Goal: Task Accomplishment & Management: Manage account settings

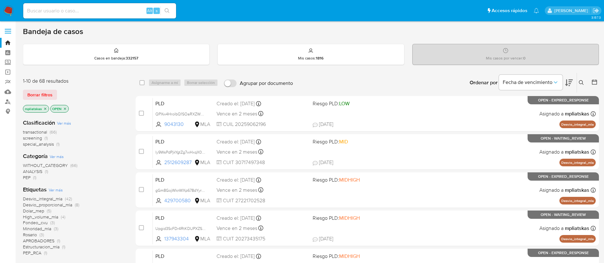
click at [414, 25] on div "3.157.3" at bounding box center [311, 261] width 576 height 473
click at [389, 36] on div "Bandeja de casos" at bounding box center [311, 32] width 576 height 10
click at [117, 8] on input at bounding box center [99, 11] width 153 height 8
paste input "486617213"
type input "486617213"
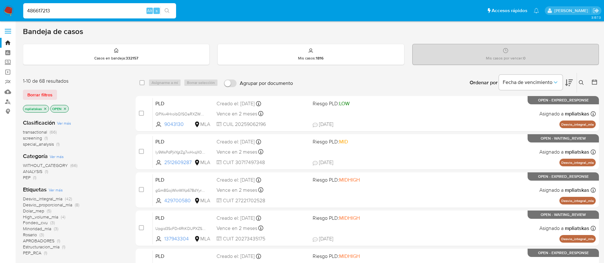
click at [168, 11] on icon "search-icon" at bounding box center [167, 10] width 5 height 5
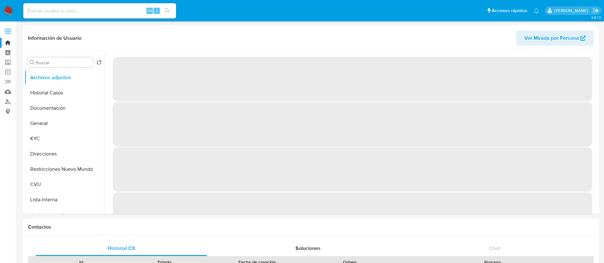
select select "10"
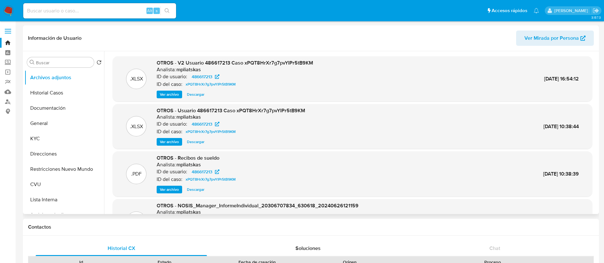
click at [174, 90] on div "OTROS - V2 Usuario 486617213 Caso xPQT8HrXr7g7pvYIPr5tB9KM Analista: mpliatskas…" at bounding box center [235, 79] width 156 height 39
click at [171, 93] on span "Ver archivo" at bounding box center [169, 94] width 19 height 6
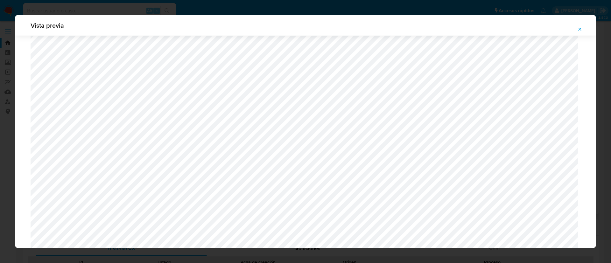
scroll to position [417, 0]
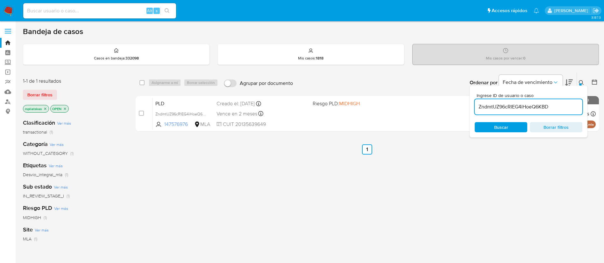
click at [13, 12] on img at bounding box center [8, 10] width 11 height 11
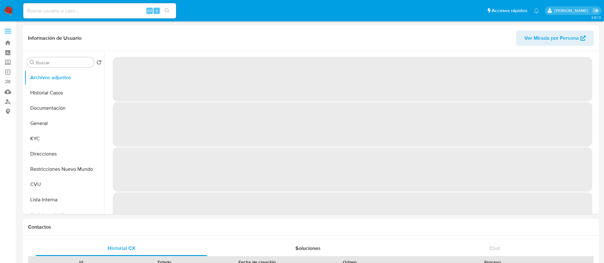
select select "10"
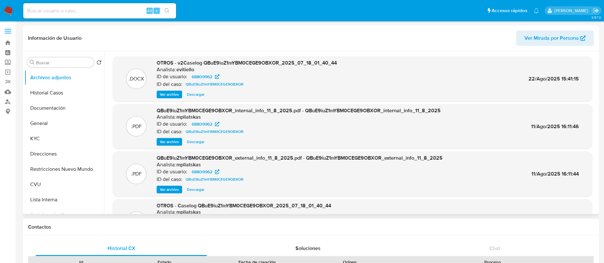
click at [172, 96] on span "Ver archivo" at bounding box center [169, 94] width 19 height 6
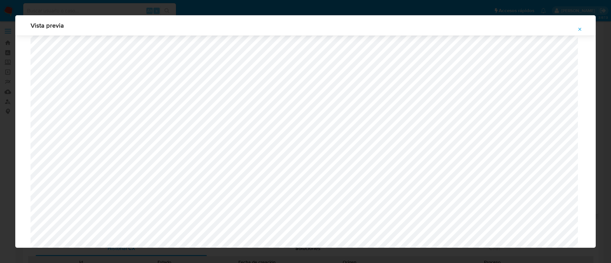
scroll to position [496, 0]
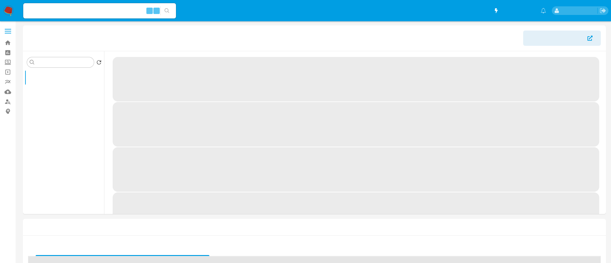
select select "10"
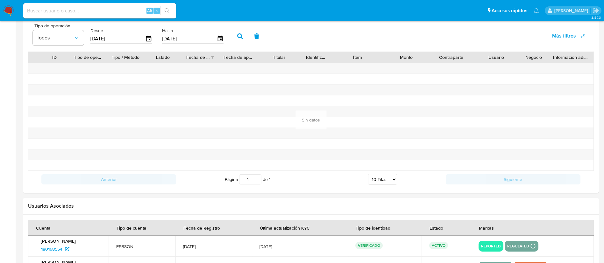
scroll to position [628, 0]
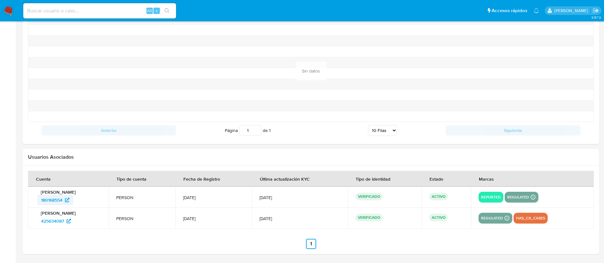
click at [50, 198] on span "180168554" at bounding box center [51, 200] width 21 height 10
click at [129, 7] on input at bounding box center [99, 11] width 153 height 8
paste input "19318629"
type input "19318629"
click at [163, 12] on button "search-icon" at bounding box center [166, 10] width 13 height 9
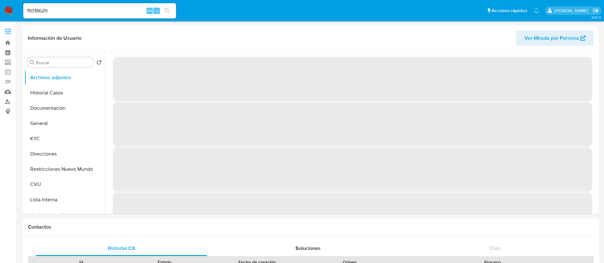
select select "10"
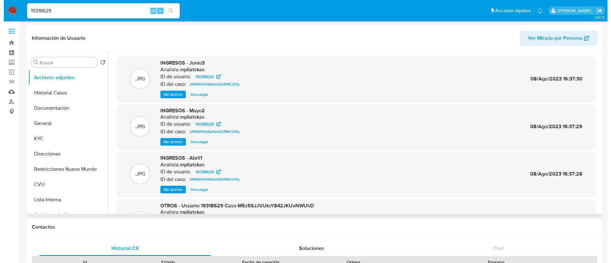
scroll to position [48, 0]
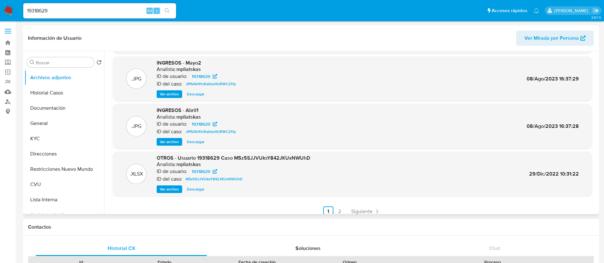
click at [171, 188] on span "Ver archivo" at bounding box center [169, 189] width 19 height 6
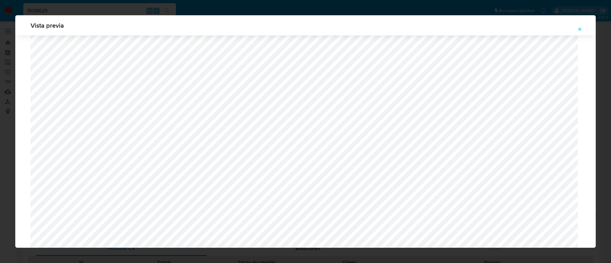
scroll to position [321, 0]
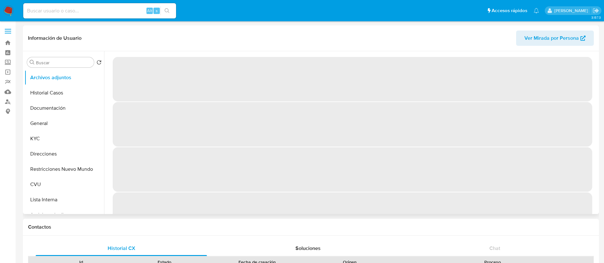
select select "10"
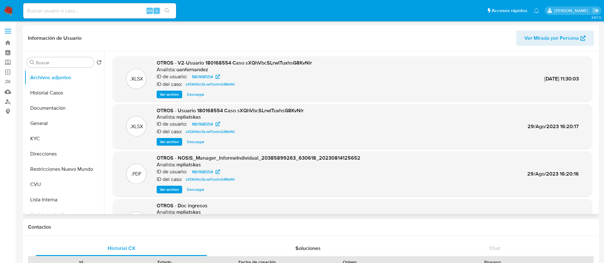
click at [165, 96] on span "Ver archivo" at bounding box center [169, 94] width 19 height 6
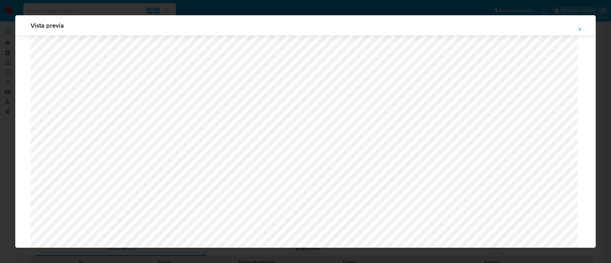
scroll to position [417, 0]
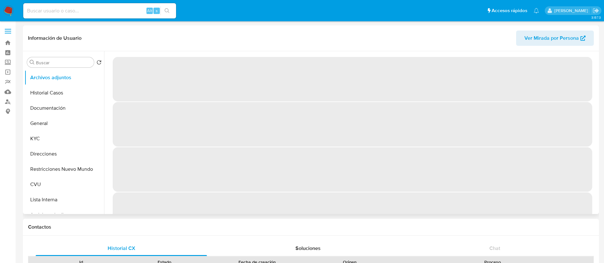
select select "10"
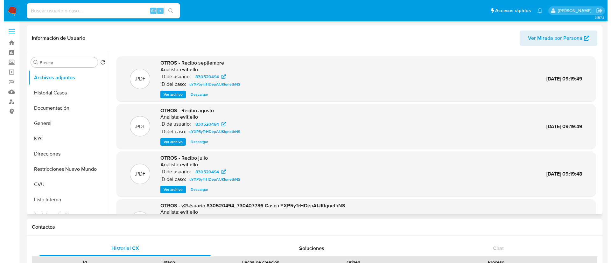
scroll to position [48, 0]
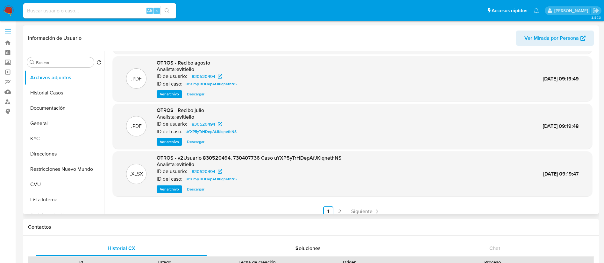
click at [171, 187] on span "Ver archivo" at bounding box center [169, 189] width 19 height 6
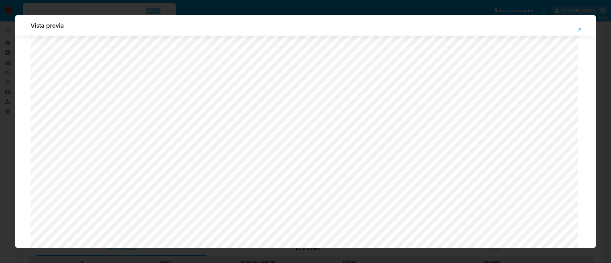
scroll to position [369, 0]
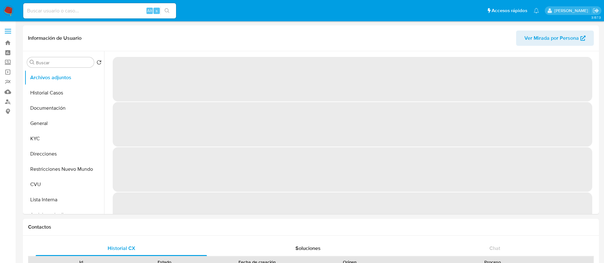
select select "10"
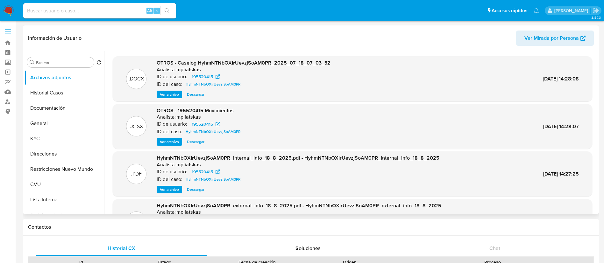
click at [173, 92] on span "Ver archivo" at bounding box center [169, 94] width 19 height 6
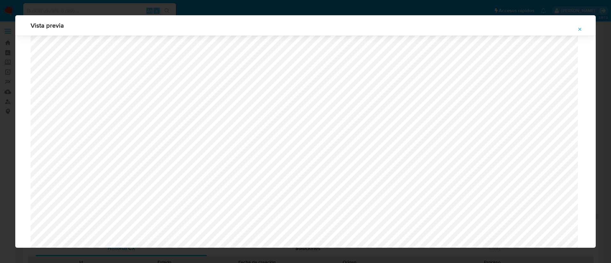
scroll to position [465, 0]
click at [579, 30] on icon "Attachment preview" at bounding box center [580, 29] width 3 height 3
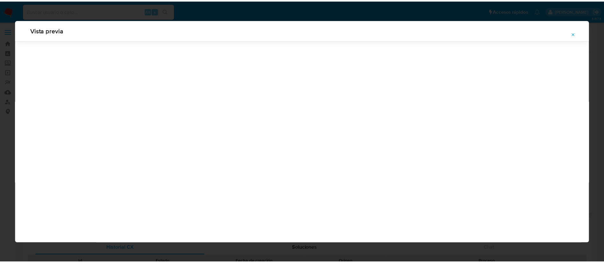
scroll to position [0, 0]
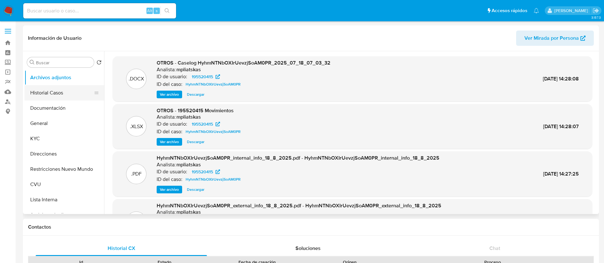
click at [43, 86] on button "Historial Casos" at bounding box center [62, 92] width 74 height 15
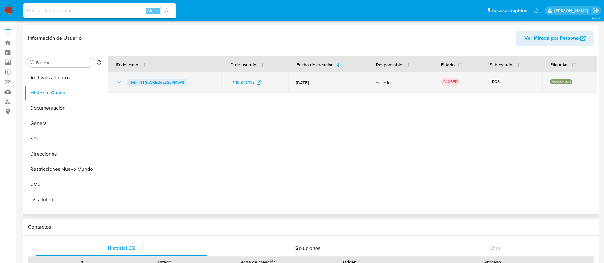
click at [141, 85] on td "HyhmNTNbOXIrUevzjSoAM0PR" at bounding box center [165, 82] width 114 height 20
click at [141, 83] on span "HyhmNTNbOXIrUevzjSoAM0PR" at bounding box center [156, 83] width 55 height 8
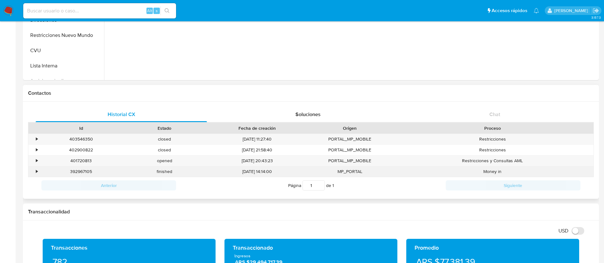
scroll to position [143, 0]
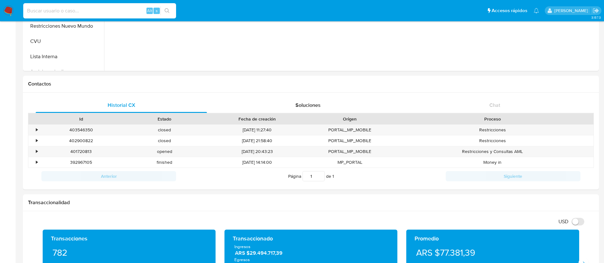
click at [113, 13] on input at bounding box center [99, 11] width 153 height 8
paste input "Gc5K5DjnbBzna7yAMBVxmSxg"
type input "Gc5K5DjnbBzna7yAMBVxmSxg"
click at [167, 9] on icon "search-icon" at bounding box center [167, 10] width 5 height 5
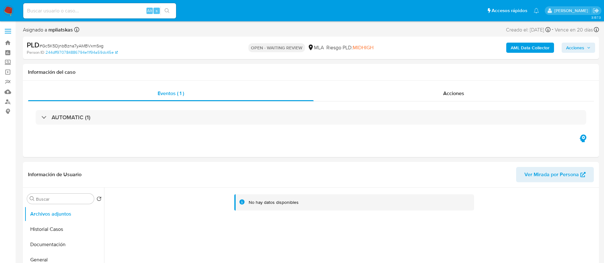
select select "10"
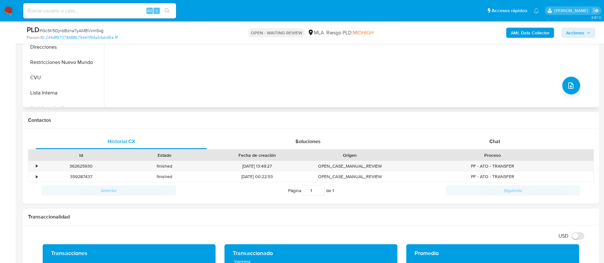
scroll to position [239, 0]
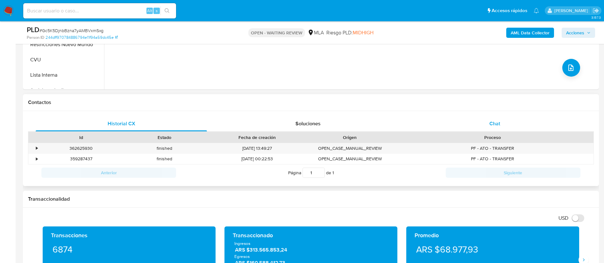
click at [528, 128] on div "Chat" at bounding box center [494, 123] width 171 height 15
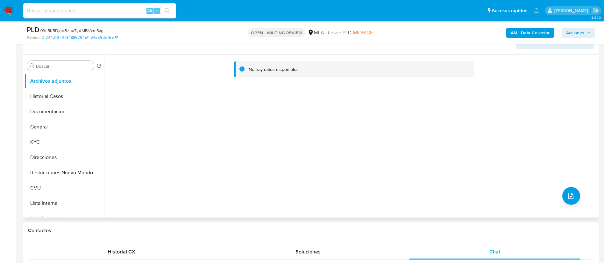
scroll to position [95, 0]
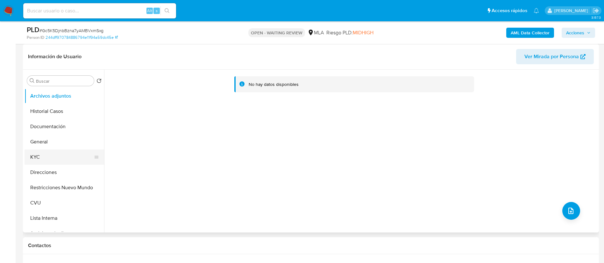
click at [48, 159] on button "KYC" at bounding box center [62, 157] width 74 height 15
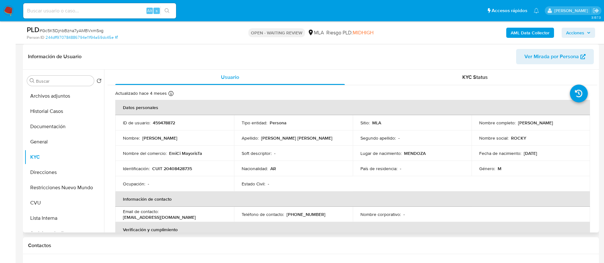
click at [163, 124] on p "459478872" at bounding box center [164, 123] width 22 height 6
copy p "459478872"
drag, startPoint x: 306, startPoint y: 1, endPoint x: 314, endPoint y: 137, distance: 136.4
click at [314, 137] on div "Apellido : Pardo Revollo" at bounding box center [293, 138] width 103 height 6
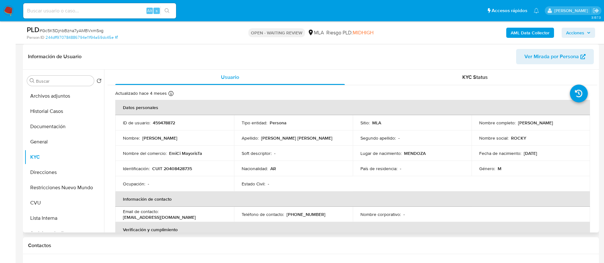
click at [182, 166] on p "CUIT 20408428735" at bounding box center [172, 169] width 40 height 6
copy p "20408428735"
drag, startPoint x: 168, startPoint y: 151, endPoint x: 201, endPoint y: 154, distance: 33.9
click at [201, 154] on div "Nombre del comercio : EmiCi MayorisTa" at bounding box center [174, 154] width 103 height 6
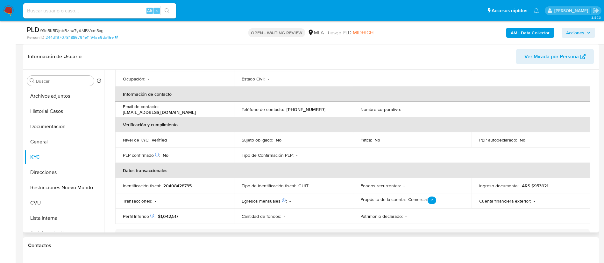
scroll to position [347, 0]
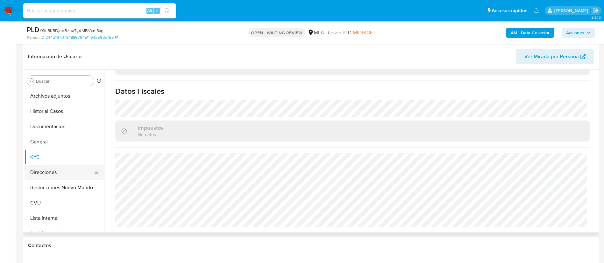
click at [44, 171] on button "Direcciones" at bounding box center [62, 172] width 74 height 15
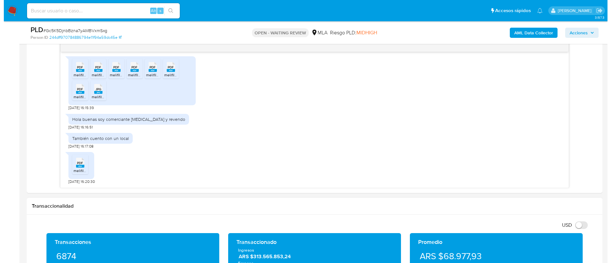
scroll to position [286, 0]
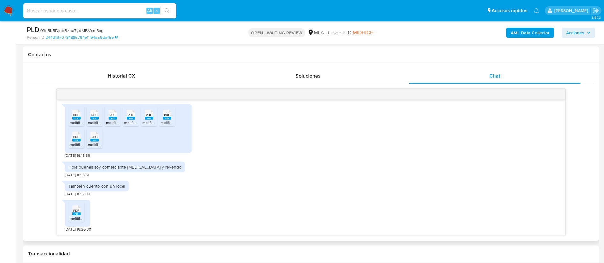
click at [80, 118] on rect at bounding box center [76, 118] width 8 height 3
click at [98, 117] on rect at bounding box center [94, 118] width 8 height 3
click at [110, 115] on span "PDF" at bounding box center [112, 115] width 6 height 4
click at [138, 116] on li "PDF PDF melifile868815860710804736.pdf" at bounding box center [131, 117] width 16 height 20
click at [151, 117] on span "PDF" at bounding box center [149, 115] width 6 height 4
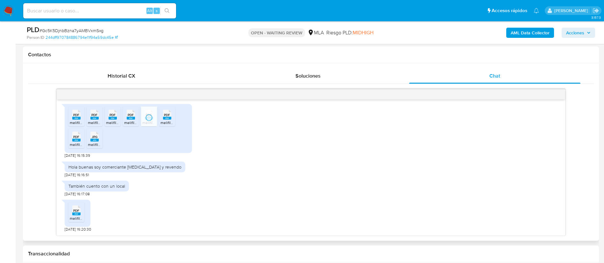
drag, startPoint x: 166, startPoint y: 119, endPoint x: 158, endPoint y: 123, distance: 9.3
click at [166, 119] on rect at bounding box center [167, 118] width 8 height 3
click at [77, 145] on span "melifile4386826146260654650.pdf" at bounding box center [100, 144] width 60 height 5
click at [98, 143] on span "melifile4129106605131980604.jpg" at bounding box center [116, 144] width 57 height 5
click at [80, 216] on icon "PDF" at bounding box center [76, 210] width 8 height 11
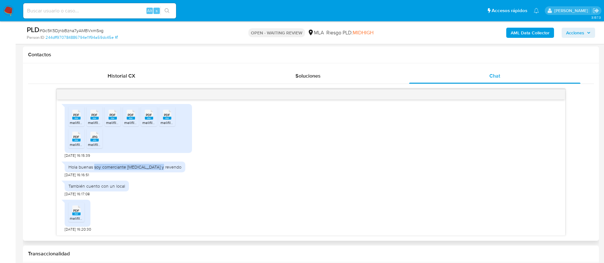
drag, startPoint x: 94, startPoint y: 168, endPoint x: 188, endPoint y: 153, distance: 95.0
click at [172, 165] on div "Hola buenas soy comerciante compro y revendo 19/08/2025 16:16:51" at bounding box center [311, 167] width 492 height 19
copy div "soy comerciante compro y revendo"
click at [526, 36] on b "AML Data Collector" at bounding box center [529, 33] width 39 height 10
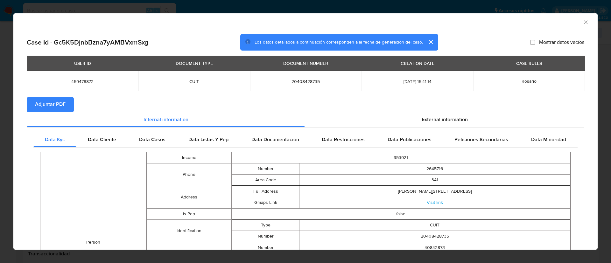
click at [157, 85] on td "CUIT" at bounding box center [194, 81] width 112 height 20
click at [63, 106] on span "Adjuntar PDF" at bounding box center [50, 105] width 31 height 14
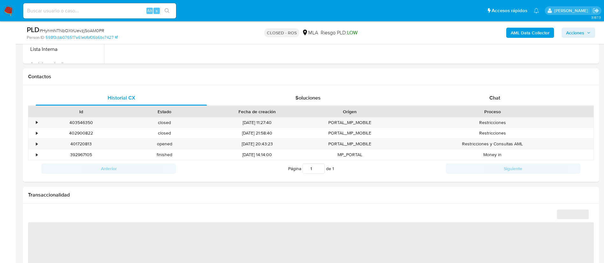
scroll to position [286, 0]
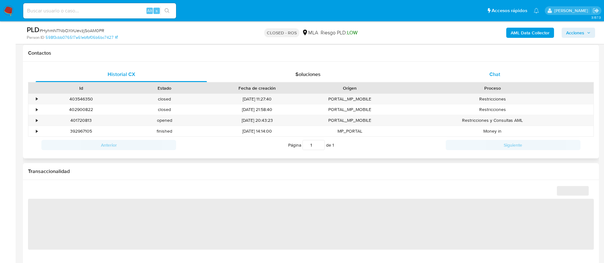
click at [465, 74] on div "Chat" at bounding box center [494, 74] width 171 height 15
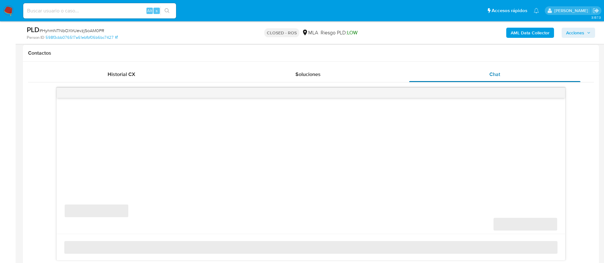
select select "10"
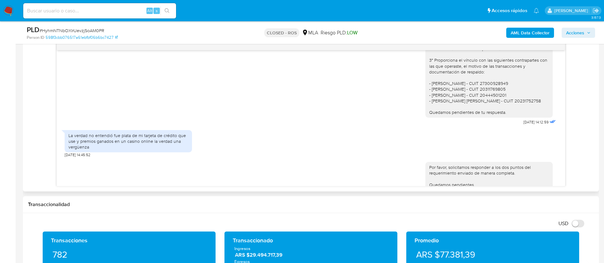
scroll to position [844, 0]
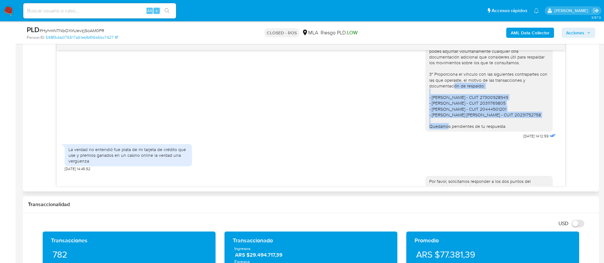
drag, startPoint x: 498, startPoint y: 133, endPoint x: 445, endPoint y: 106, distance: 59.8
click at [445, 106] on div "Buenos días, Por favor, queda pendiente responder: 2° Documentación que respald…" at bounding box center [489, 36] width 120 height 185
drag, startPoint x: 427, startPoint y: 90, endPoint x: 508, endPoint y: 133, distance: 91.1
click at [508, 129] on div "Buenos días, Por favor, queda pendiente responder: 2° Documentación que respald…" at bounding box center [489, 36] width 120 height 185
copy div "Proporciona el vínculo con las siguientes contrapartes con las que operaste, el…"
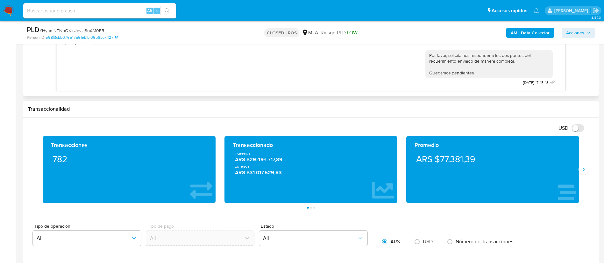
scroll to position [382, 0]
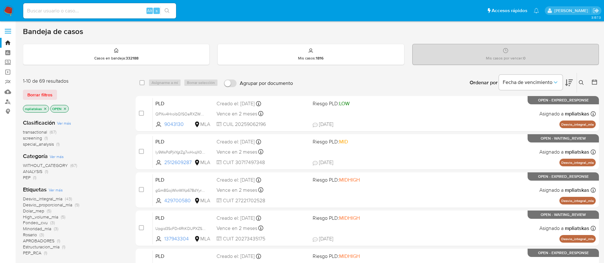
click at [582, 84] on icon at bounding box center [581, 82] width 5 height 5
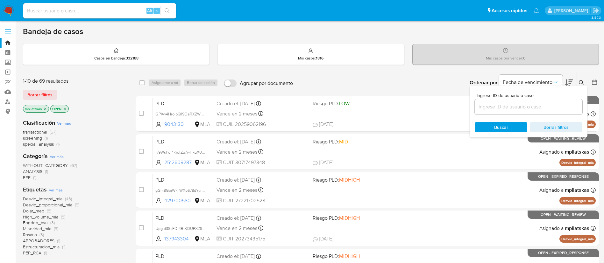
click at [531, 117] on div "Ingrese ID de usuario o caso Buscar Borrar filtros" at bounding box center [528, 112] width 118 height 52
click at [525, 110] on input at bounding box center [528, 107] width 108 height 8
paste input "Gc5K5DjnbBzna7yAMBVxmSxg"
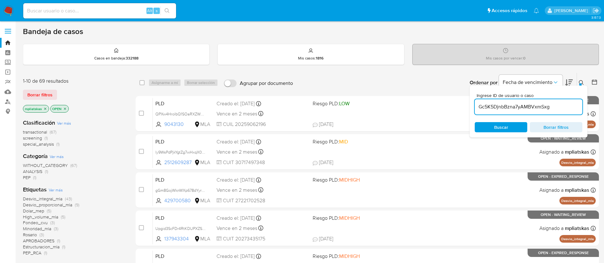
type input "Gc5K5DjnbBzna7yAMBVxmSxg"
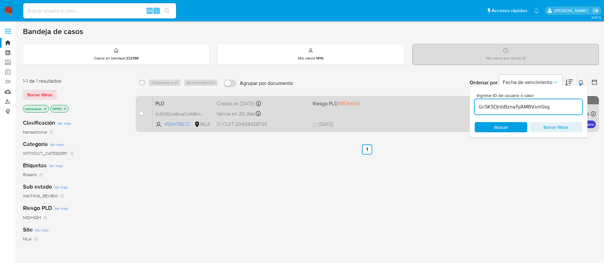
click at [144, 110] on div "case-item-checkbox No es posible asignar el caso" at bounding box center [146, 114] width 14 height 32
drag, startPoint x: 143, startPoint y: 112, endPoint x: 145, endPoint y: 108, distance: 5.0
click at [142, 112] on input "checkbox" at bounding box center [141, 113] width 5 height 5
checkbox input "true"
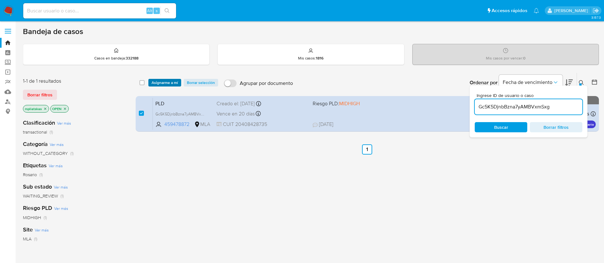
click at [160, 80] on span "Asignarme a mí" at bounding box center [164, 83] width 26 height 6
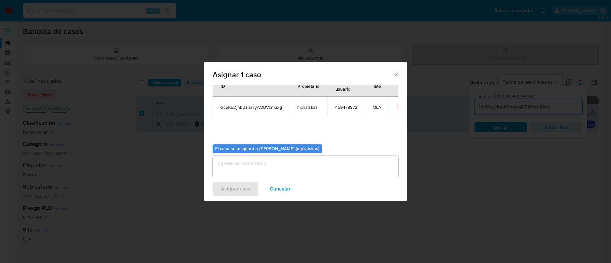
scroll to position [33, 0]
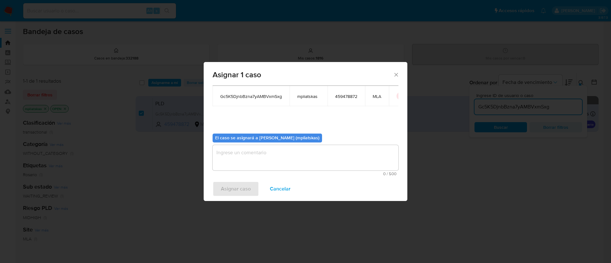
click at [252, 159] on textarea "assign-modal" at bounding box center [306, 157] width 186 height 25
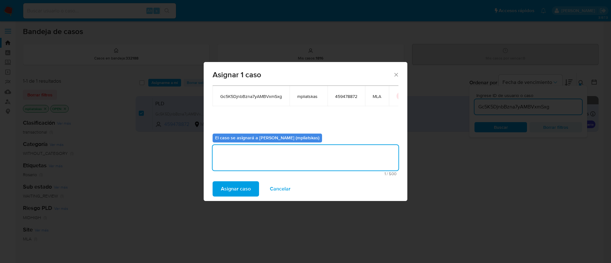
click at [241, 189] on span "Asignar caso" at bounding box center [236, 189] width 30 height 14
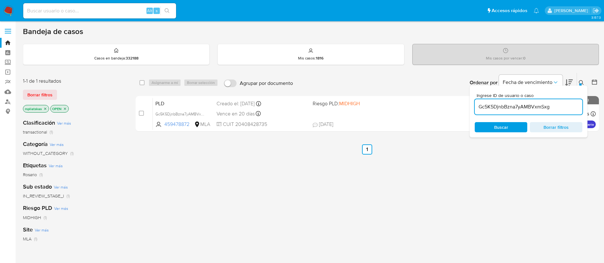
click at [504, 110] on input "Gc5K5DjnbBzna7yAMBVxmSxg" at bounding box center [528, 107] width 108 height 8
paste input "22x6RO1STBjrGTxAgJ20AeqZ"
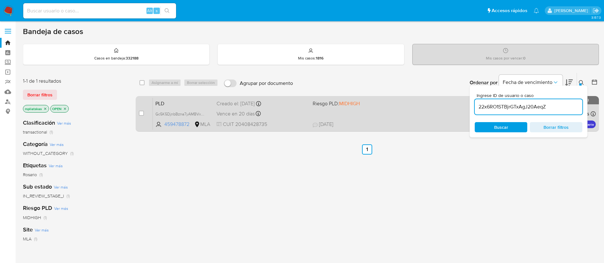
type input "22x6RO1STBjrGTxAgJ20AeqZ"
drag, startPoint x: 142, startPoint y: 113, endPoint x: 146, endPoint y: 109, distance: 5.6
click at [141, 113] on input "checkbox" at bounding box center [141, 113] width 5 height 5
checkbox input "true"
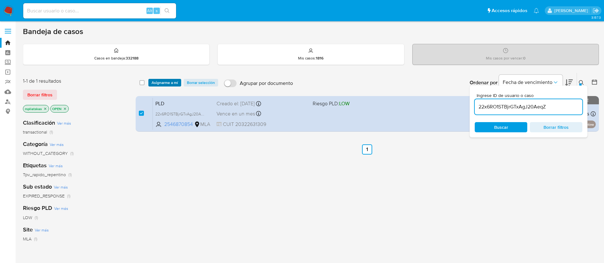
click at [165, 80] on span "Asignarme a mí" at bounding box center [164, 83] width 26 height 6
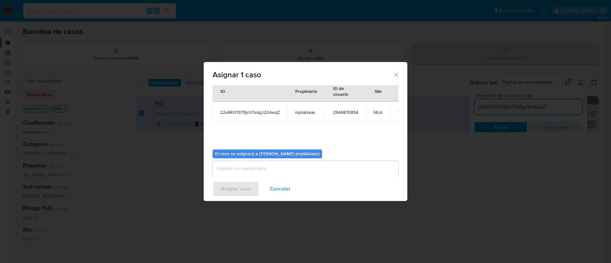
scroll to position [33, 0]
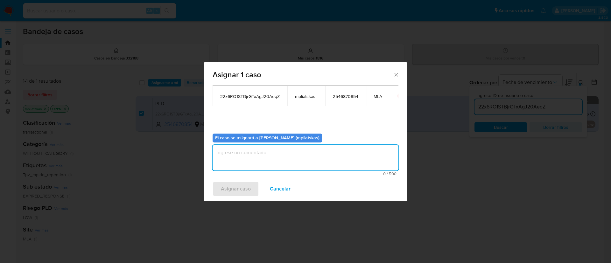
click at [259, 163] on textarea "assign-modal" at bounding box center [306, 157] width 186 height 25
click at [243, 192] on span "Asignar caso" at bounding box center [236, 189] width 30 height 14
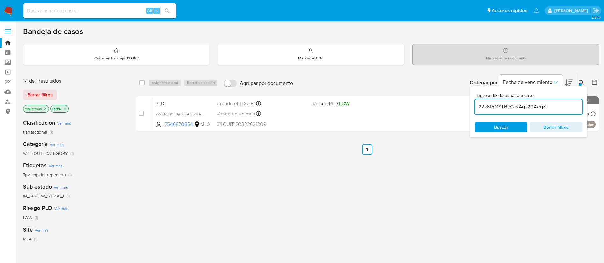
click at [490, 109] on input "22x6RO1STBjrGTxAgJ20AeqZ" at bounding box center [528, 107] width 108 height 8
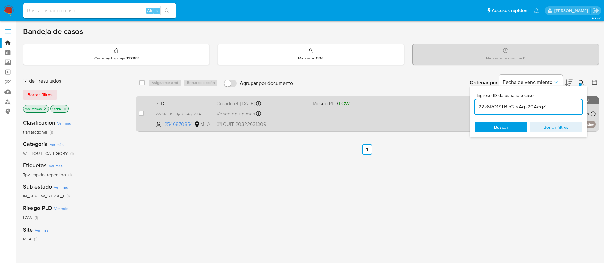
paste input "vtoQuOjq7EwQCuN6fl5SgVml"
type input "vtoQuOjq7EwQCuN6fl5SgVml"
click at [143, 115] on input "checkbox" at bounding box center [141, 113] width 5 height 5
checkbox input "true"
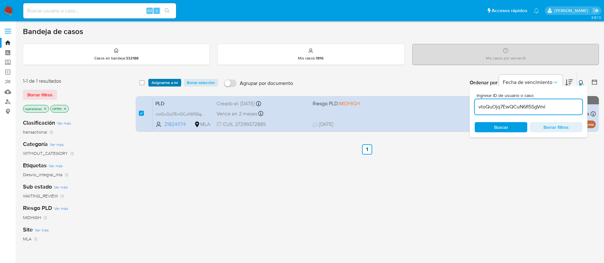
click at [166, 80] on span "Asignarme a mí" at bounding box center [164, 83] width 26 height 6
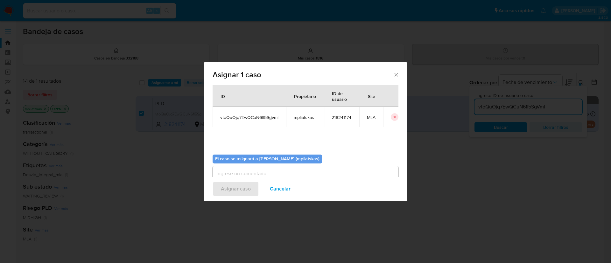
scroll to position [33, 0]
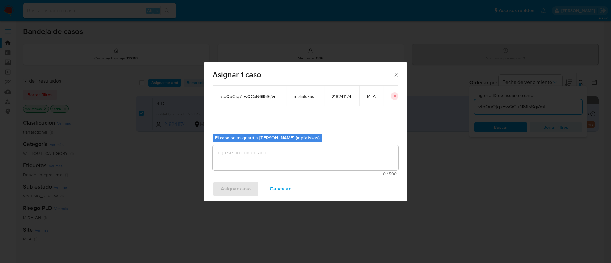
click at [297, 163] on textarea "assign-modal" at bounding box center [306, 157] width 186 height 25
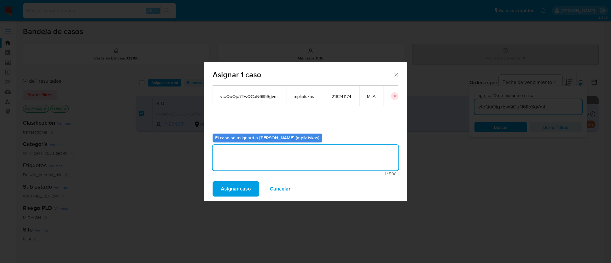
click at [240, 184] on span "Asignar caso" at bounding box center [236, 189] width 30 height 14
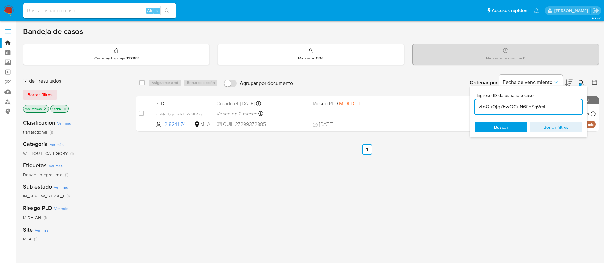
click at [501, 121] on div "Ingrese ID de usuario o caso vtoQuOjq7EwQCuN6fl5SgVml Buscar Borrar filtros" at bounding box center [528, 112] width 118 height 52
click at [501, 113] on div "vtoQuOjq7EwQCuN6fl5SgVml" at bounding box center [528, 106] width 108 height 15
click at [500, 109] on input "vtoQuOjq7EwQCuN6fl5SgVml" at bounding box center [528, 107] width 108 height 8
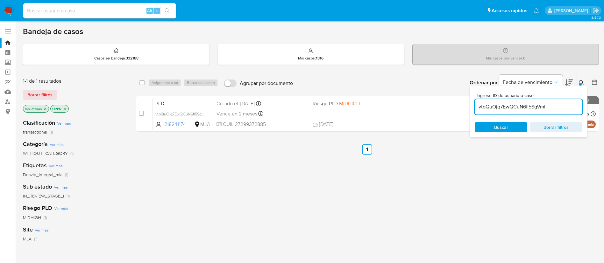
paste input "YGLDHmVFMXIvSRq7TJwV0bRM"
type input "YGLDHmVFMXIvSRq7TJwV0bRM"
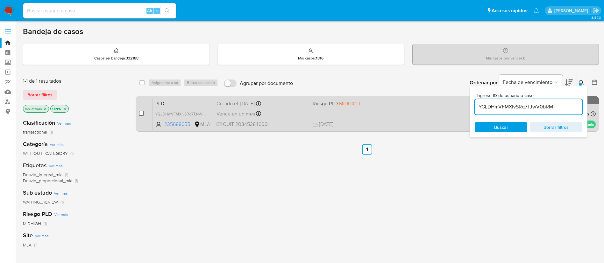
click at [143, 113] on input "checkbox" at bounding box center [141, 113] width 5 height 5
checkbox input "true"
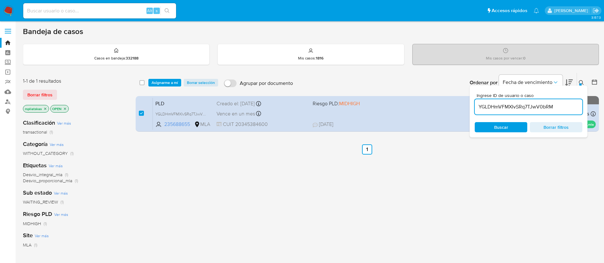
click at [158, 87] on div "select-all-cases-checkbox Asignarme a mí Borrar selección Agrupar por documento…" at bounding box center [367, 83] width 463 height 20
click at [160, 80] on span "Asignarme a mí" at bounding box center [164, 83] width 26 height 6
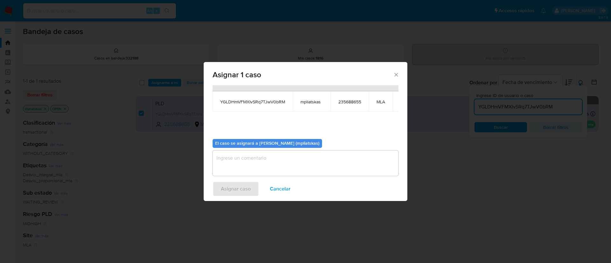
scroll to position [40, 0]
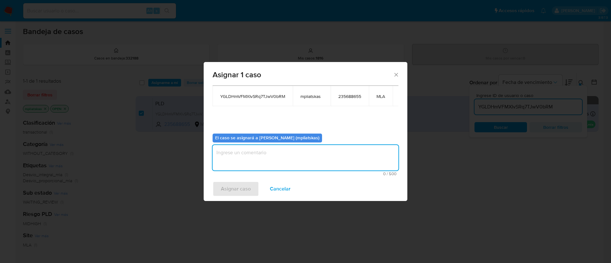
click at [248, 160] on textarea "assign-modal" at bounding box center [306, 157] width 186 height 25
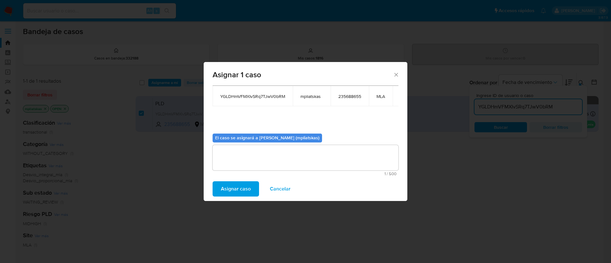
click at [226, 193] on span "Asignar caso" at bounding box center [236, 189] width 30 height 14
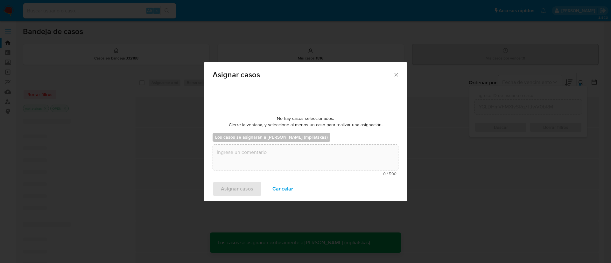
scroll to position [39, 0]
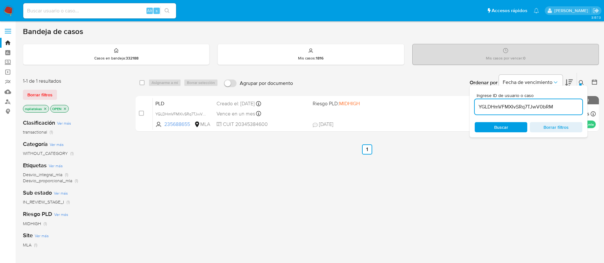
click at [514, 106] on input "YGLDHmVFMXIvSRq7TJwV0bRM" at bounding box center [528, 107] width 108 height 8
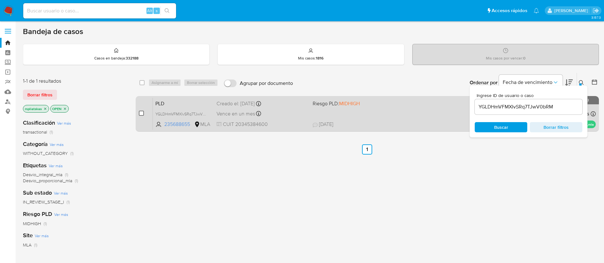
click at [142, 112] on input "checkbox" at bounding box center [141, 113] width 5 height 5
checkbox input "true"
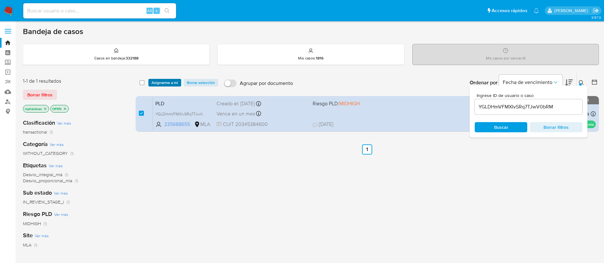
click at [159, 85] on span "Asignarme a mí" at bounding box center [164, 83] width 26 height 6
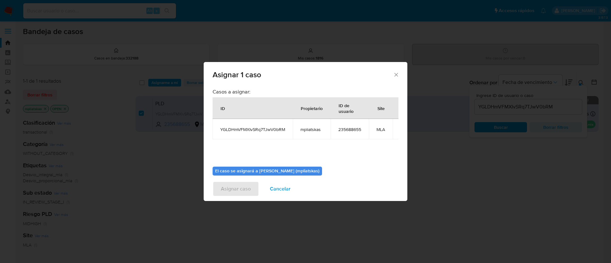
scroll to position [40, 0]
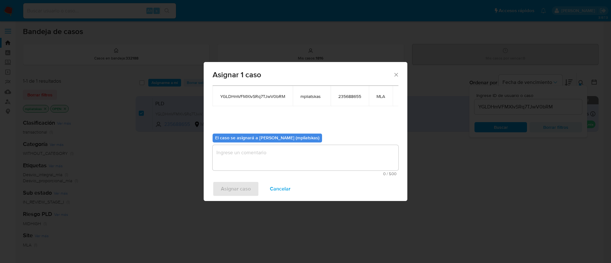
click at [257, 159] on textarea "assign-modal" at bounding box center [306, 157] width 186 height 25
click at [236, 186] on span "Asignar caso" at bounding box center [236, 189] width 30 height 14
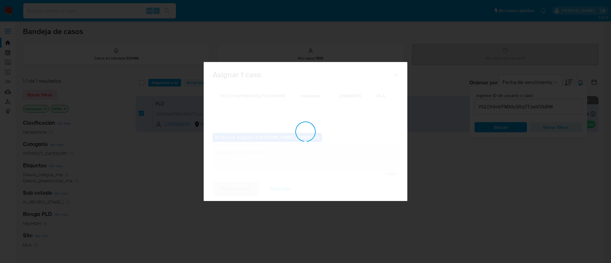
scroll to position [39, 0]
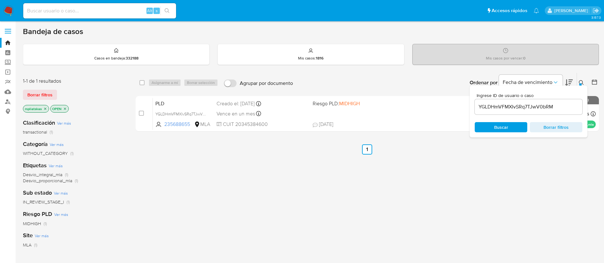
click at [516, 103] on input "YGLDHmVFMXIvSRq7TJwV0bRM" at bounding box center [528, 107] width 108 height 8
paste input "QPXw4HrolbQ1SOaRXZWURlmr"
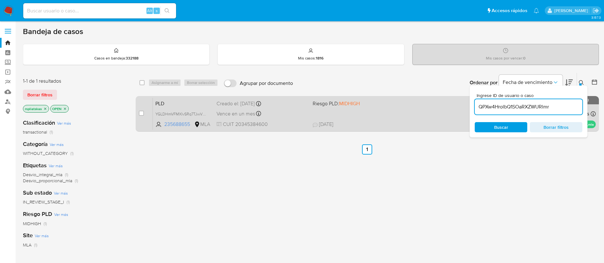
type input "QPXw4HrolbQ1SOaRXZWURlmr"
click at [140, 113] on input "checkbox" at bounding box center [141, 113] width 5 height 5
checkbox input "true"
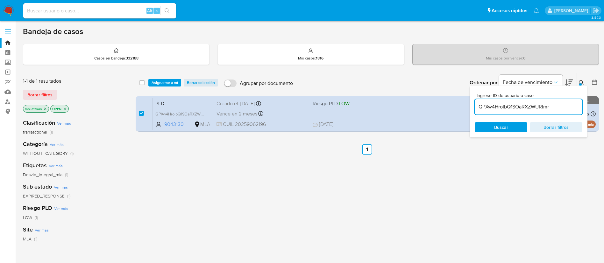
click at [489, 105] on input "QPXw4HrolbQ1SOaRXZWURlmr" at bounding box center [528, 107] width 108 height 8
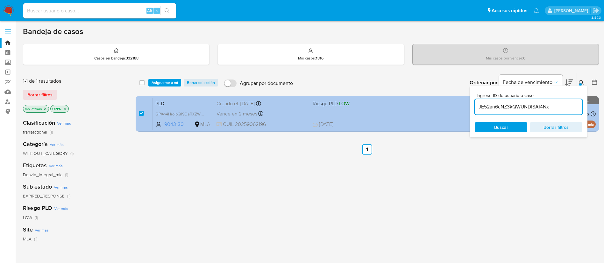
type input "JE52an6cNZ3kQWUNDISAi4Nx"
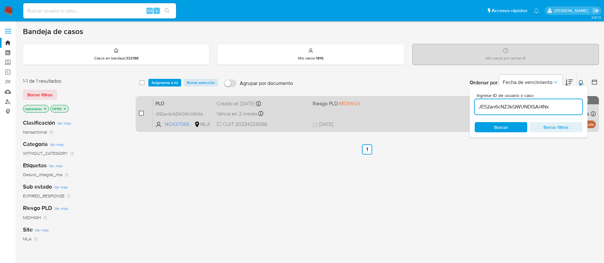
click at [140, 112] on input "checkbox" at bounding box center [141, 113] width 5 height 5
checkbox input "true"
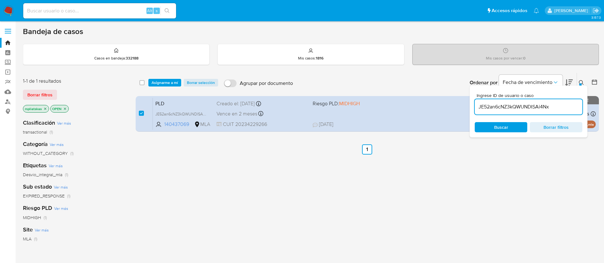
click at [483, 105] on input "JE52an6cNZ3kQWUNDISAi4Nx" at bounding box center [528, 107] width 108 height 8
type input "wOAg9RCoIsaWou53e1WTvXDr"
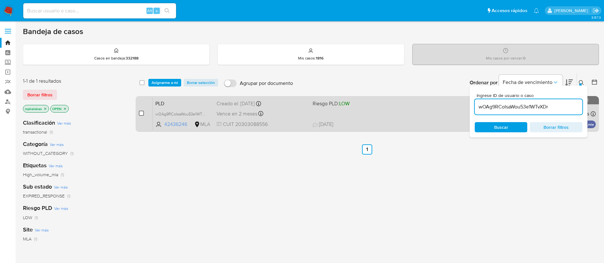
click at [140, 113] on input "checkbox" at bounding box center [141, 113] width 5 height 5
checkbox input "true"
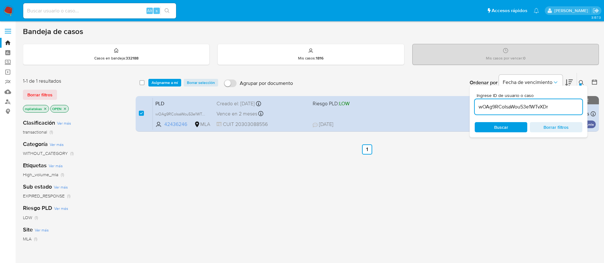
click at [490, 106] on input "wOAg9RCoIsaWou53e1WTvXDr" at bounding box center [528, 107] width 108 height 8
type input "snR76Gsh24PS7GHuJB6HIiFs"
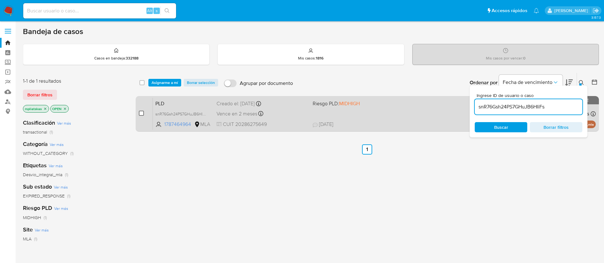
click at [142, 113] on input "checkbox" at bounding box center [141, 113] width 5 height 5
checkbox input "true"
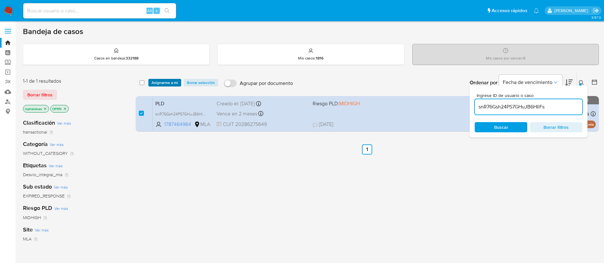
click at [157, 85] on span "Asignarme a mí" at bounding box center [164, 83] width 26 height 6
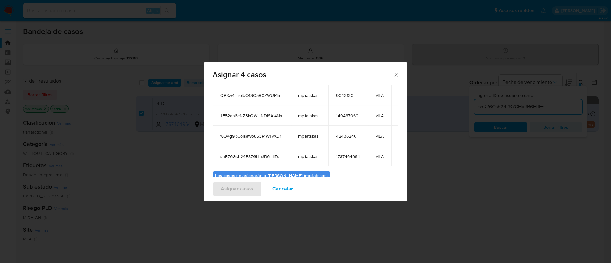
scroll to position [79, 0]
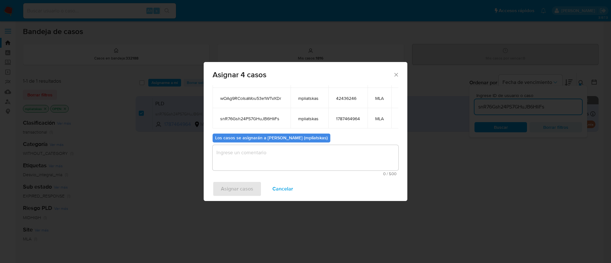
click at [256, 168] on textarea "assign-modal" at bounding box center [306, 157] width 186 height 25
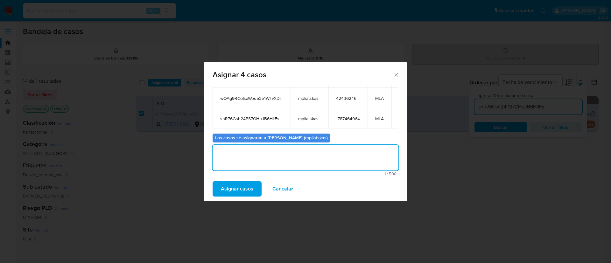
click at [244, 179] on div "Asignar casos Cancelar" at bounding box center [306, 189] width 204 height 24
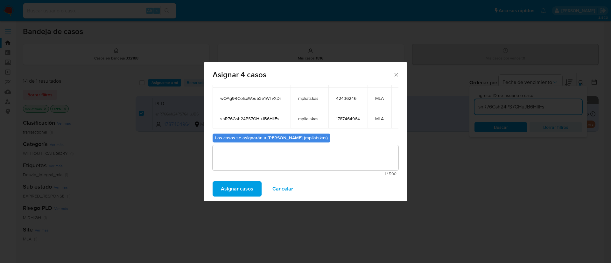
click at [240, 185] on span "Asignar casos" at bounding box center [237, 189] width 32 height 14
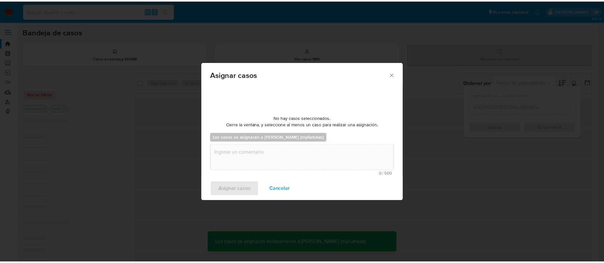
scroll to position [39, 0]
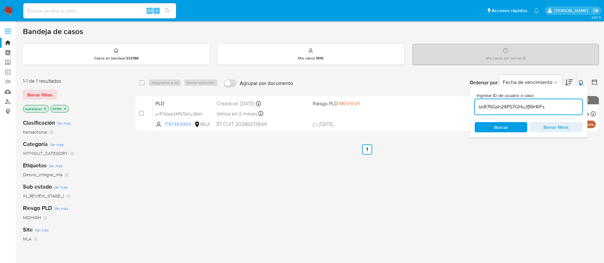
click at [9, 6] on img at bounding box center [8, 10] width 11 height 11
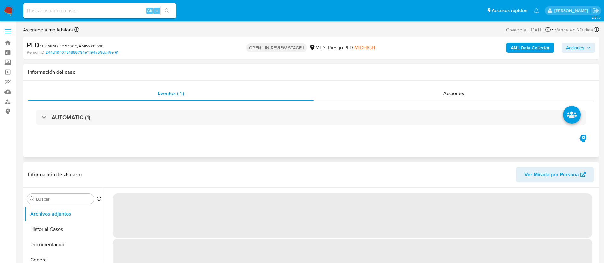
select select "10"
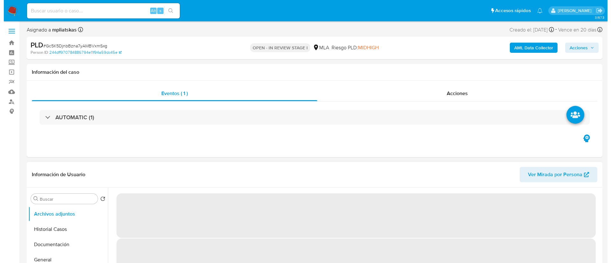
scroll to position [95, 0]
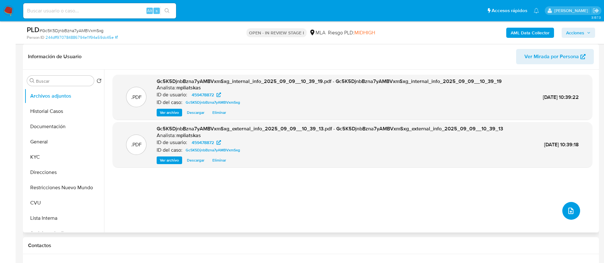
click at [575, 206] on button "upload-file" at bounding box center [571, 211] width 18 height 18
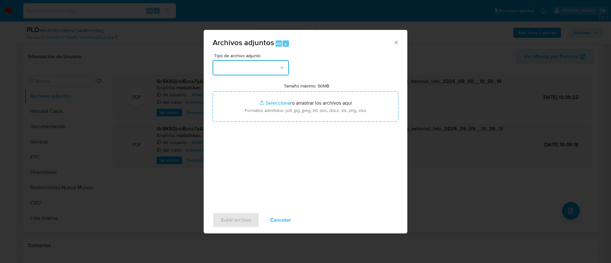
click at [253, 62] on button "button" at bounding box center [251, 67] width 76 height 15
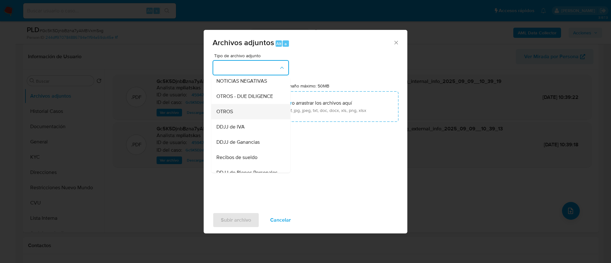
click at [261, 113] on div "OTROS" at bounding box center [248, 111] width 65 height 15
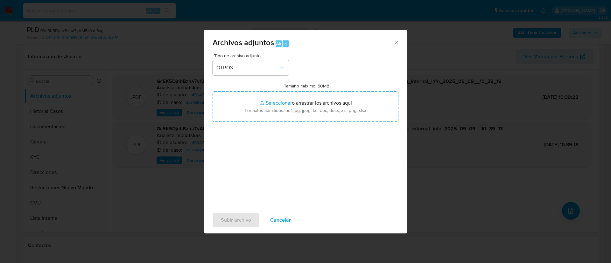
click at [261, 113] on input "Tamaño máximo: 50MB Seleccionar archivos" at bounding box center [306, 106] width 186 height 31
type input "C:\fakepath\459478872 Movimientos.xlsx"
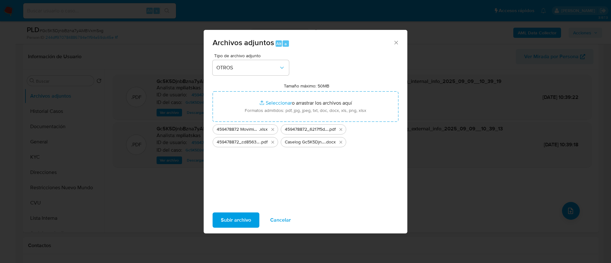
drag, startPoint x: 261, startPoint y: 113, endPoint x: 238, endPoint y: 217, distance: 106.7
click at [238, 217] on span "Subir archivo" at bounding box center [236, 220] width 30 height 14
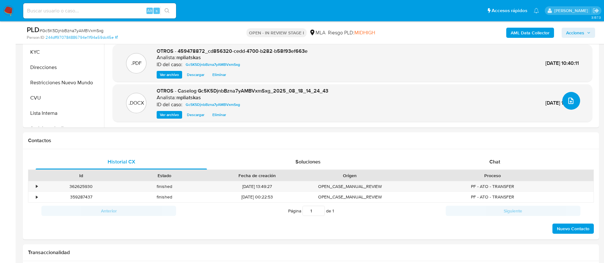
scroll to position [286, 0]
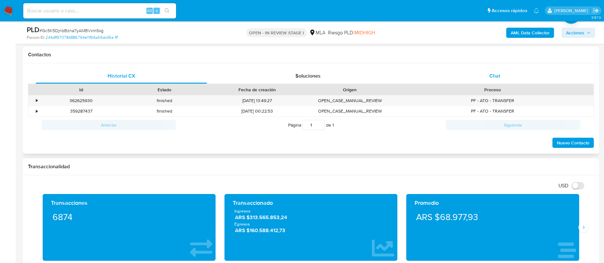
click at [469, 76] on div "Chat" at bounding box center [494, 75] width 171 height 15
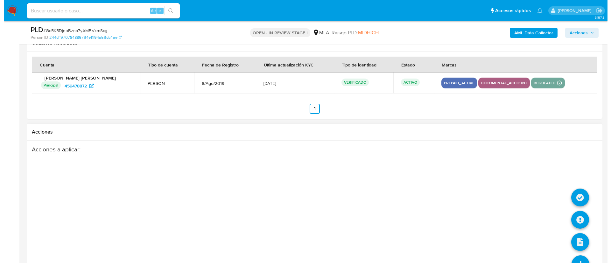
scroll to position [1119, 0]
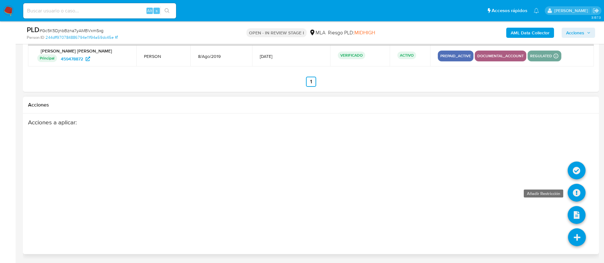
click at [578, 191] on icon at bounding box center [576, 193] width 18 height 18
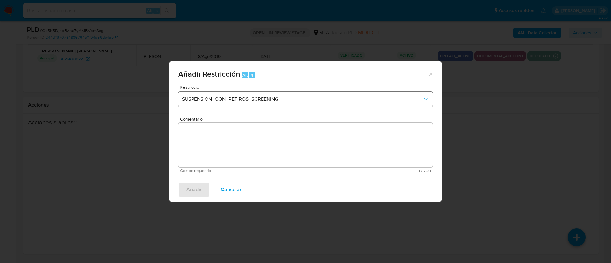
drag, startPoint x: 273, startPoint y: 83, endPoint x: 265, endPoint y: 98, distance: 16.8
click at [272, 83] on div "Añadir Restricción Alt 4" at bounding box center [305, 73] width 272 height 24
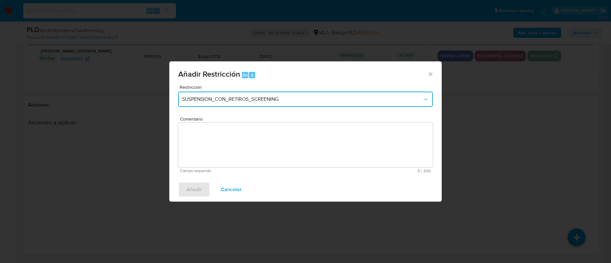
click at [265, 98] on span "SUSPENSION_CON_RETIROS_SCREENING" at bounding box center [302, 99] width 241 height 6
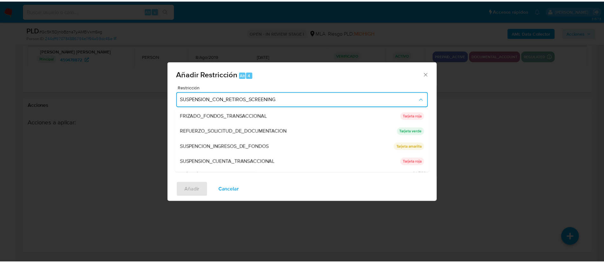
scroll to position [135, 0]
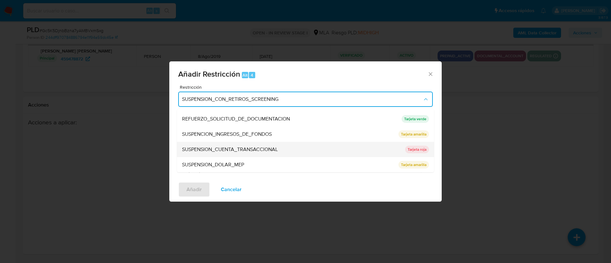
click at [258, 150] on span "SUSPENSION_CUENTA_TRANSACCIONAL" at bounding box center [230, 149] width 96 height 6
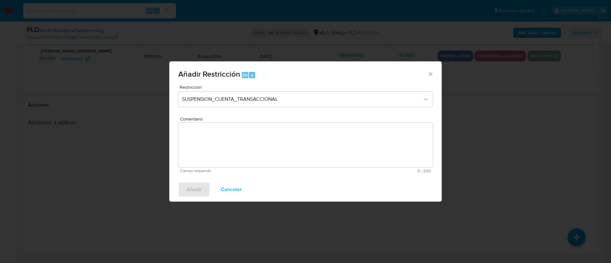
click at [258, 150] on textarea "Comentario" at bounding box center [305, 145] width 255 height 45
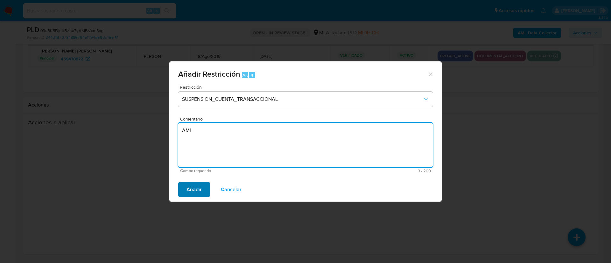
type textarea "AML"
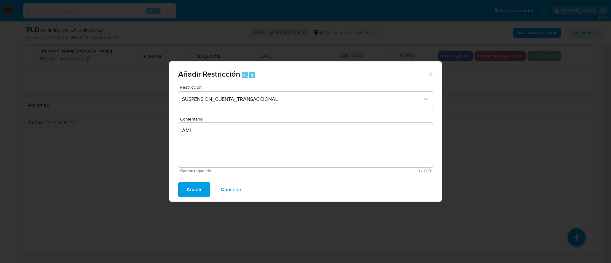
click at [192, 193] on span "Añadir" at bounding box center [193, 190] width 15 height 14
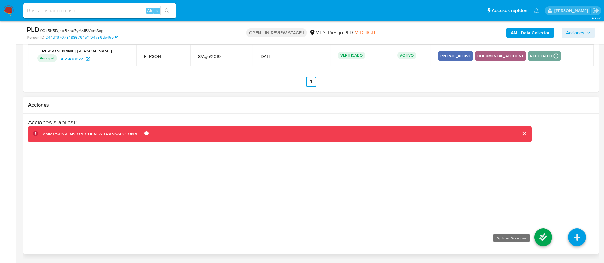
click at [550, 235] on icon at bounding box center [543, 237] width 18 height 18
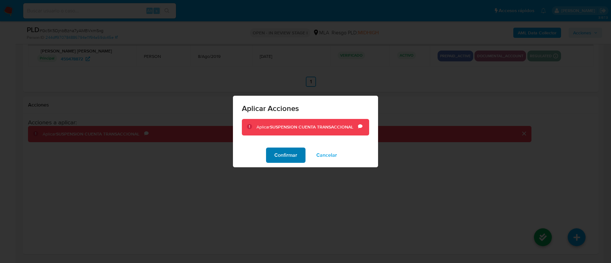
click at [272, 155] on button "Confirmar" at bounding box center [285, 155] width 39 height 15
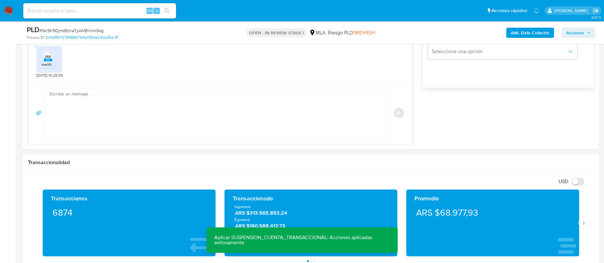
scroll to position [403, 0]
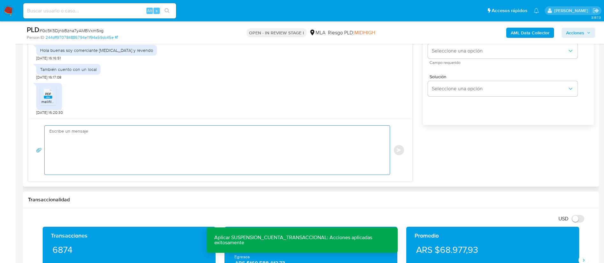
click at [241, 154] on textarea at bounding box center [215, 150] width 332 height 49
paste textarea "Muchas gracias por la respuesta. Analizamos tu caso y verificamos que la operat…"
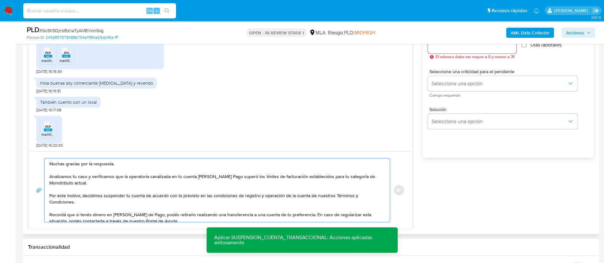
scroll to position [355, 0]
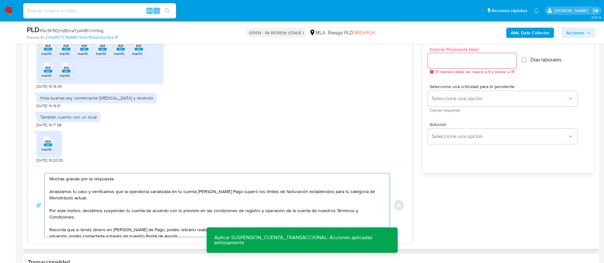
type textarea "Muchas gracias por la respuesta. Analizamos tu caso y verificamos que la operat…"
click at [452, 60] on input "Esperar Respuesta (días)" at bounding box center [472, 61] width 88 height 8
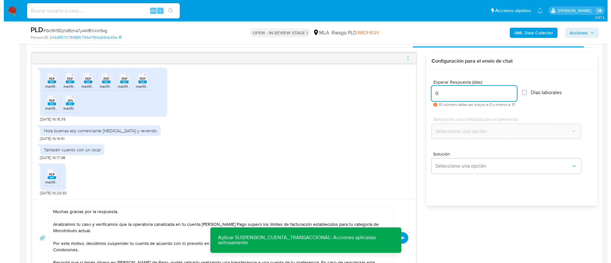
scroll to position [308, 0]
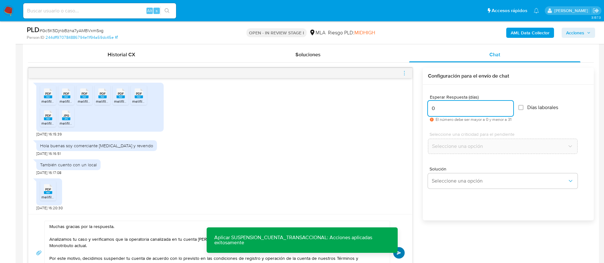
type input "0"
click at [403, 254] on button "Enviar" at bounding box center [398, 252] width 11 height 11
click at [404, 73] on icon "menu-action" at bounding box center [404, 73] width 6 height 6
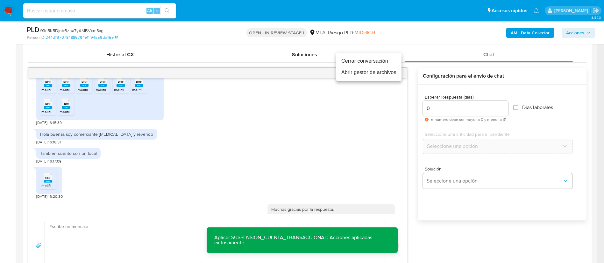
scroll to position [479, 0]
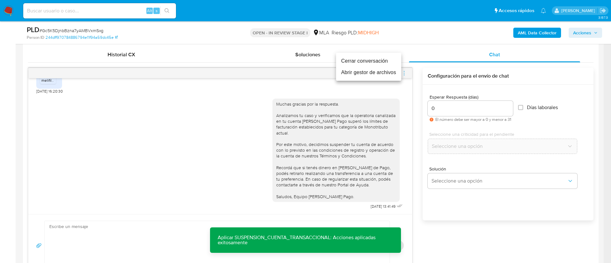
click at [357, 61] on li "Cerrar conversación" at bounding box center [368, 60] width 65 height 11
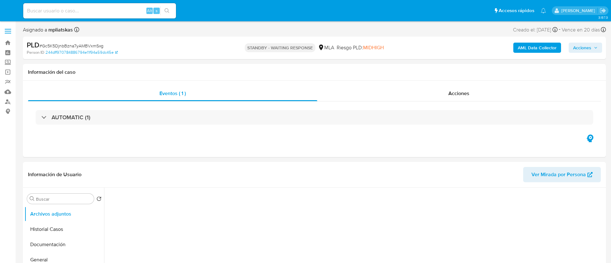
select select "10"
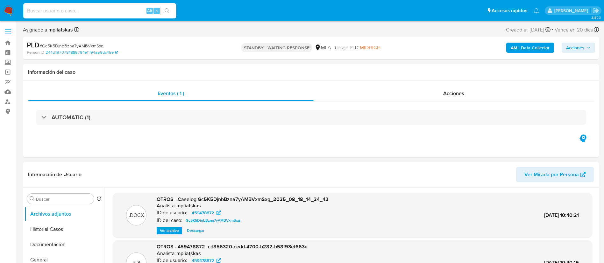
click at [132, 11] on input at bounding box center [99, 11] width 153 height 8
paste input "22x6RO1STBjrGTxAgJ20AeqZ"
type input "22x6RO1STBjrGTxAgJ20AeqZ"
click at [161, 12] on button "search-icon" at bounding box center [166, 10] width 13 height 9
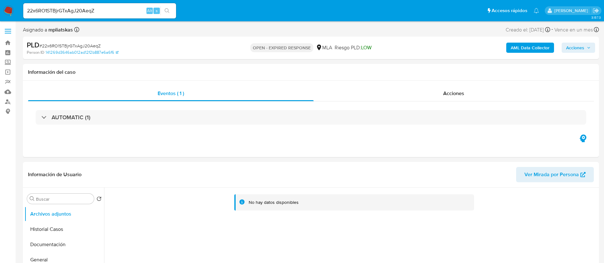
select select "10"
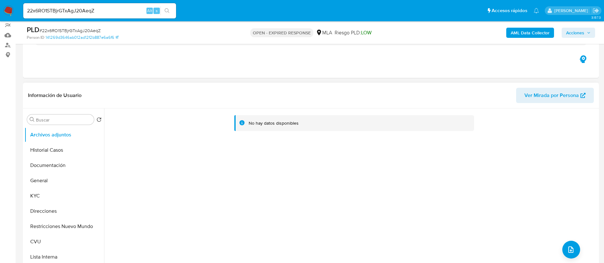
scroll to position [95, 0]
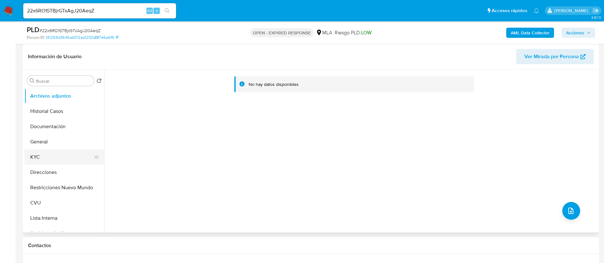
click at [43, 158] on button "KYC" at bounding box center [62, 157] width 74 height 15
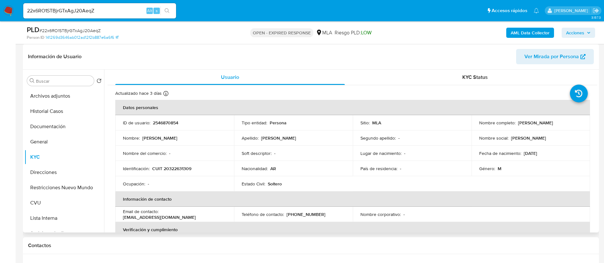
click at [163, 126] on p "2546870854" at bounding box center [165, 123] width 25 height 6
click at [163, 125] on p "2546870854" at bounding box center [165, 123] width 25 height 6
copy p "2546870854"
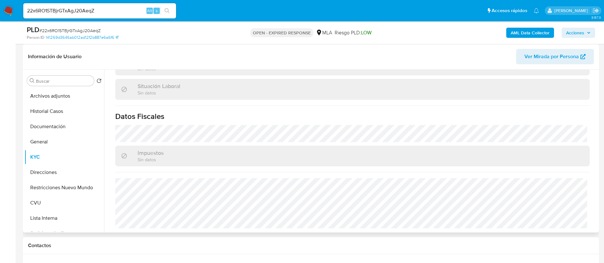
scroll to position [329, 0]
click at [59, 168] on button "Direcciones" at bounding box center [62, 172] width 74 height 15
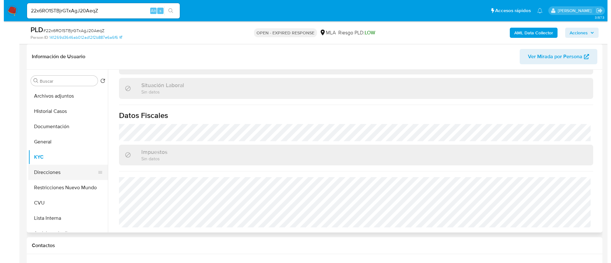
scroll to position [0, 0]
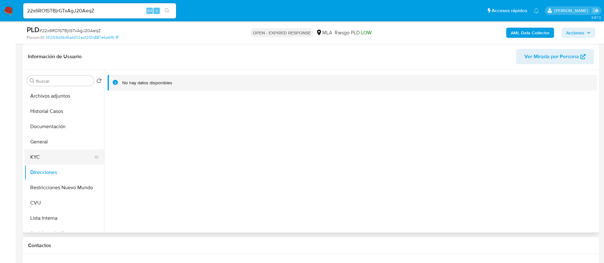
click at [47, 157] on button "KYC" at bounding box center [62, 157] width 74 height 15
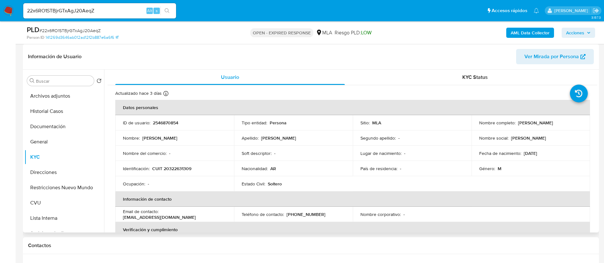
click at [185, 167] on p "CUIT 20322631309" at bounding box center [171, 169] width 39 height 6
copy p "20322631309"
click at [533, 31] on b "AML Data Collector" at bounding box center [529, 33] width 39 height 10
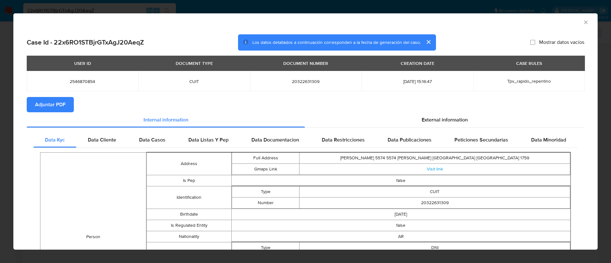
click at [64, 100] on span "Adjuntar PDF" at bounding box center [50, 105] width 31 height 14
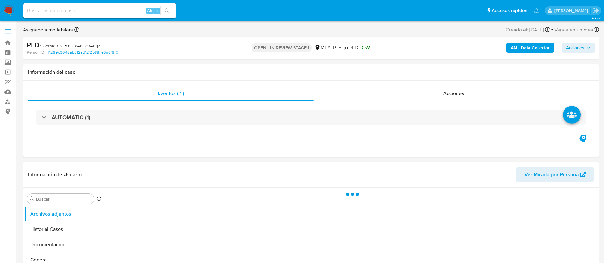
select select "10"
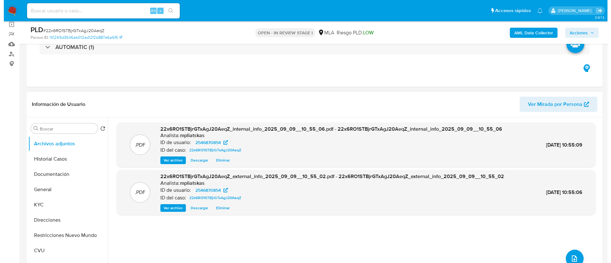
scroll to position [95, 0]
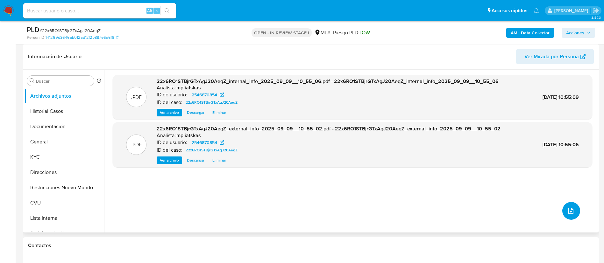
click at [565, 204] on button "upload-file" at bounding box center [571, 211] width 18 height 18
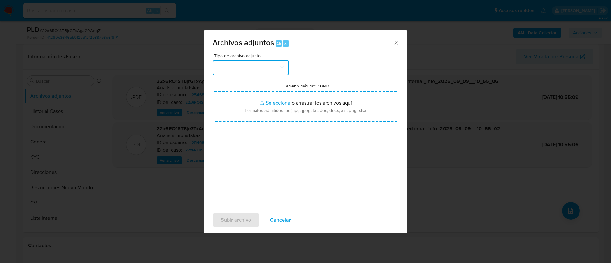
click at [254, 71] on button "button" at bounding box center [251, 67] width 76 height 15
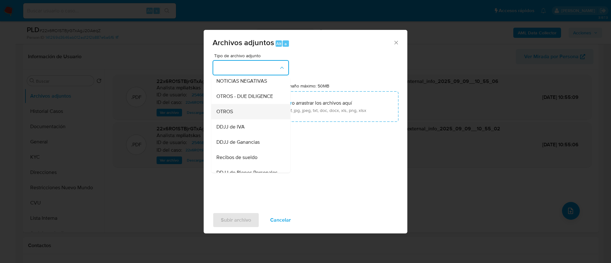
click at [259, 118] on div "OTROS" at bounding box center [248, 111] width 65 height 15
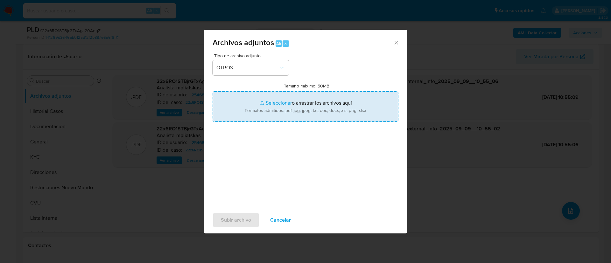
click at [287, 109] on input "Tamaño máximo: 50MB Seleccionar archivos" at bounding box center [306, 106] width 186 height 31
type input "C:\fakepath\2546870854 Movimientos.xlsx"
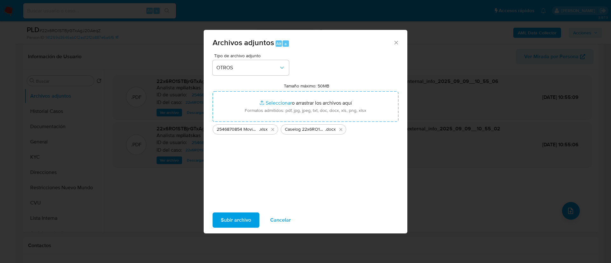
click at [238, 219] on span "Subir archivo" at bounding box center [236, 220] width 30 height 14
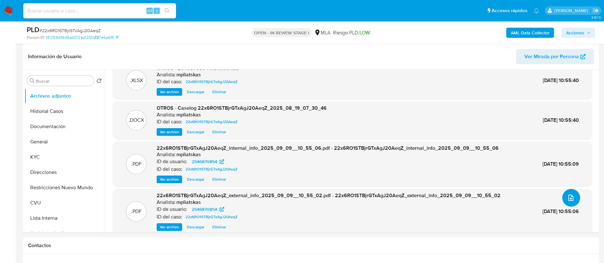
scroll to position [20, 0]
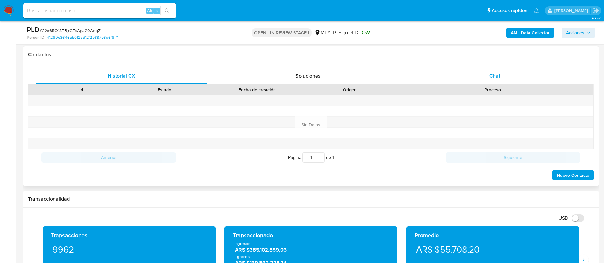
click at [516, 76] on div "Chat" at bounding box center [494, 75] width 171 height 15
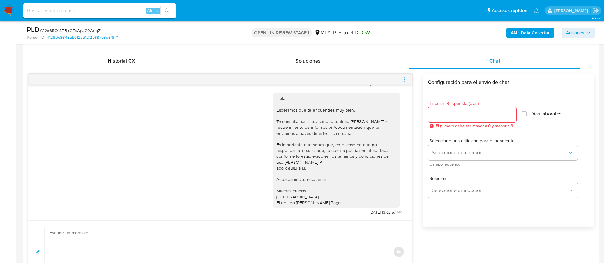
scroll to position [286, 0]
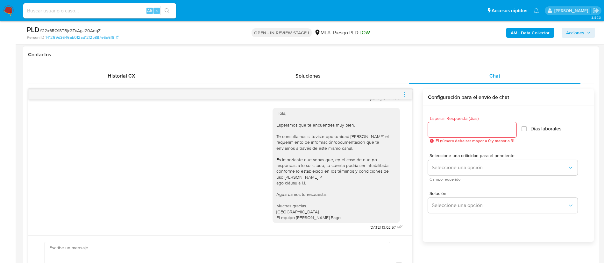
drag, startPoint x: 408, startPoint y: 98, endPoint x: 405, endPoint y: 94, distance: 5.3
click at [408, 98] on div at bounding box center [220, 94] width 384 height 10
click at [405, 93] on icon "menu-action" at bounding box center [404, 95] width 6 height 6
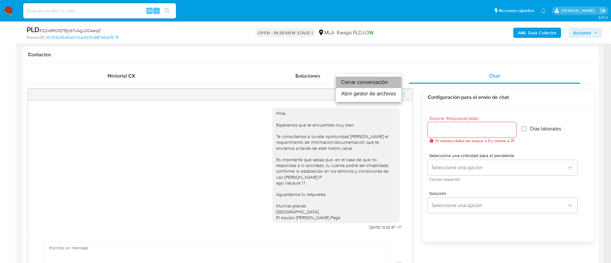
click at [391, 84] on li "Cerrar conversación" at bounding box center [368, 82] width 65 height 11
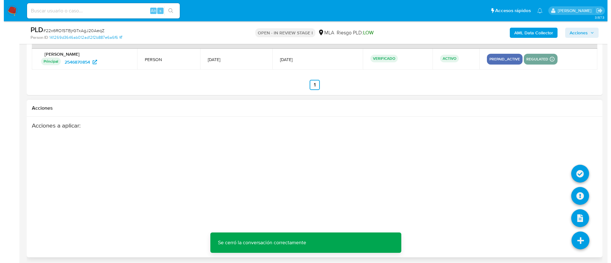
scroll to position [1119, 0]
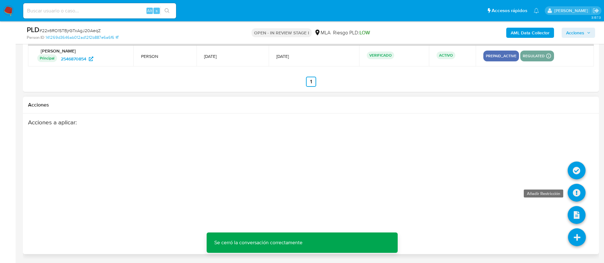
click at [574, 195] on icon at bounding box center [576, 193] width 18 height 18
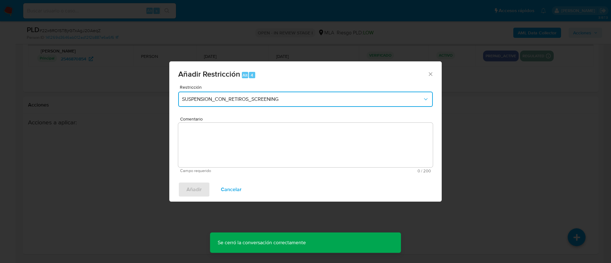
click at [264, 99] on span "SUSPENSION_CON_RETIROS_SCREENING" at bounding box center [302, 99] width 241 height 6
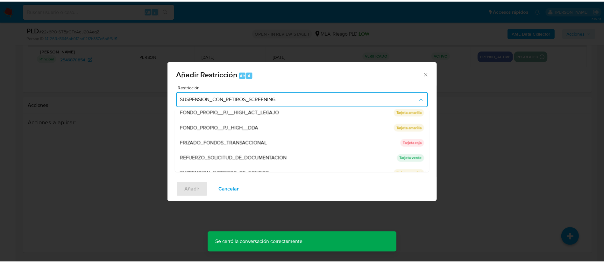
scroll to position [135, 0]
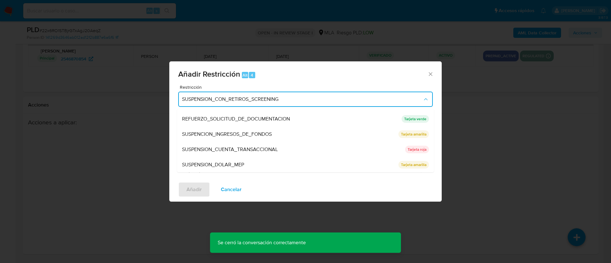
click at [249, 144] on div "SUSPENSION_CUENTA_TRANSACCIONAL" at bounding box center [291, 149] width 219 height 15
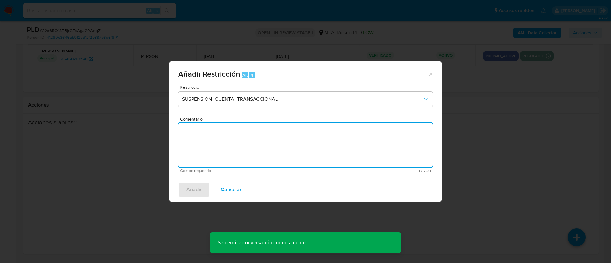
click at [249, 144] on textarea "Comentario" at bounding box center [305, 145] width 255 height 45
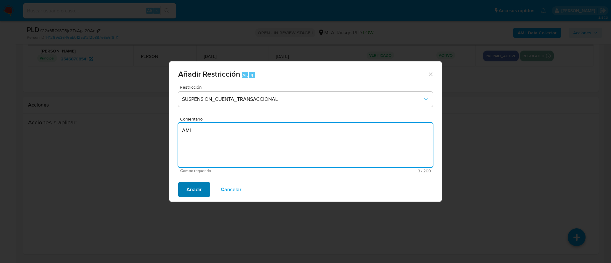
type textarea "AML"
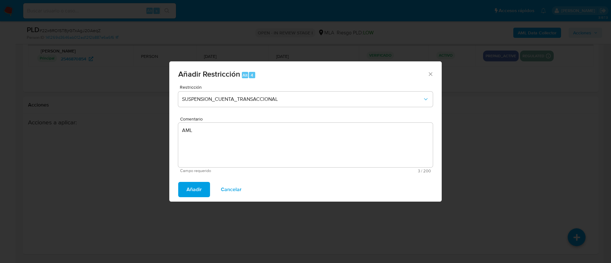
click at [203, 192] on button "Añadir" at bounding box center [194, 189] width 32 height 15
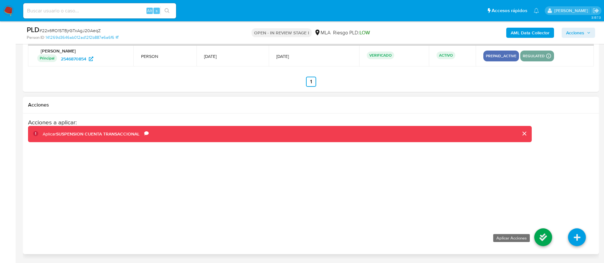
click at [537, 237] on icon at bounding box center [543, 237] width 18 height 18
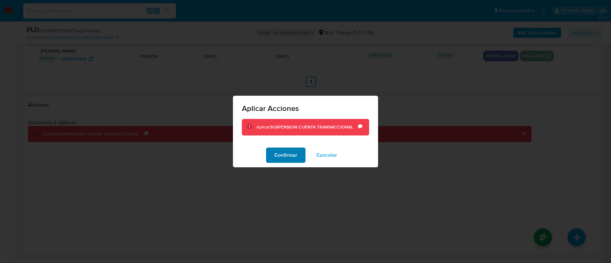
click at [289, 159] on span "Confirmar" at bounding box center [285, 155] width 23 height 14
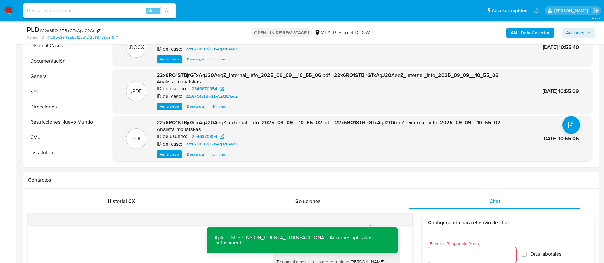
scroll to position [21, 0]
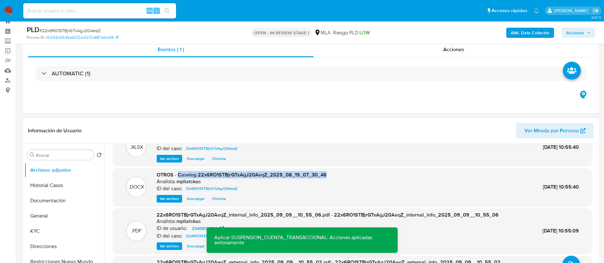
drag, startPoint x: 178, startPoint y: 177, endPoint x: 330, endPoint y: 167, distance: 152.7
click at [330, 167] on div ".XLSX OTROS - 2546870854 Movimientos Analista: mpliatskas ID del caso: 22x6RO1S…" at bounding box center [352, 215] width 479 height 172
copy span "Caselog 22x6RO1STBjrGTxAgJ20AeqZ_2025_08_19_07_30_46"
click at [579, 31] on span "Acciones" at bounding box center [575, 33] width 18 height 10
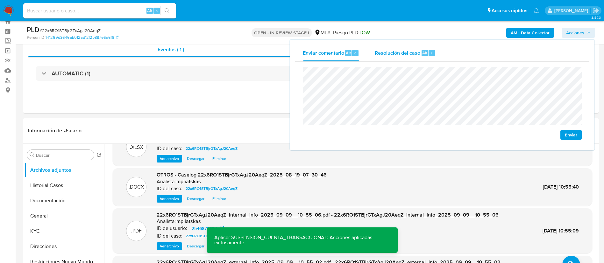
click at [426, 54] on div "Alt" at bounding box center [424, 53] width 6 height 6
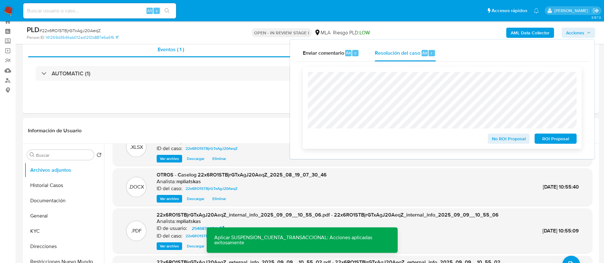
click at [549, 143] on span "ROI Proposal" at bounding box center [555, 138] width 33 height 9
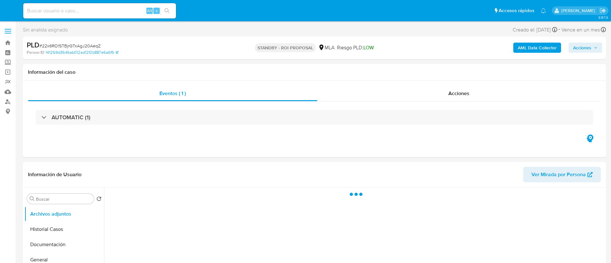
select select "10"
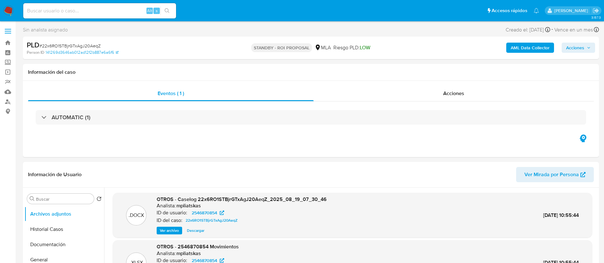
click at [134, 6] on div "Alt s" at bounding box center [99, 10] width 153 height 15
click at [134, 10] on input at bounding box center [99, 11] width 153 height 8
paste input "vtoQuOjq7EwQCuN6fl5SgVml"
type input "vtoQuOjq7EwQCuN6fl5SgVml"
click at [161, 11] on button "search-icon" at bounding box center [166, 10] width 13 height 9
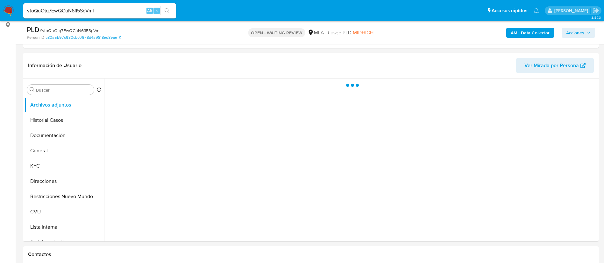
scroll to position [95, 0]
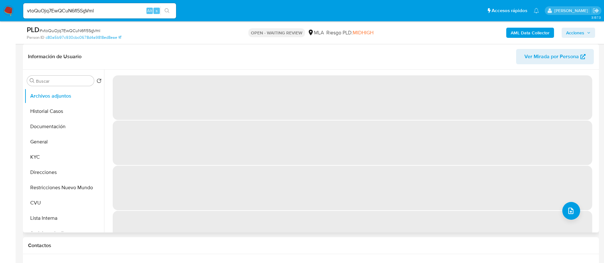
select select "10"
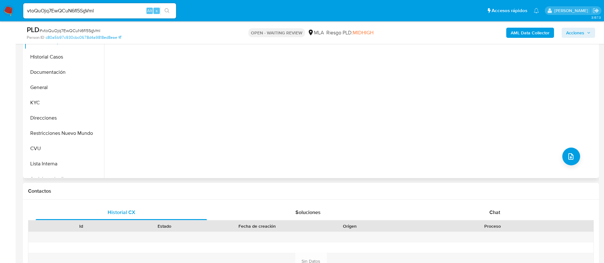
scroll to position [191, 0]
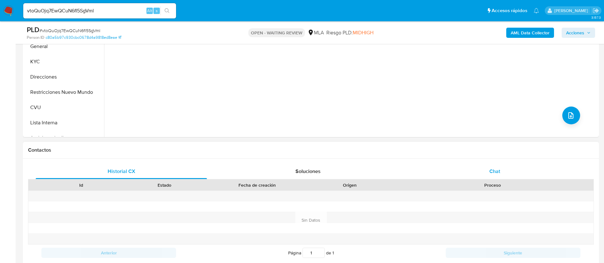
click at [448, 165] on div "Chat" at bounding box center [494, 171] width 171 height 15
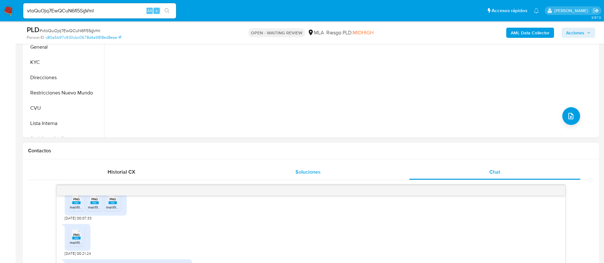
scroll to position [95, 0]
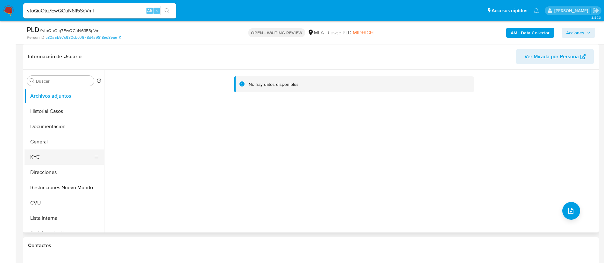
click at [50, 157] on button "KYC" at bounding box center [62, 157] width 74 height 15
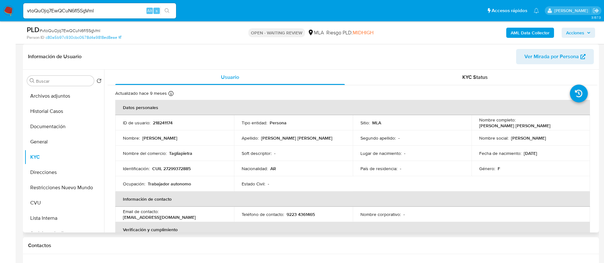
click at [170, 120] on p "218241174" at bounding box center [163, 123] width 20 height 6
copy p "218241174"
click at [302, 216] on p "9223 4361465" at bounding box center [300, 215] width 28 height 6
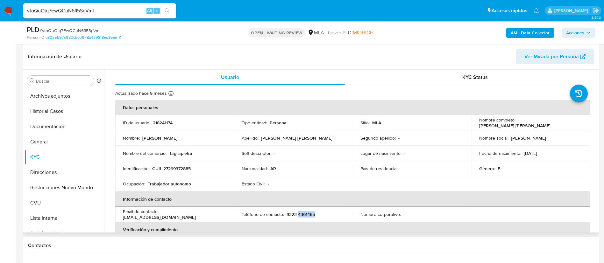
copy p "4361465"
click at [177, 171] on p "CUIL 27299372885" at bounding box center [171, 169] width 39 height 6
copy p "27299372885"
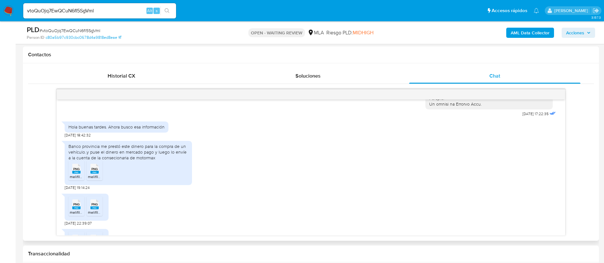
scroll to position [319, 0]
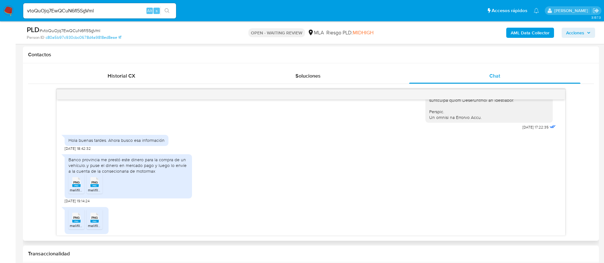
click at [143, 174] on div "Banco provincia me prestó este dinero para la compra de un vehículo..y puse el …" at bounding box center [128, 166] width 120 height 18
copy div "Banco provincia me prestó este dinero para la compra de un vehículo..y puse el …"
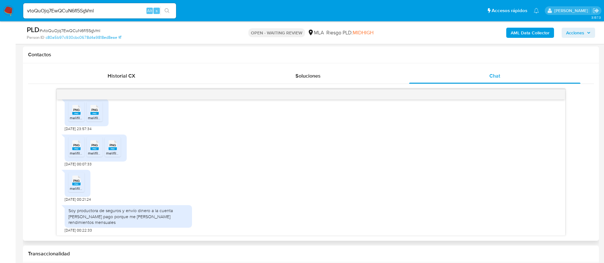
scroll to position [510, 0]
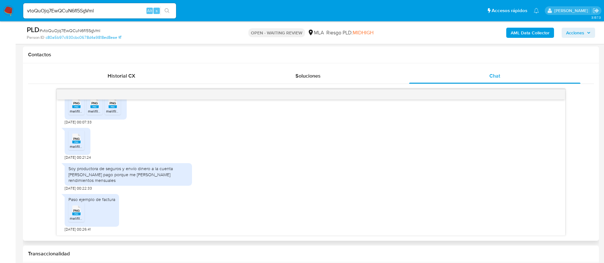
click at [158, 175] on div "Soy productora de seguros y envío dinero a la cuenta de mercado pago porque me …" at bounding box center [128, 175] width 120 height 18
copy div "Soy productora de seguros y envío dinero a la cuenta de mercado pago porque me …"
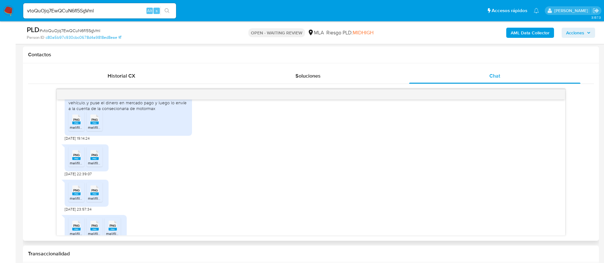
scroll to position [367, 0]
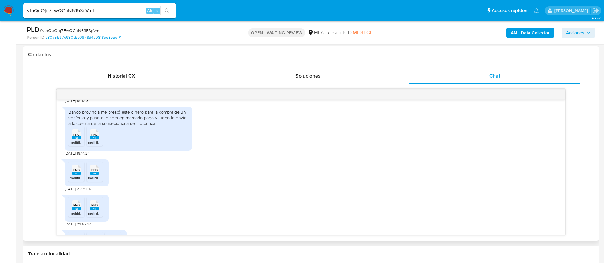
click at [75, 139] on rect at bounding box center [76, 138] width 8 height 3
click at [86, 148] on ul "PNG PNG melifile3554006463509209453.png PNG PNG melifile3629344122250259967.png" at bounding box center [128, 137] width 120 height 22
click at [90, 145] on span "melifile3629344122250259967.png" at bounding box center [118, 142] width 61 height 5
click at [76, 175] on rect at bounding box center [76, 173] width 8 height 3
drag, startPoint x: 92, startPoint y: 188, endPoint x: 92, endPoint y: 194, distance: 5.7
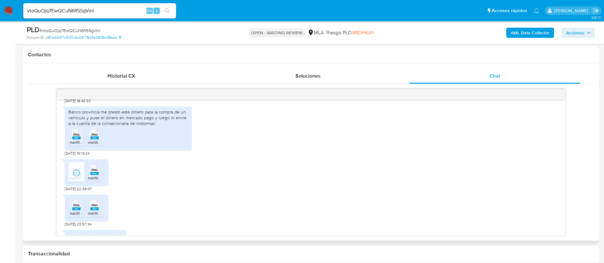
click at [92, 181] on span "melifile1923358445709290033.png" at bounding box center [118, 177] width 61 height 5
click at [71, 216] on span "melifile3243122159665327575.png" at bounding box center [100, 213] width 60 height 5
click at [90, 216] on span "melifile3298500819516984098.png" at bounding box center [118, 213] width 60 height 5
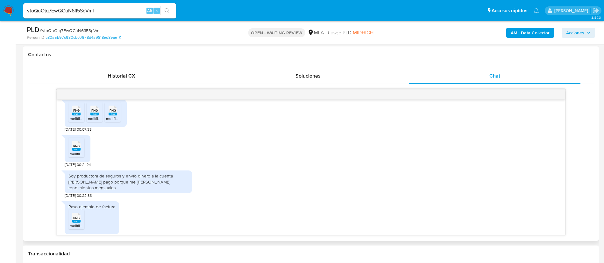
scroll to position [510, 0]
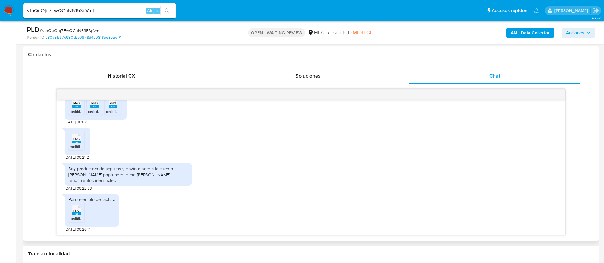
click at [76, 108] on rect at bounding box center [76, 106] width 8 height 3
click at [92, 114] on span "melifile5275095678970072916.png" at bounding box center [118, 111] width 60 height 5
drag, startPoint x: 113, startPoint y: 118, endPoint x: 109, endPoint y: 130, distance: 12.4
click at [113, 114] on span "melifile1025936531376037467.png" at bounding box center [135, 111] width 59 height 5
drag, startPoint x: 76, startPoint y: 152, endPoint x: 76, endPoint y: 163, distance: 11.1
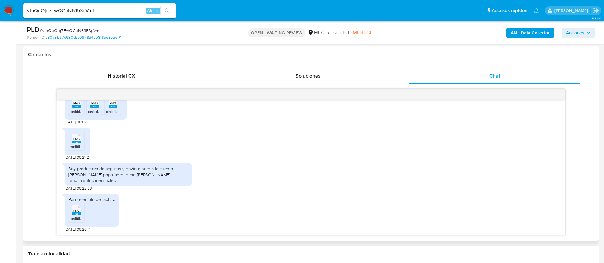
click at [75, 149] on span "melifile8758135037490206013.png" at bounding box center [100, 146] width 60 height 5
click at [80, 213] on rect at bounding box center [76, 214] width 8 height 3
click at [88, 177] on div "Soy productora de seguros y envío dinero a la cuenta de mercado pago porque me …" at bounding box center [128, 175] width 120 height 18
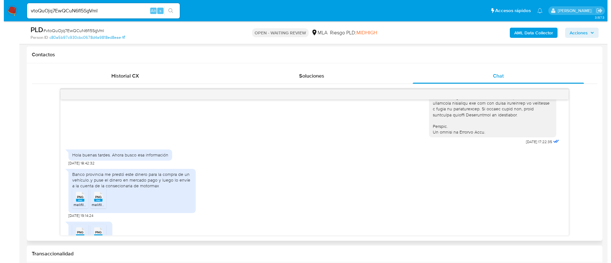
scroll to position [319, 0]
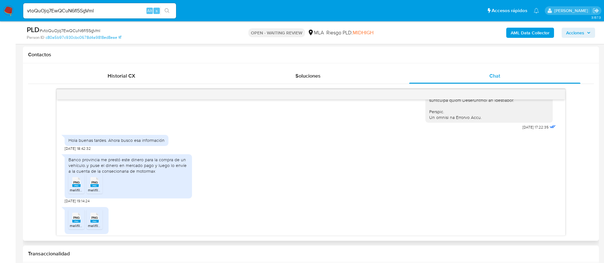
click at [75, 187] on rect at bounding box center [76, 185] width 8 height 3
click at [519, 33] on b "AML Data Collector" at bounding box center [529, 33] width 39 height 10
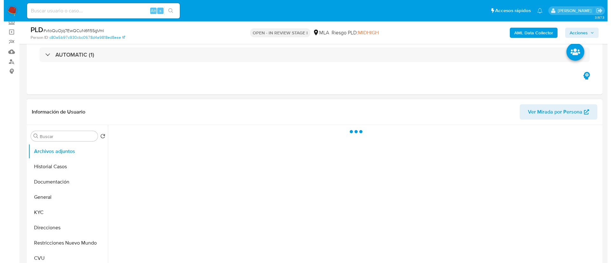
scroll to position [95, 0]
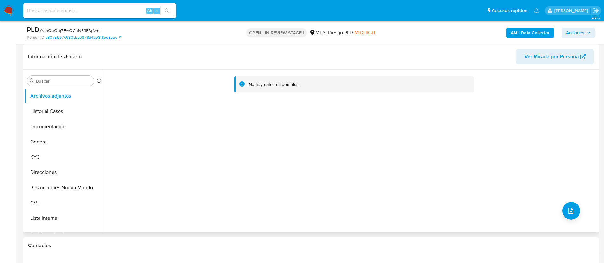
select select "10"
click at [525, 39] on div "AML Data Collector Acciones" at bounding box center [501, 32] width 188 height 15
click at [64, 114] on button "Historial Casos" at bounding box center [62, 111] width 74 height 15
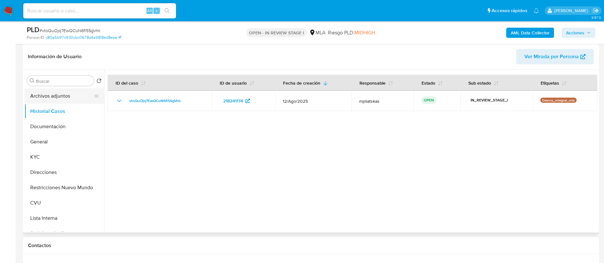
click at [61, 99] on button "Archivos adjuntos" at bounding box center [62, 95] width 74 height 15
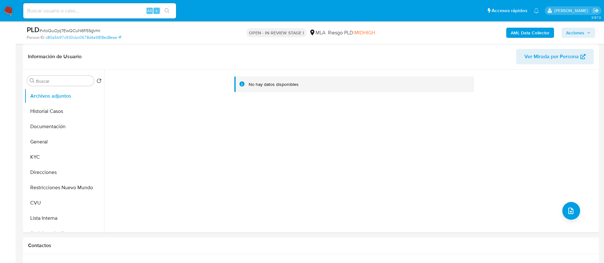
click at [523, 32] on b "AML Data Collector" at bounding box center [529, 33] width 39 height 10
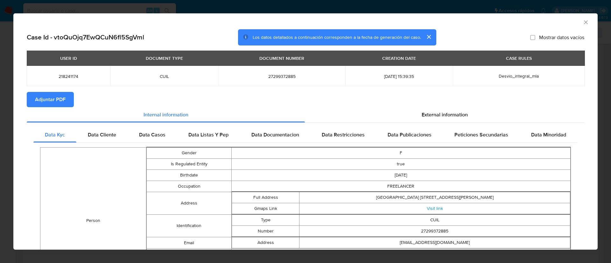
click at [44, 100] on span "Adjuntar PDF" at bounding box center [50, 100] width 31 height 14
click at [584, 22] on icon "Cerrar ventana" at bounding box center [586, 22] width 4 height 4
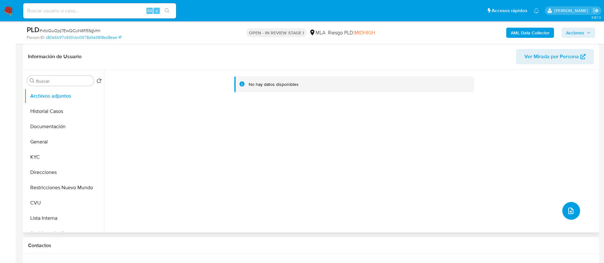
click at [574, 214] on button "upload-file" at bounding box center [571, 211] width 18 height 18
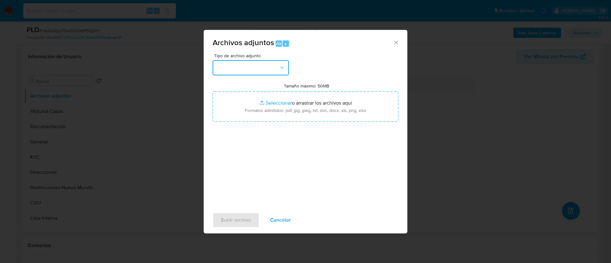
click at [252, 64] on button "button" at bounding box center [251, 67] width 76 height 15
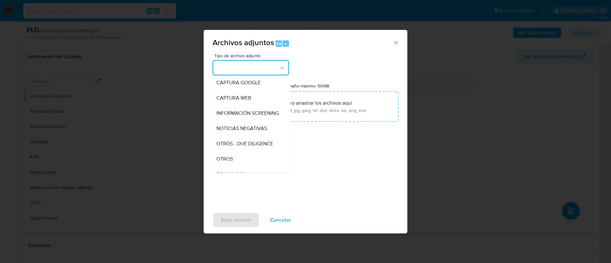
scroll to position [48, 0]
click at [241, 164] on div "OTROS" at bounding box center [248, 159] width 65 height 15
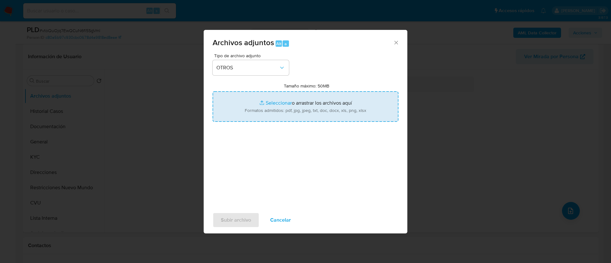
click at [280, 116] on input "Tamaño máximo: 50MB Seleccionar archivos" at bounding box center [306, 106] width 186 height 31
type input "C:\fakepath\218241174_2aa9335e-7124-46e9-a458-79d885bc7b17.png"
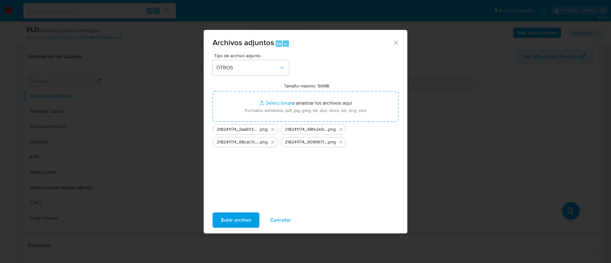
click at [242, 225] on span "Subir archivo" at bounding box center [236, 220] width 30 height 14
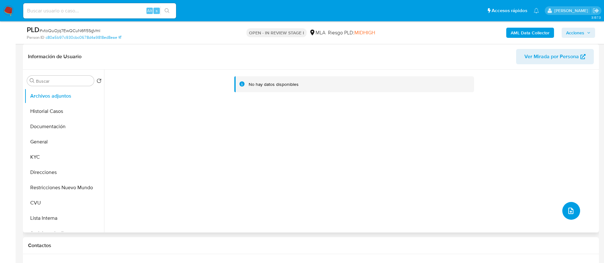
click at [568, 211] on icon "upload-file" at bounding box center [571, 211] width 8 height 8
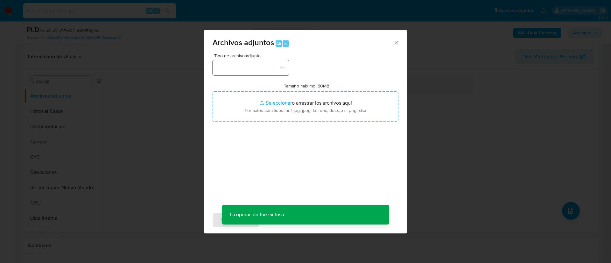
click at [234, 75] on div "Tipo de archivo adjunto Tamaño máximo: 50MB Seleccionar archivos Seleccionar o …" at bounding box center [306, 128] width 186 height 150
click at [243, 63] on button "button" at bounding box center [251, 67] width 76 height 15
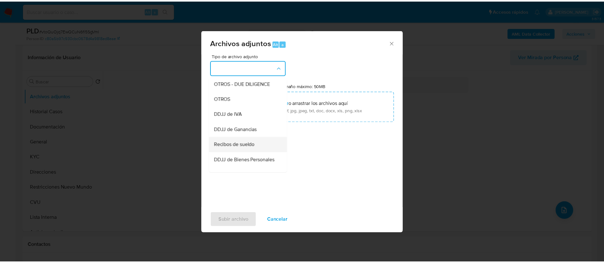
scroll to position [95, 0]
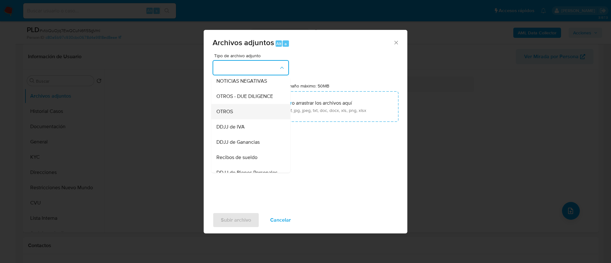
click at [251, 117] on div "OTROS" at bounding box center [248, 111] width 65 height 15
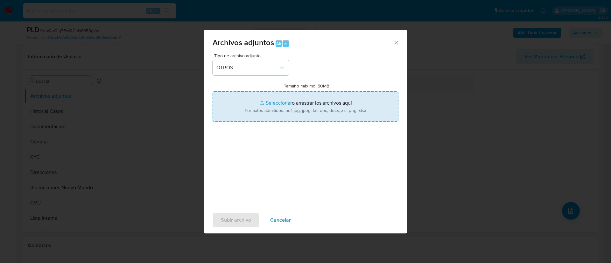
click at [273, 107] on input "Tamaño máximo: 50MB Seleccionar archivos" at bounding box center [306, 106] width 186 height 31
type input "C:\fakepath\218241174 Movimientos.xlsx"
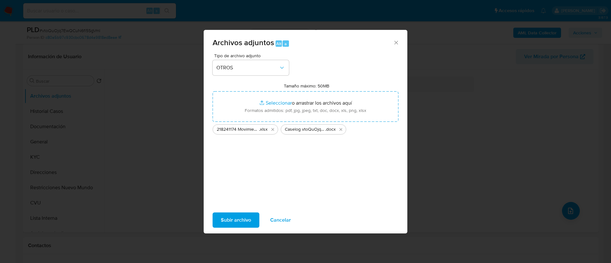
click at [246, 221] on span "Subir archivo" at bounding box center [236, 220] width 30 height 14
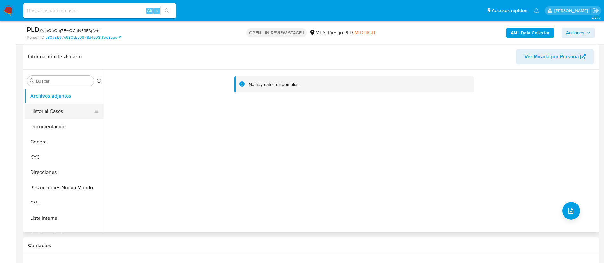
click at [62, 113] on button "Historial Casos" at bounding box center [62, 111] width 74 height 15
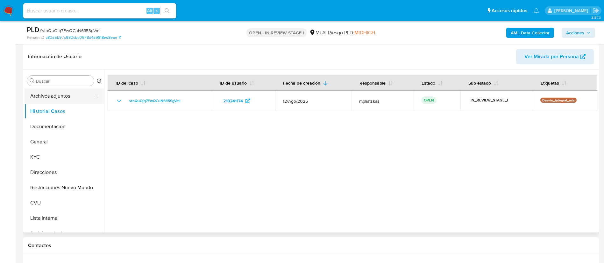
click at [54, 95] on button "Archivos adjuntos" at bounding box center [62, 95] width 74 height 15
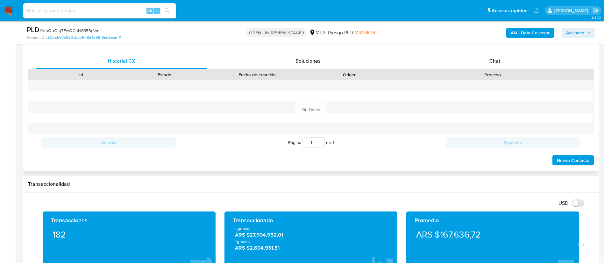
scroll to position [286, 0]
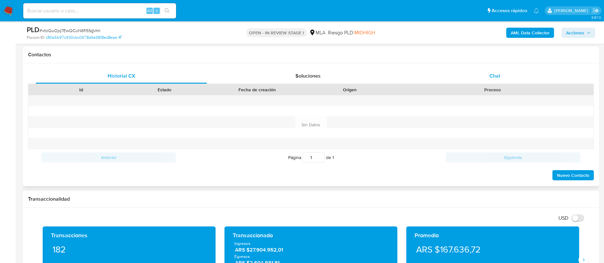
click at [490, 83] on div "Historial CX Soluciones Chat Id Estado Fecha de creación Origen Proceso Anterio…" at bounding box center [310, 124] width 565 height 113
click at [489, 82] on div "Chat" at bounding box center [494, 75] width 171 height 15
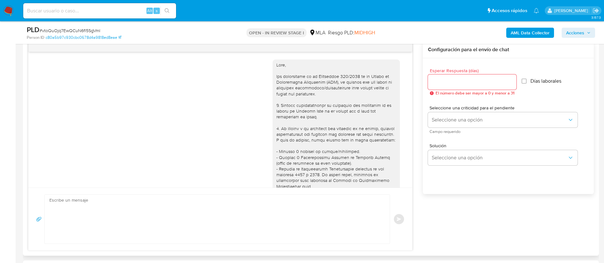
scroll to position [510, 0]
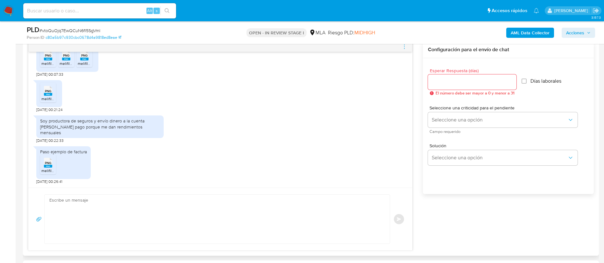
click at [260, 218] on textarea at bounding box center [215, 219] width 332 height 49
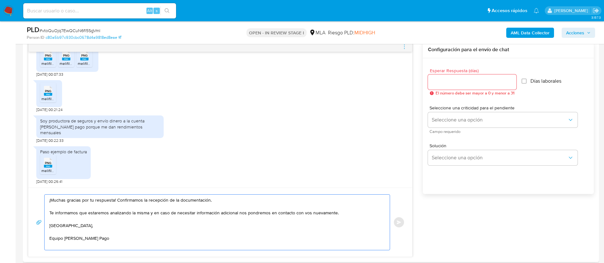
type textarea "¡Muchas gracias por tu respuesta! Confirmamos la recepción de la documentación.…"
click at [442, 72] on span "Esperar Respuesta (días)" at bounding box center [474, 70] width 88 height 5
click at [442, 78] on input "Esperar Respuesta (días)" at bounding box center [472, 82] width 88 height 8
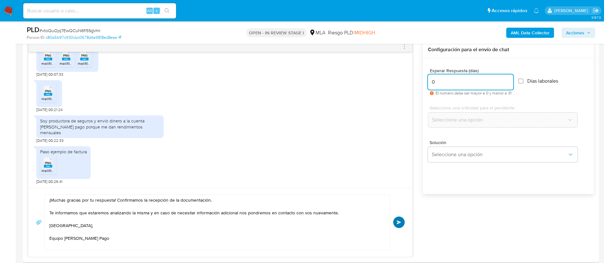
type input "0"
click at [398, 219] on button "Enviar" at bounding box center [398, 222] width 11 height 11
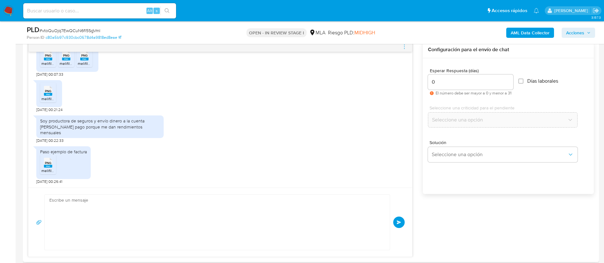
scroll to position [586, 0]
click at [405, 46] on icon "menu-action" at bounding box center [404, 47] width 6 height 6
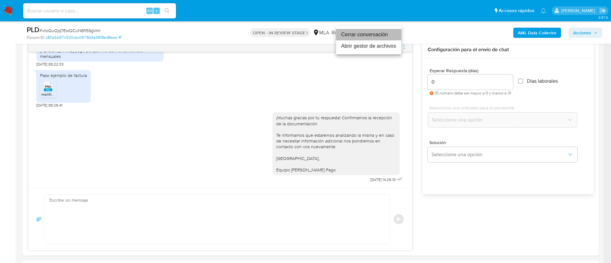
click at [374, 39] on li "Cerrar conversación" at bounding box center [368, 34] width 65 height 11
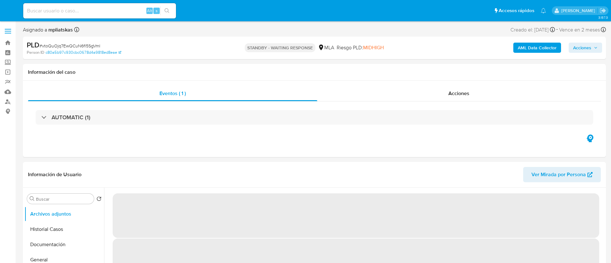
select select "10"
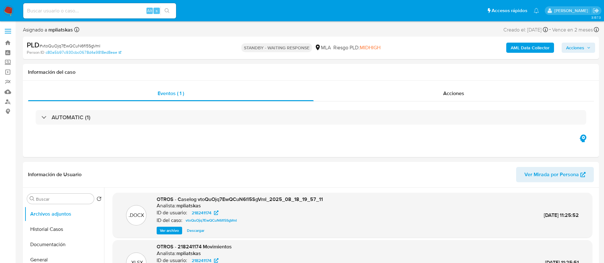
click at [115, 11] on input at bounding box center [99, 11] width 153 height 8
paste input "OfBbG602wWtR5Hp17mAb673t"
type input "OfBbG602wWtR5Hp17mAb673t"
click at [162, 13] on button "search-icon" at bounding box center [166, 10] width 13 height 9
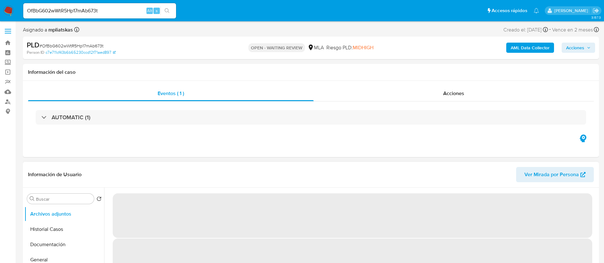
select select "10"
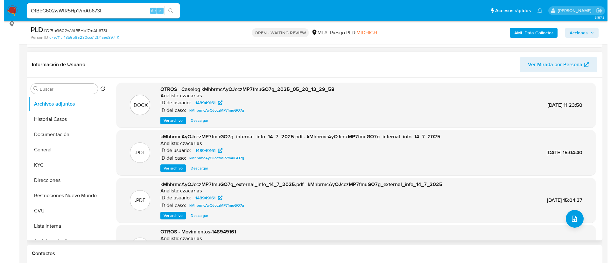
scroll to position [95, 0]
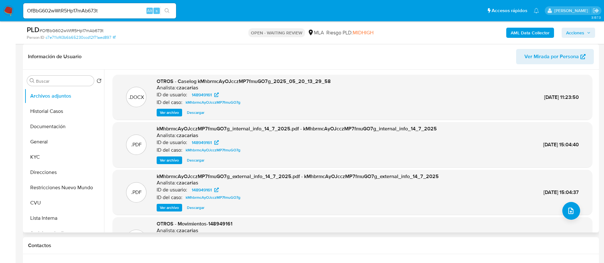
click at [165, 115] on span "Ver archivo" at bounding box center [169, 112] width 19 height 6
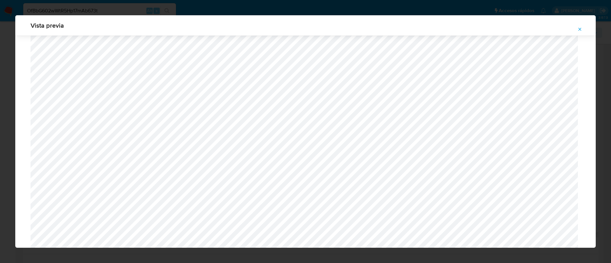
scroll to position [226, 0]
click at [578, 30] on icon "Attachment preview" at bounding box center [579, 29] width 5 height 5
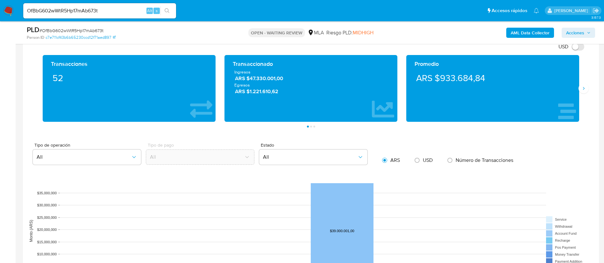
scroll to position [668, 0]
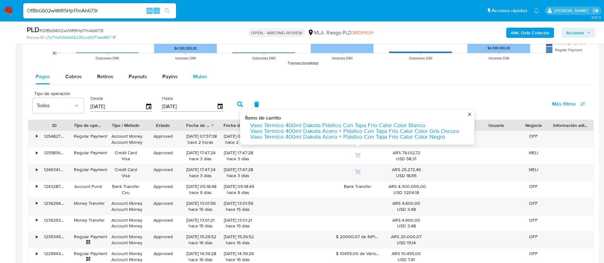
click at [189, 73] on button "Mulan" at bounding box center [199, 76] width 29 height 15
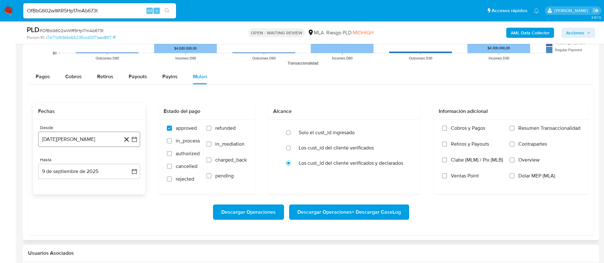
click at [132, 139] on icon "button" at bounding box center [134, 139] width 5 height 5
click at [98, 161] on span "agosto 2024" at bounding box center [86, 162] width 29 height 6
click at [129, 162] on icon "Año siguiente" at bounding box center [127, 162] width 3 height 4
click at [86, 207] on button "may" at bounding box center [89, 203] width 18 height 10
click at [88, 186] on button "1" at bounding box center [89, 186] width 10 height 10
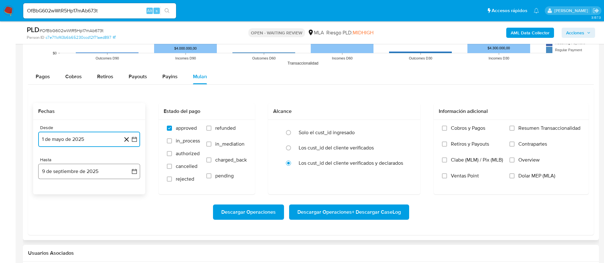
click at [133, 171] on icon "button" at bounding box center [134, 171] width 6 height 6
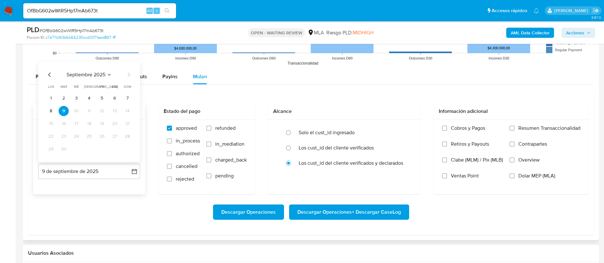
click at [49, 80] on div "septiembre 2025 septiembre 2025 lun lunes mar martes mié miércoles jue jueves v…" at bounding box center [89, 112] width 87 height 83
click at [48, 75] on icon "Mes anterior" at bounding box center [50, 75] width 8 height 8
click at [126, 151] on button "31" at bounding box center [127, 149] width 10 height 10
click at [222, 128] on span "refunded" at bounding box center [225, 128] width 20 height 6
click at [211, 128] on input "refunded" at bounding box center [208, 128] width 5 height 5
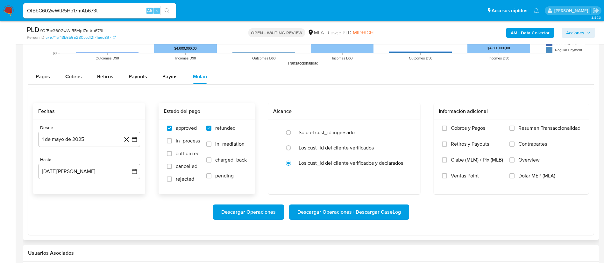
checkbox input "true"
click at [523, 178] on span "Dolar MEP (MLA)" at bounding box center [536, 176] width 37 height 6
click at [514, 178] on input "Dolar MEP (MLA)" at bounding box center [511, 175] width 5 height 5
click at [349, 213] on span "Descargar Operaciones + Descargar CaseLog" at bounding box center [348, 212] width 103 height 14
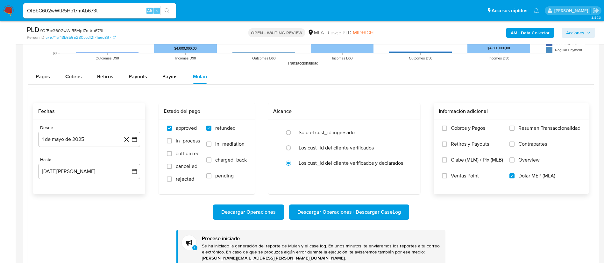
click at [126, 7] on input "OfBbG602wWtR5Hp17mAb673t" at bounding box center [99, 11] width 153 height 8
paste input "YGLDHmVFMXIvSRq7TJwV0bRM"
type input "YGLDHmVFMXIvSRq7TJwV0bRM"
click at [162, 12] on button "search-icon" at bounding box center [166, 10] width 13 height 9
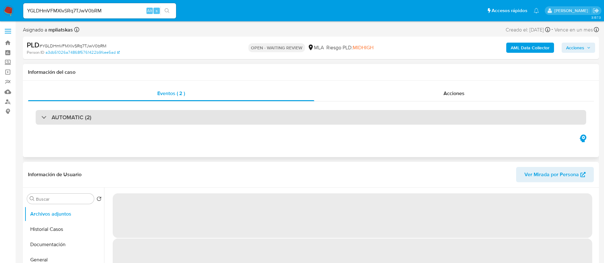
select select "10"
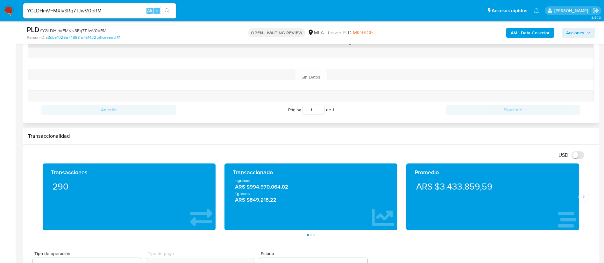
scroll to position [286, 0]
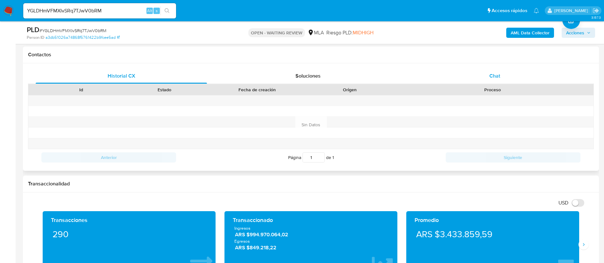
click at [488, 83] on div "Chat" at bounding box center [494, 75] width 171 height 15
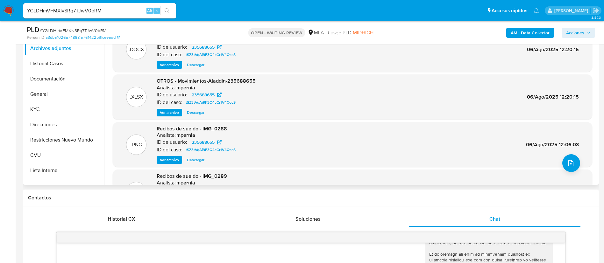
scroll to position [95, 0]
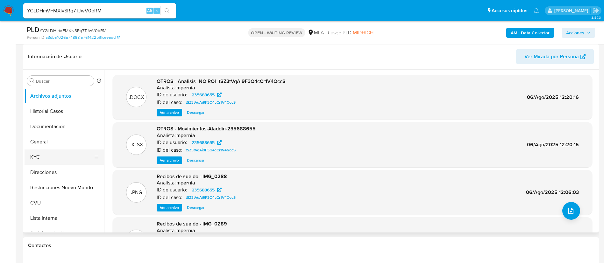
click at [62, 163] on button "KYC" at bounding box center [62, 157] width 74 height 15
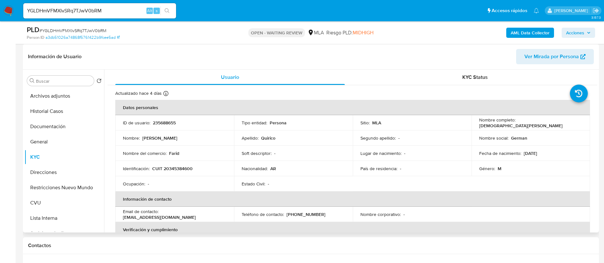
click at [171, 123] on p "235688655" at bounding box center [164, 123] width 23 height 6
copy p "235688655"
click at [62, 90] on button "Archivos adjuntos" at bounding box center [62, 95] width 74 height 15
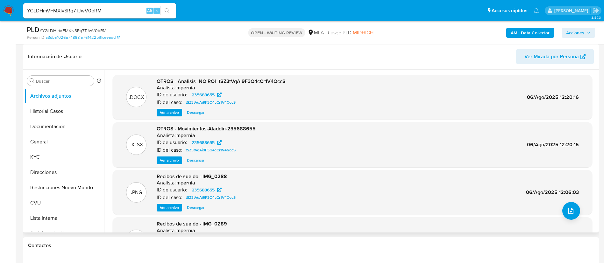
click at [176, 111] on span "Ver archivo" at bounding box center [169, 112] width 19 height 6
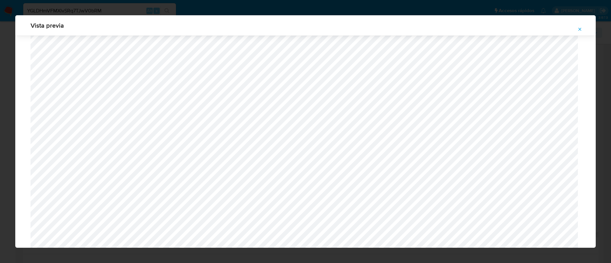
scroll to position [465, 0]
click at [579, 28] on icon "Attachment preview" at bounding box center [579, 29] width 5 height 5
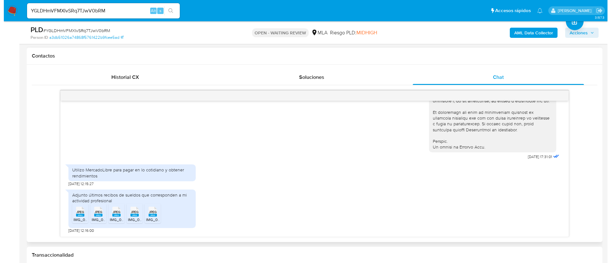
scroll to position [286, 0]
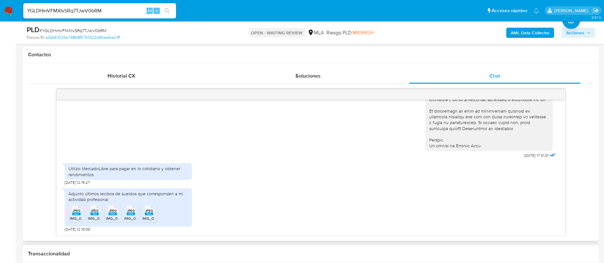
click at [76, 219] on span "IMG_0671.jpeg" at bounding box center [82, 218] width 25 height 5
click at [92, 216] on icon "JPEG" at bounding box center [94, 210] width 8 height 11
click at [108, 219] on span "IMG_0669.jpeg" at bounding box center [119, 218] width 27 height 5
click at [126, 218] on span "IMG_0672.jpeg" at bounding box center [137, 218] width 26 height 5
click at [143, 218] on span "IMG_0670.jpeg" at bounding box center [155, 218] width 26 height 5
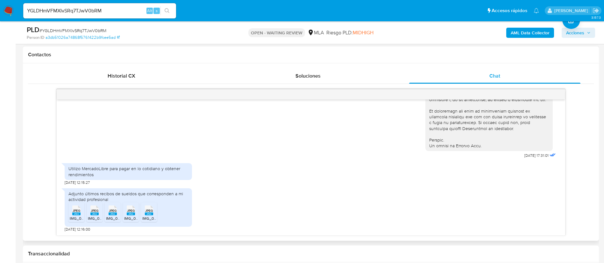
click at [142, 171] on div "Utilizo MercadoLibre para pagar en lo cotidiano y obtener rendimientos" at bounding box center [128, 171] width 120 height 11
copy div "Utilizo MercadoLibre para pagar en lo cotidiano y obtener rendimientos"
click at [516, 33] on b "AML Data Collector" at bounding box center [529, 33] width 39 height 10
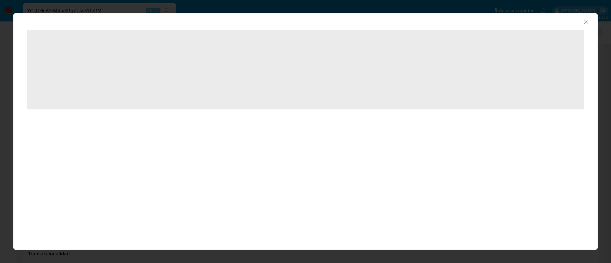
click at [165, 84] on span "‌" at bounding box center [305, 70] width 557 height 80
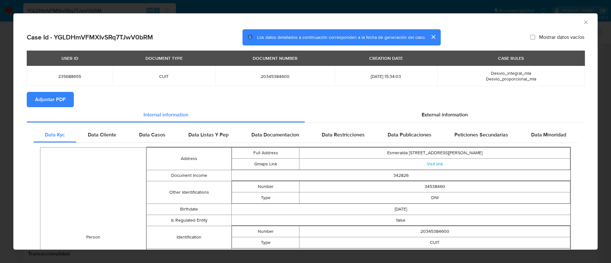
click at [63, 91] on div "USER ID DOCUMENT TYPE DOCUMENT NUMBER CREATION DATE CASE RULES 235688655 CUIT 2…" at bounding box center [305, 71] width 557 height 41
click at [58, 96] on span "Adjuntar PDF" at bounding box center [50, 100] width 31 height 14
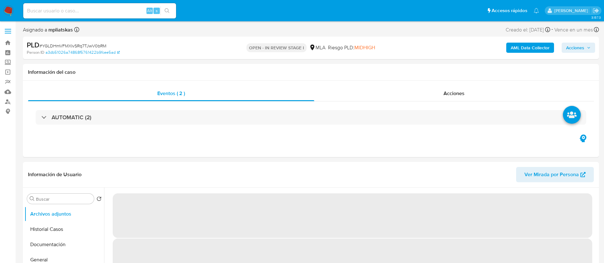
select select "10"
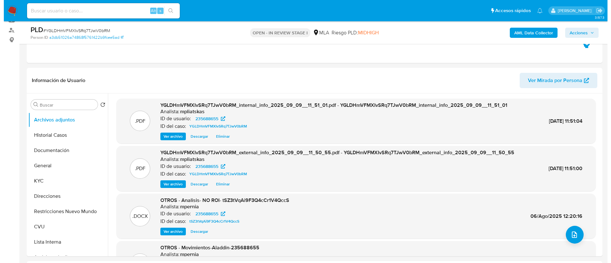
scroll to position [95, 0]
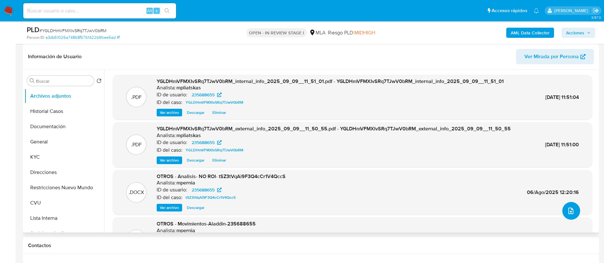
click at [576, 213] on button "upload-file" at bounding box center [571, 211] width 18 height 18
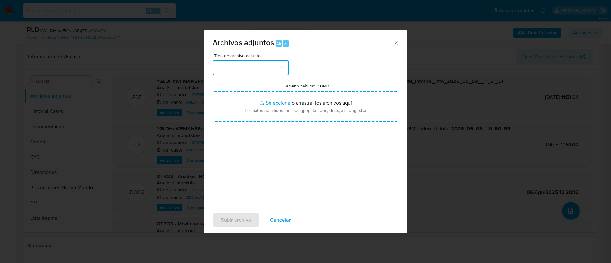
click at [270, 68] on button "button" at bounding box center [251, 67] width 76 height 15
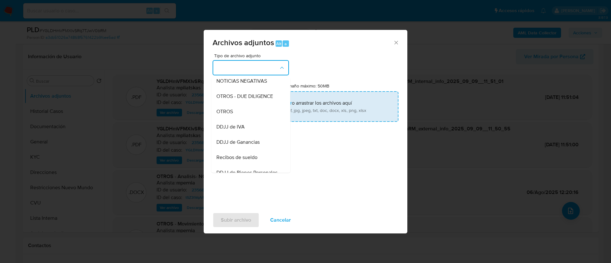
click at [254, 119] on div "OTROS" at bounding box center [248, 111] width 65 height 15
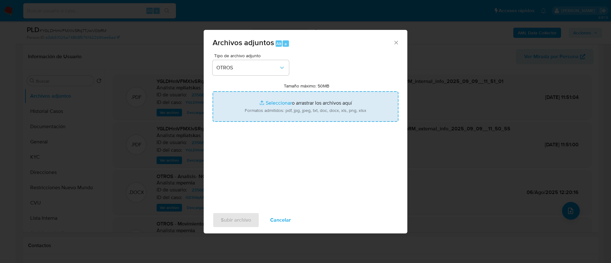
click at [263, 105] on input "Tamaño máximo: 50MB Seleccionar archivos" at bounding box center [306, 106] width 186 height 31
click at [280, 105] on input "Tamaño máximo: 50MB Seleccionar archivos" at bounding box center [306, 106] width 186 height 31
type input "C:\fakepath\235688655 Movimientos.xlsx"
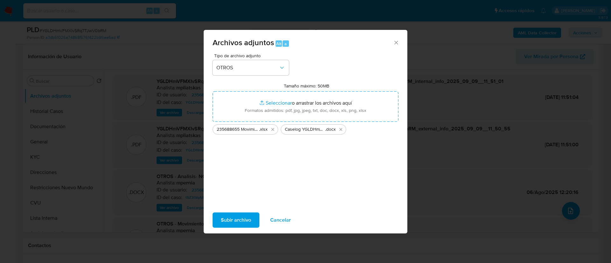
click at [241, 219] on span "Subir archivo" at bounding box center [236, 220] width 30 height 14
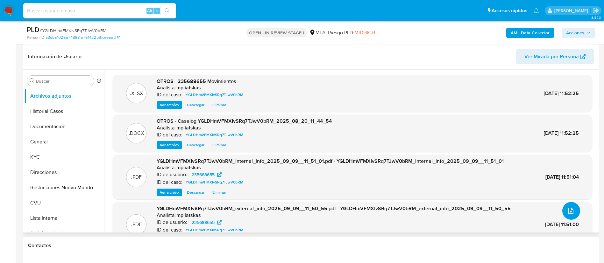
click at [573, 216] on button "upload-file" at bounding box center [571, 211] width 18 height 18
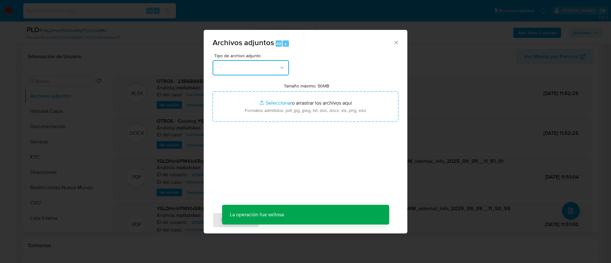
click at [276, 69] on button "button" at bounding box center [251, 67] width 76 height 15
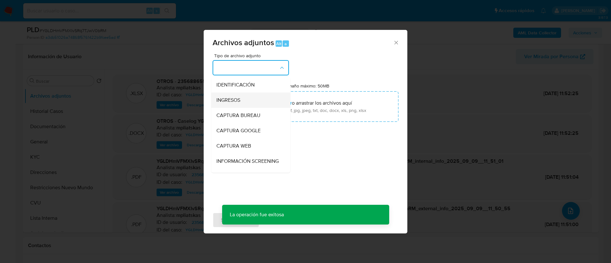
click at [259, 103] on div "INGRESOS" at bounding box center [248, 100] width 65 height 15
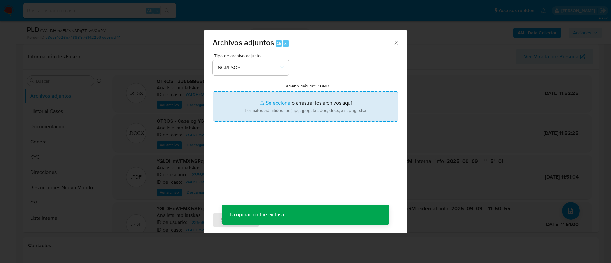
click at [259, 103] on input "Tamaño máximo: 50MB Seleccionar archivos" at bounding box center [306, 106] width 186 height 31
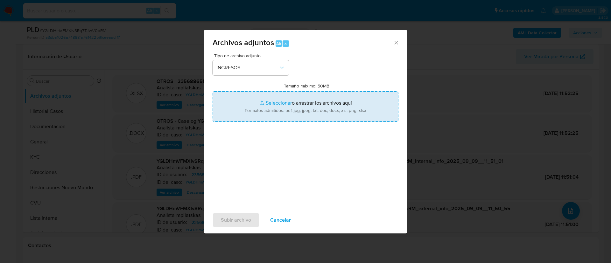
type input "C:\fakepath\235688655_88b23f48-579e-4bca-9094-a21290bfc10c.jpeg"
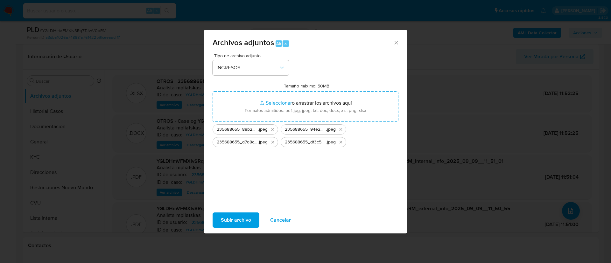
click at [249, 220] on span "Subir archivo" at bounding box center [236, 220] width 30 height 14
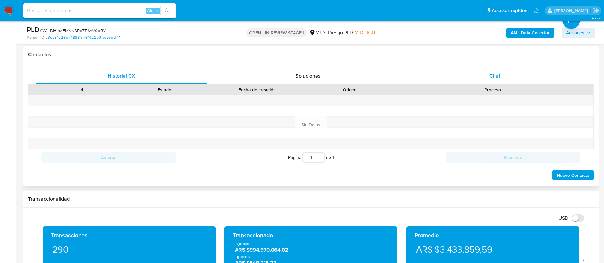
click at [504, 79] on div "Chat" at bounding box center [494, 75] width 171 height 15
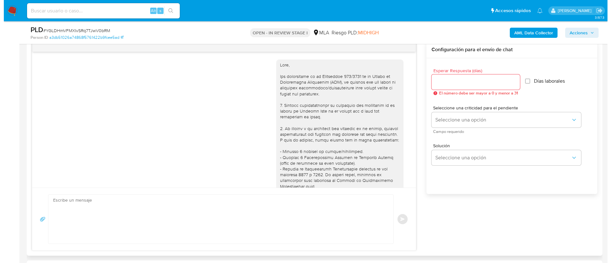
scroll to position [302, 0]
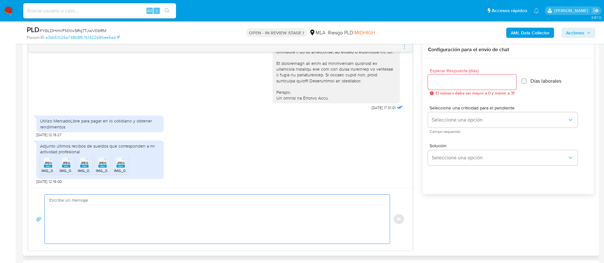
click at [243, 207] on textarea at bounding box center [215, 219] width 332 height 49
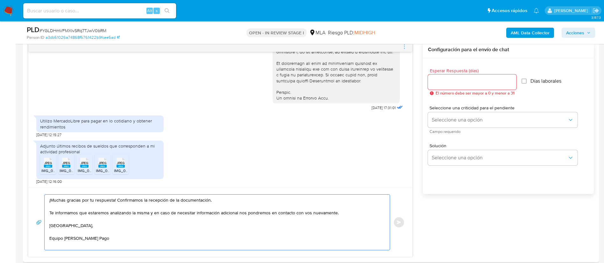
type textarea "¡Muchas gracias por tu respuesta! Confirmamos la recepción de la documentación.…"
drag, startPoint x: 428, startPoint y: 90, endPoint x: 439, endPoint y: 77, distance: 16.9
click at [429, 89] on div "Esperar Respuesta (días) El número debe ser mayor a 0 y menor a 31" at bounding box center [472, 81] width 88 height 27
click at [440, 75] on div at bounding box center [472, 81] width 88 height 15
click at [440, 82] on input "Esperar Respuesta (días)" at bounding box center [472, 82] width 88 height 8
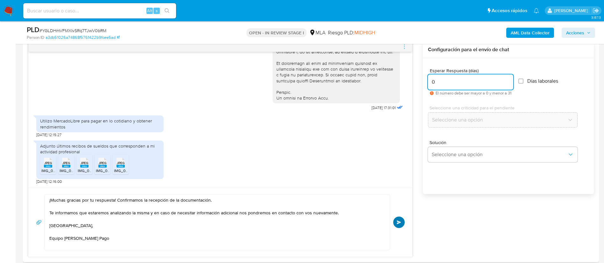
type input "0"
click at [397, 224] on span "Enviar" at bounding box center [398, 223] width 4 height 4
click at [405, 48] on icon "menu-action" at bounding box center [404, 47] width 6 height 6
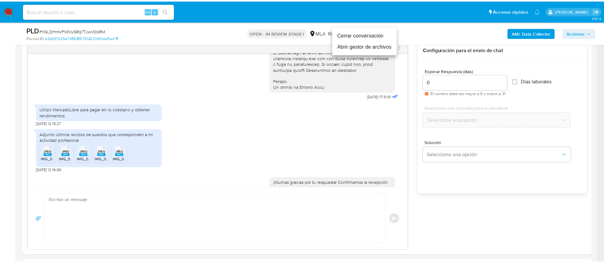
scroll to position [379, 0]
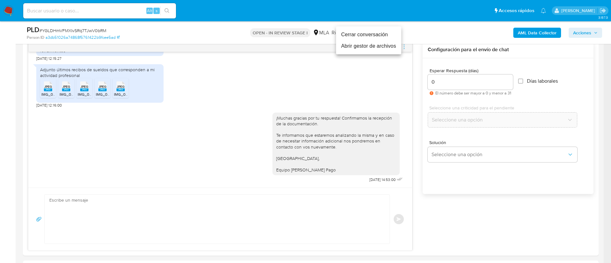
click at [377, 32] on li "Cerrar conversación" at bounding box center [368, 34] width 65 height 11
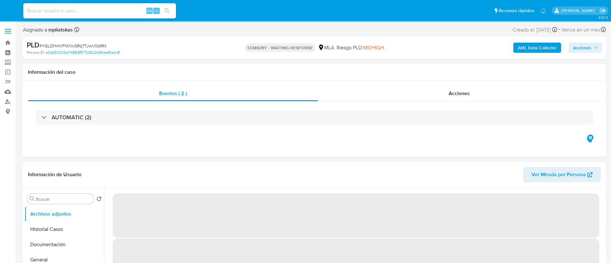
select select "10"
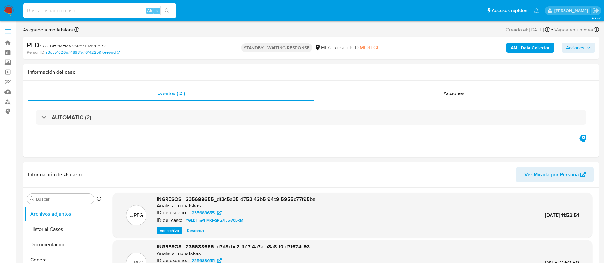
click at [141, 9] on input at bounding box center [99, 11] width 153 height 8
paste input "b6a4zGE1SRf8MSiwTSpXGqIT"
type input "b6a4zGE1SRf8MSiwTSpXGqIT"
click at [166, 11] on icon "search-icon" at bounding box center [167, 10] width 5 height 5
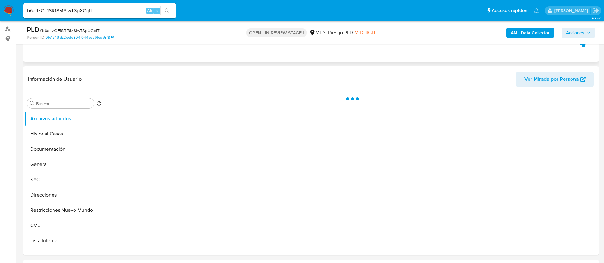
scroll to position [95, 0]
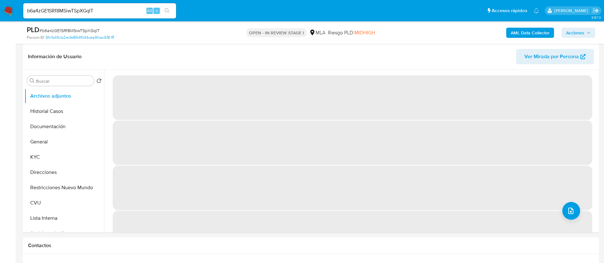
select select "10"
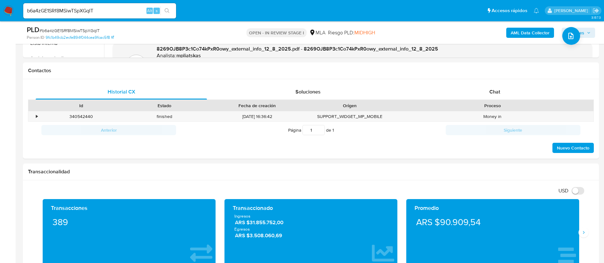
scroll to position [286, 0]
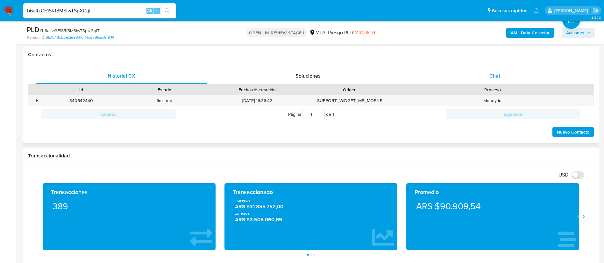
click at [461, 74] on div "Chat" at bounding box center [494, 75] width 171 height 15
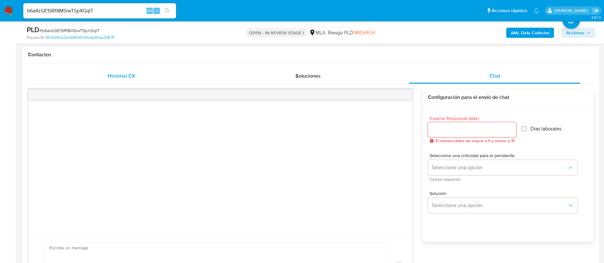
click at [151, 76] on div "Historial CX" at bounding box center [121, 75] width 171 height 15
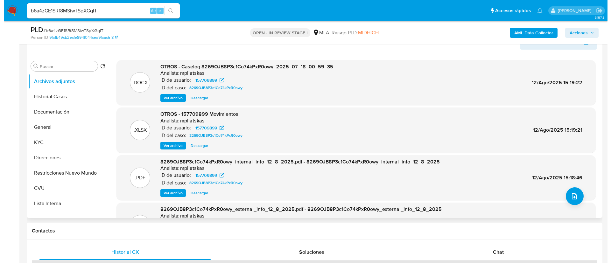
scroll to position [95, 0]
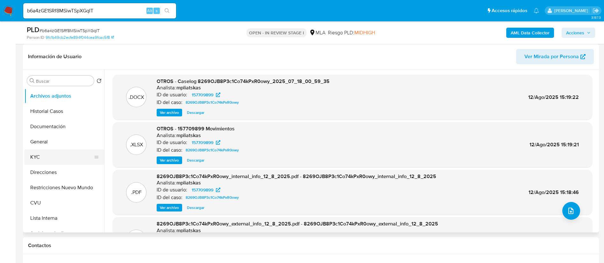
click at [65, 159] on button "KYC" at bounding box center [62, 157] width 74 height 15
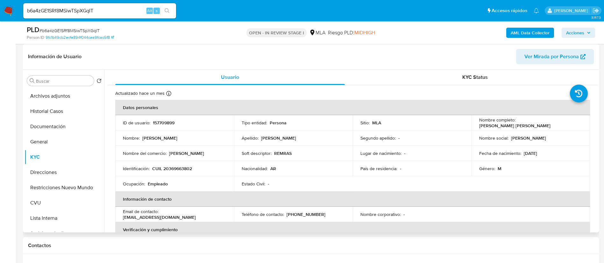
click at [165, 119] on td "ID de usuario : 157709899" at bounding box center [174, 122] width 119 height 15
click at [164, 122] on p "157709899" at bounding box center [164, 123] width 22 height 6
copy p "157709899"
click at [95, 94] on icon at bounding box center [96, 96] width 5 height 5
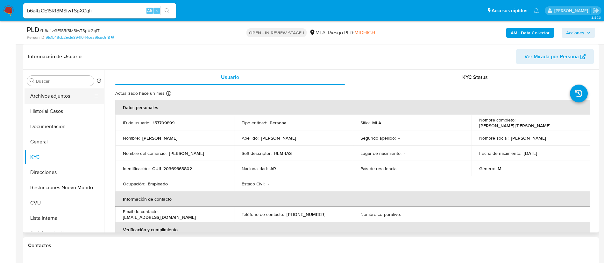
click at [80, 90] on button "Archivos adjuntos" at bounding box center [62, 95] width 74 height 15
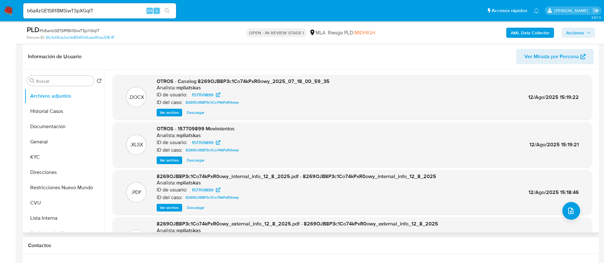
click at [160, 112] on span "Ver archivo" at bounding box center [169, 112] width 19 height 6
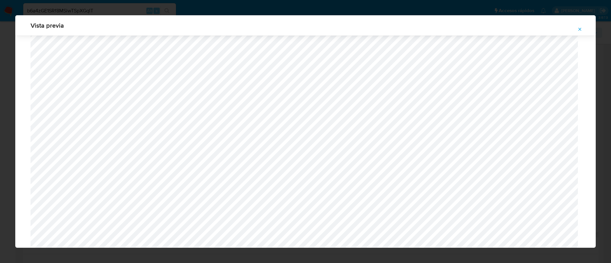
scroll to position [544, 0]
click at [579, 28] on icon "Attachment preview" at bounding box center [580, 29] width 3 height 3
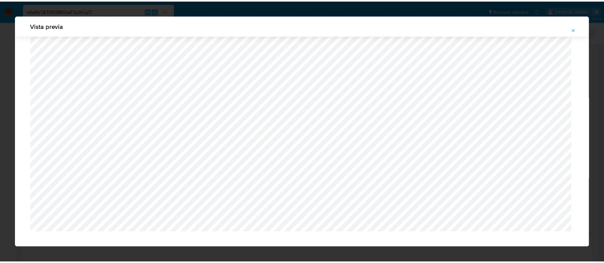
scroll to position [0, 0]
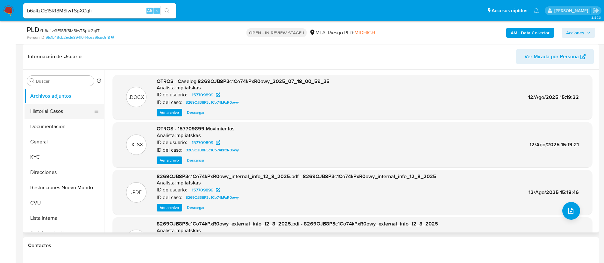
click at [51, 115] on button "Historial Casos" at bounding box center [62, 111] width 74 height 15
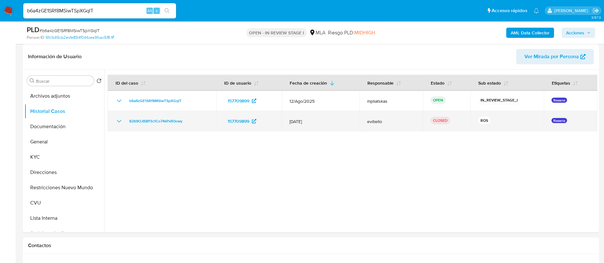
click at [118, 120] on icon "Mostrar/Ocultar" at bounding box center [119, 121] width 8 height 8
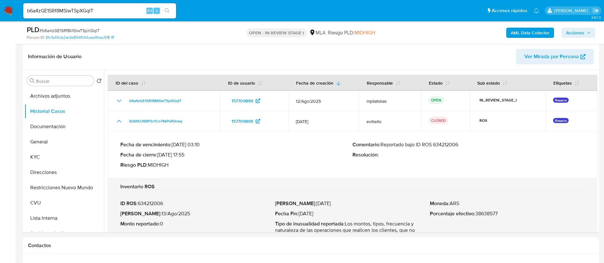
click at [446, 146] on p "Comentario : Reportado bajo ID ROS 634212006" at bounding box center [468, 145] width 232 height 6
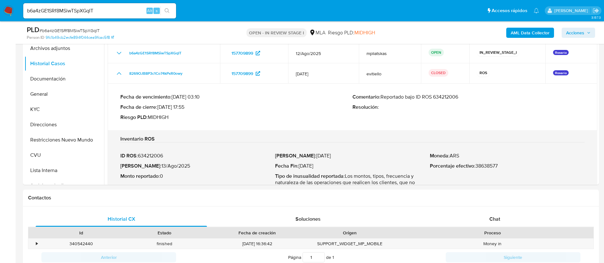
click at [519, 36] on b "AML Data Collector" at bounding box center [529, 33] width 39 height 10
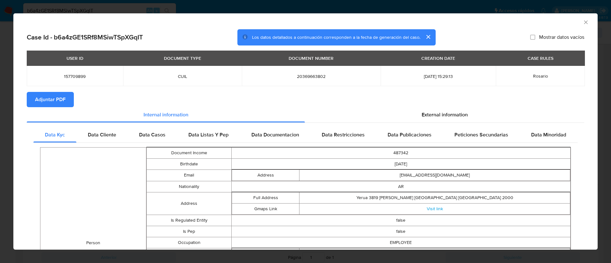
click at [47, 93] on span "Adjuntar PDF" at bounding box center [50, 100] width 31 height 14
click at [583, 24] on icon "Cerrar ventana" at bounding box center [586, 22] width 6 height 6
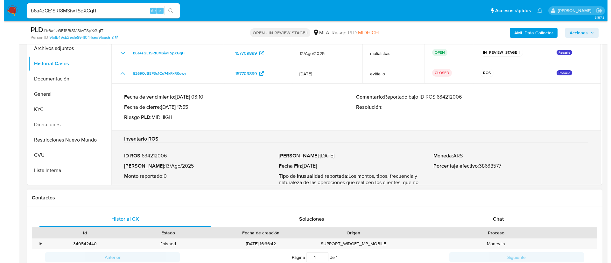
scroll to position [95, 0]
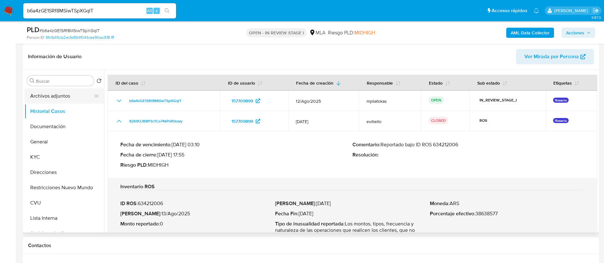
click at [50, 96] on button "Archivos adjuntos" at bounding box center [62, 95] width 74 height 15
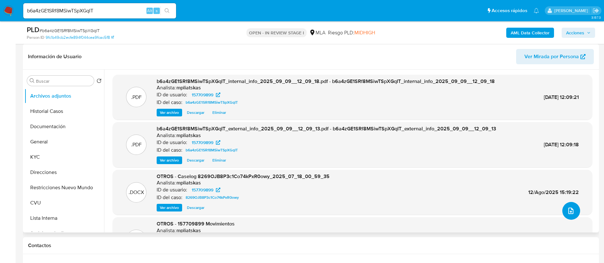
click at [572, 212] on button "upload-file" at bounding box center [571, 211] width 18 height 18
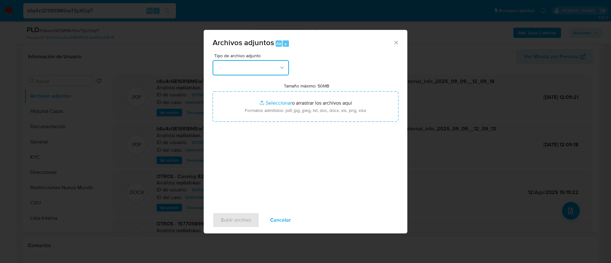
click at [257, 66] on button "button" at bounding box center [251, 67] width 76 height 15
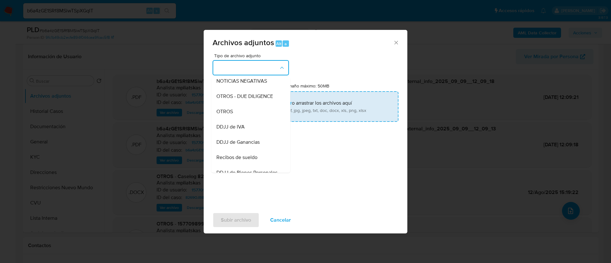
click at [254, 113] on div "OTROS" at bounding box center [248, 111] width 65 height 15
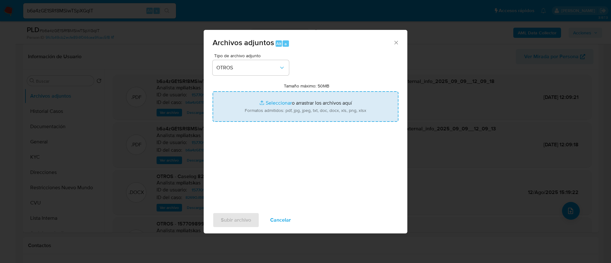
click at [280, 105] on input "Tamaño máximo: 50MB Seleccionar archivos" at bounding box center [306, 106] width 186 height 31
type input "C:\fakepath\157709899 Movimientos.xlsx"
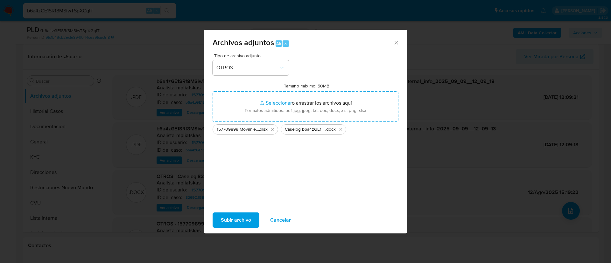
click at [245, 217] on span "Subir archivo" at bounding box center [236, 220] width 30 height 14
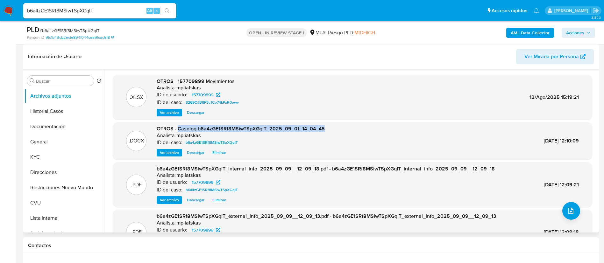
drag, startPoint x: 178, startPoint y: 128, endPoint x: 328, endPoint y: 126, distance: 149.9
click at [328, 126] on div ".DOCX OTROS - Caselog b6a4zGE1SRf8MSiwTSpXGqIT_2025_09_01_14_04_45 Analista: mp…" at bounding box center [352, 140] width 473 height 31
copy span "Caselog b6a4zGE1SRf8MSiwTSpXGqIT_2025_09_01_14_04_45"
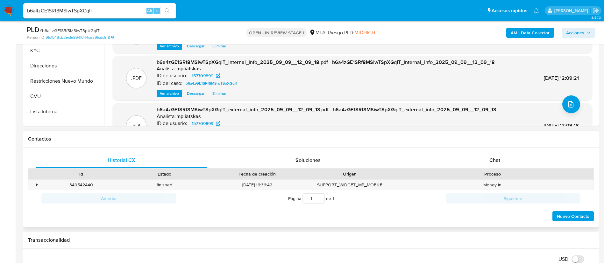
scroll to position [239, 0]
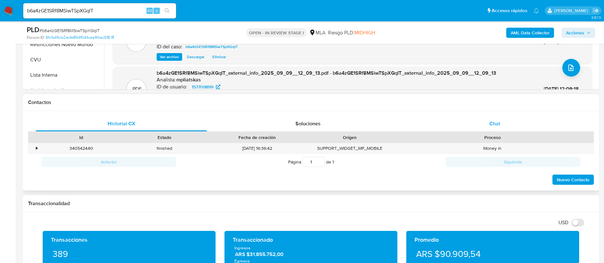
click at [463, 127] on div "Chat" at bounding box center [494, 123] width 171 height 15
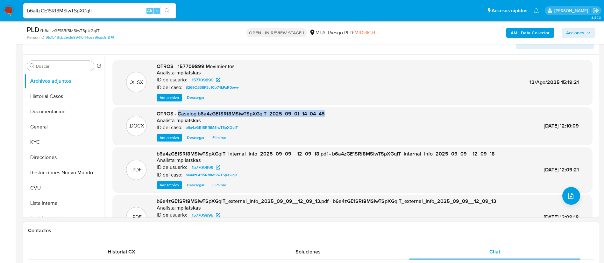
scroll to position [95, 0]
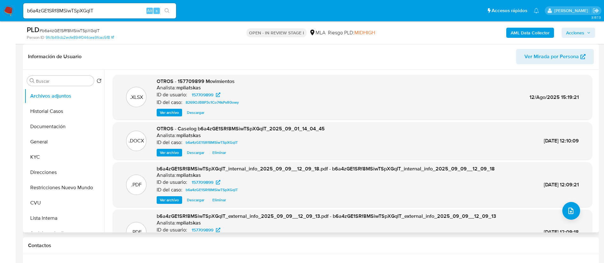
click at [274, 170] on span "b6a4zGE1SRf8MSiwTSpXGqIT_internal_info_2025_09_09__12_09_18.pdf - b6a4zGE1SRf8M…" at bounding box center [326, 168] width 338 height 7
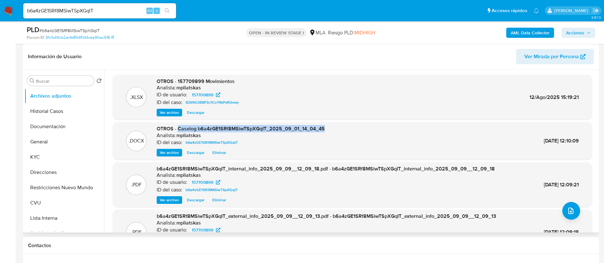
drag, startPoint x: 178, startPoint y: 129, endPoint x: 327, endPoint y: 126, distance: 149.9
click at [327, 126] on div ".DOCX OTROS - Caselog b6a4zGE1SRf8MSiwTSpXGqIT_2025_09_01_14_04_45 Analista: mp…" at bounding box center [352, 140] width 473 height 31
copy span "Caselog b6a4zGE1SRf8MSiwTSpXGqIT_2025_09_01_14_04_45"
click at [52, 187] on button "Restricciones Nuevo Mundo" at bounding box center [62, 187] width 74 height 15
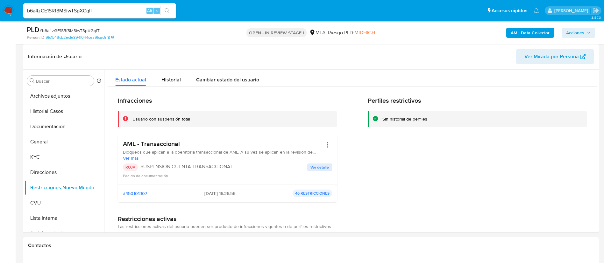
click at [576, 35] on span "Acciones" at bounding box center [575, 33] width 18 height 10
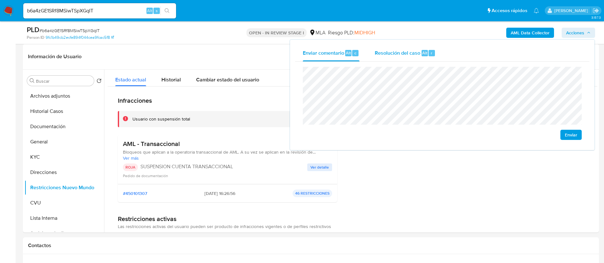
click at [431, 56] on div "Resolución del caso Alt r" at bounding box center [405, 53] width 61 height 17
drag, startPoint x: 418, startPoint y: 58, endPoint x: 416, endPoint y: 55, distance: 3.6
click at [416, 55] on div "Resolución del caso Alt r" at bounding box center [405, 53] width 61 height 17
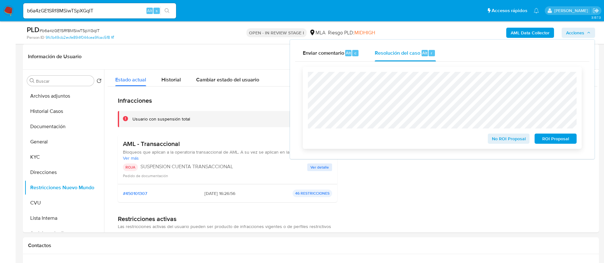
click at [552, 143] on span "ROI Proposal" at bounding box center [555, 138] width 33 height 9
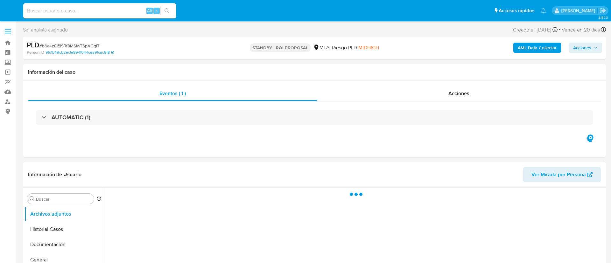
select select "10"
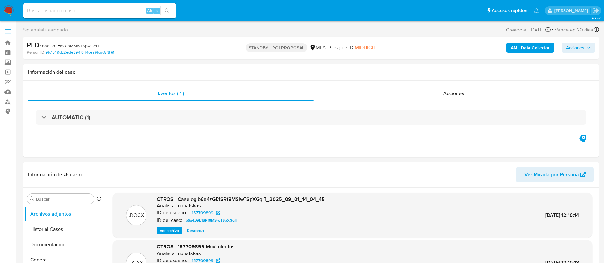
drag, startPoint x: 133, startPoint y: 3, endPoint x: 129, endPoint y: 9, distance: 7.7
click at [130, 8] on div "Alt s" at bounding box center [99, 11] width 153 height 18
click at [128, 10] on input at bounding box center [99, 11] width 153 height 8
paste input "YGLDHmVFMXIvSRq7TJwV0bRM"
type input "YGLDHmVFMXIvSRq7TJwV0bRM"
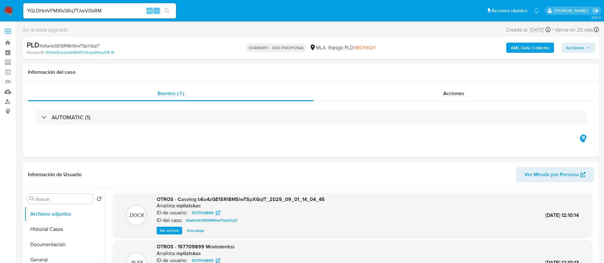
click at [173, 10] on button "search-icon" at bounding box center [166, 10] width 13 height 9
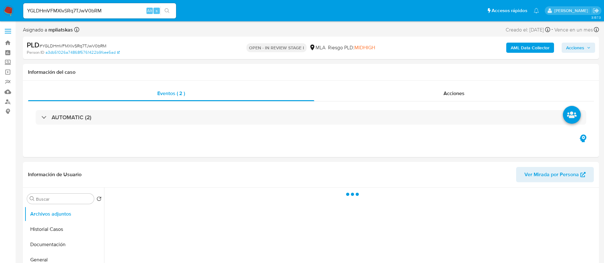
select select "10"
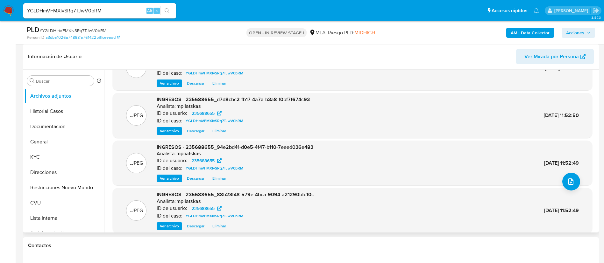
scroll to position [53, 0]
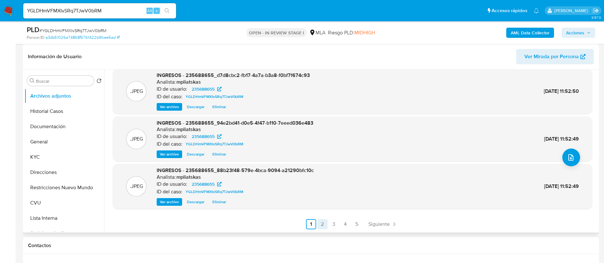
click at [325, 225] on link "2" at bounding box center [322, 224] width 10 height 10
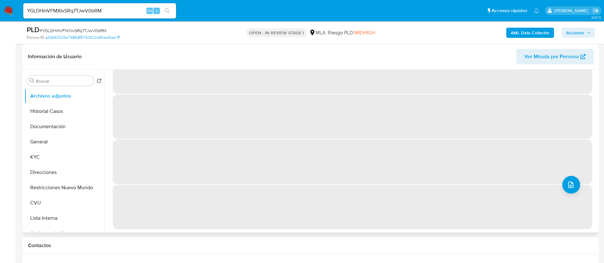
scroll to position [0, 0]
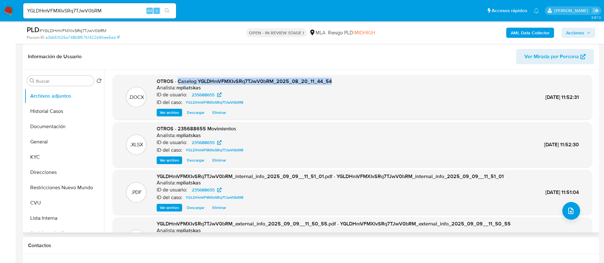
drag, startPoint x: 178, startPoint y: 81, endPoint x: 344, endPoint y: 77, distance: 166.2
click at [343, 77] on div ".DOCX OTROS - Caselog YGLDHmVFMXIvSRq7TJwV0bRM_2025_08_20_11_44_54 Analista: mp…" at bounding box center [352, 97] width 479 height 45
copy span "Caselog YGLDHmVFMXIvSRq7TJwV0bRM_2025_08_20_11_44_54"
drag, startPoint x: 586, startPoint y: 26, endPoint x: 582, endPoint y: 31, distance: 5.7
click at [586, 27] on div "AML Data Collector Acciones" at bounding box center [501, 32] width 188 height 15
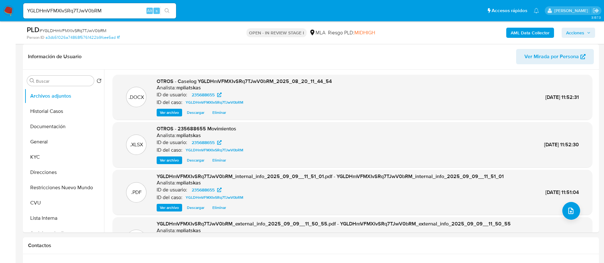
click at [582, 31] on span "Acciones" at bounding box center [575, 33] width 18 height 10
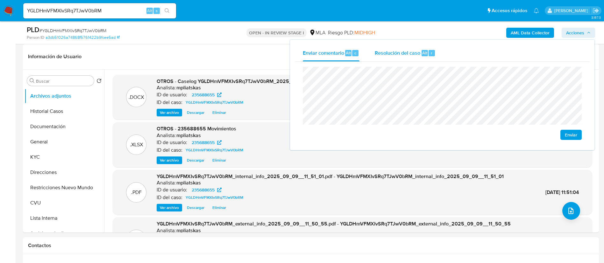
click at [419, 58] on div "Resolución del caso Alt r" at bounding box center [405, 53] width 61 height 17
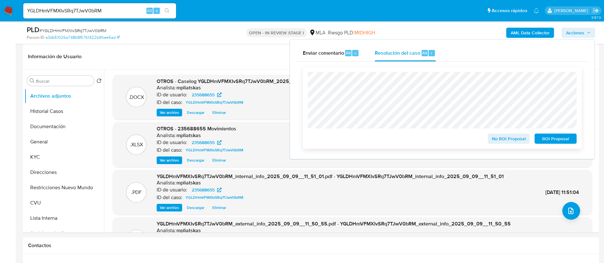
click at [514, 142] on span "No ROI Proposal" at bounding box center [508, 138] width 33 height 9
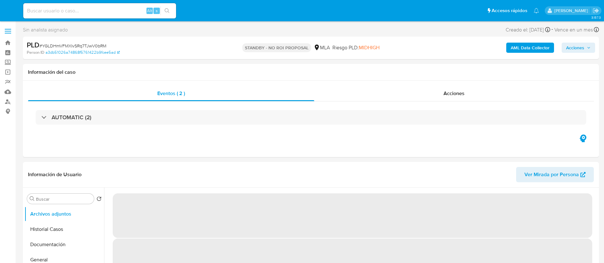
select select "10"
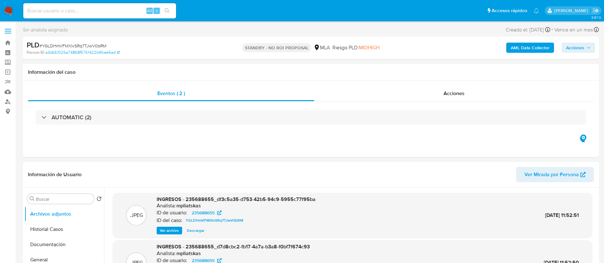
click at [114, 10] on input at bounding box center [99, 11] width 153 height 8
paste input "QPXw4HrolbQ1SOaRXZWURlmr"
type input "QPXw4HrolbQ1SOaRXZWURlmr"
click at [168, 16] on div "QPXw4HrolbQ1SOaRXZWURlmr Alt s" at bounding box center [99, 10] width 153 height 15
click at [165, 9] on icon "search-icon" at bounding box center [167, 10] width 5 height 5
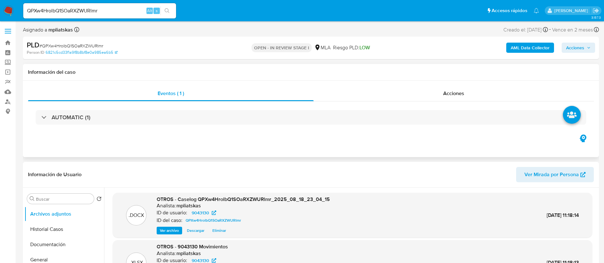
select select "10"
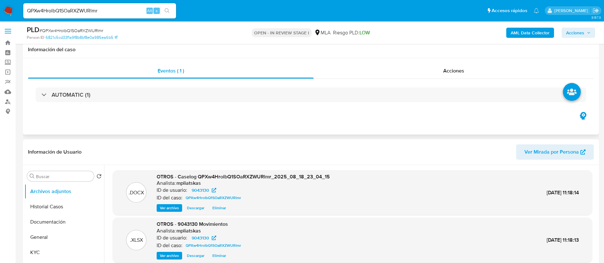
scroll to position [48, 0]
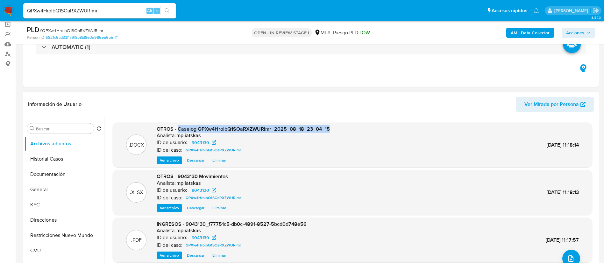
drag, startPoint x: 177, startPoint y: 128, endPoint x: 338, endPoint y: 129, distance: 160.4
click at [338, 129] on div ".DOCX OTROS - Caselog QPXw4HrolbQ1SOaRXZWURlmr_2025_08_18_23_04_15 Analista: mp…" at bounding box center [352, 145] width 473 height 39
copy span "Caselog QPXw4HrolbQ1SOaRXZWURlmr_2025_08_18_23_04_15"
click at [575, 36] on span "Acciones" at bounding box center [575, 33] width 18 height 10
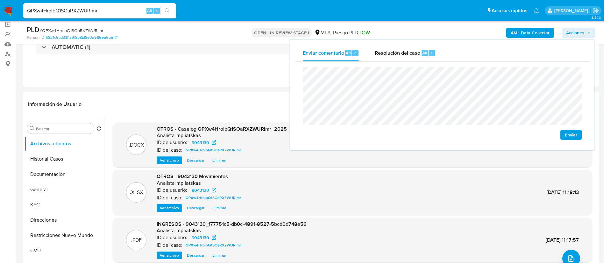
drag, startPoint x: 404, startPoint y: 55, endPoint x: 401, endPoint y: 65, distance: 10.4
click at [404, 55] on span "Resolución del caso" at bounding box center [398, 52] width 46 height 7
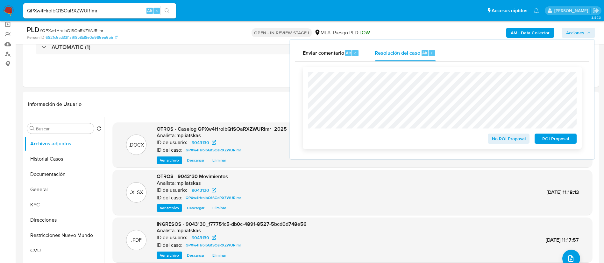
click at [492, 139] on span "No ROI Proposal" at bounding box center [508, 138] width 33 height 9
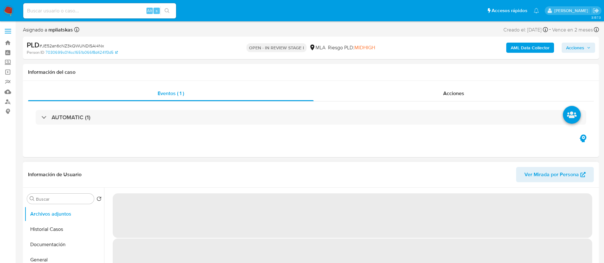
select select "10"
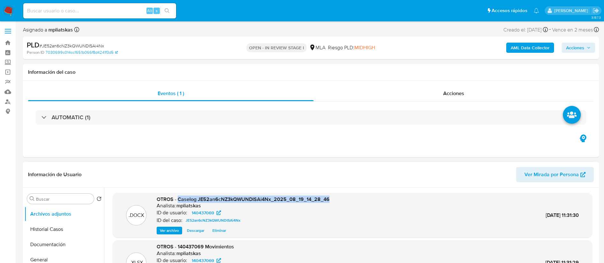
drag, startPoint x: 177, startPoint y: 198, endPoint x: 330, endPoint y: 194, distance: 152.5
click at [330, 194] on div ".DOCX OTROS - Caselog JE52an6cNZ3kQWUNDISAi4Nx_2025_08_19_14_28_46 Analista: mp…" at bounding box center [352, 215] width 479 height 45
copy span "Caselog JE52an6cNZ3kQWUNDISAi4Nx_2025_08_19_14_28_46"
click at [575, 48] on span "Acciones" at bounding box center [575, 48] width 18 height 10
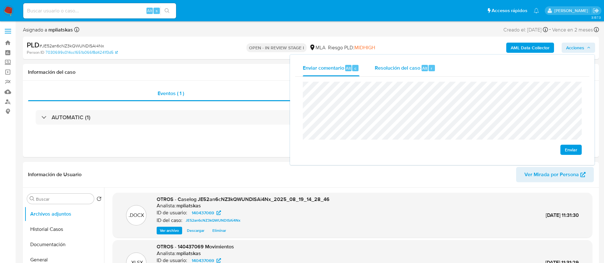
click at [429, 73] on div "Resolución del caso Alt r" at bounding box center [405, 68] width 61 height 17
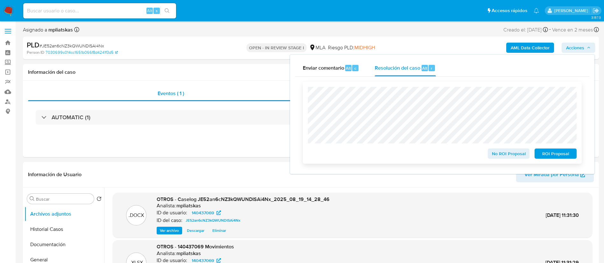
click at [498, 155] on span "No ROI Proposal" at bounding box center [508, 153] width 33 height 9
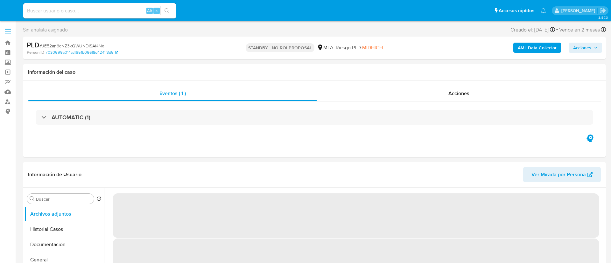
select select "10"
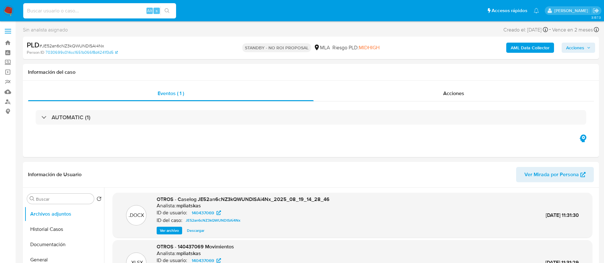
click at [130, 10] on input at bounding box center [99, 11] width 153 height 8
paste input "wOAg9RCoIsaWou53e1WTvXDr"
type input "wOAg9RCoIsaWou53e1WTvXDr"
click at [164, 15] on button "search-icon" at bounding box center [166, 10] width 13 height 9
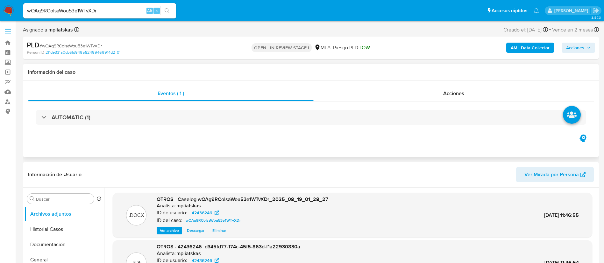
select select "10"
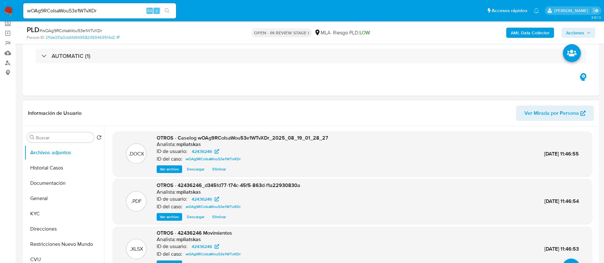
scroll to position [48, 0]
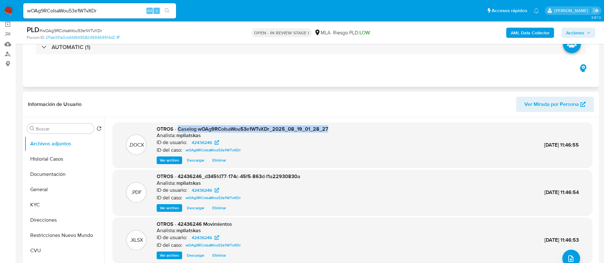
drag, startPoint x: 178, startPoint y: 129, endPoint x: 488, endPoint y: 77, distance: 314.6
click at [338, 127] on div ".DOCX OTROS - Caselog wOAg9RCoIsaWou53e1WTvXDr_2025_08_19_01_28_27 Analista: mp…" at bounding box center [352, 145] width 473 height 39
copy span "Caselog wOAg9RCoIsaWou53e1WTvXDr_2025_08_19_01_28_27"
click at [578, 31] on span "Acciones" at bounding box center [575, 33] width 18 height 10
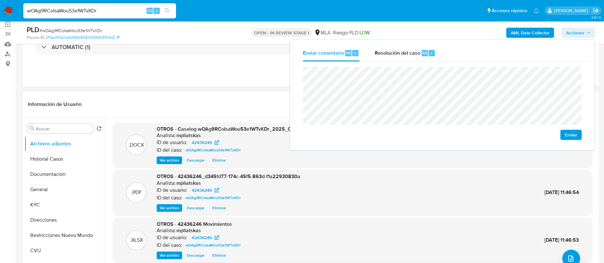
drag, startPoint x: 383, startPoint y: 51, endPoint x: 384, endPoint y: 66, distance: 15.0
click at [383, 51] on span "Resolución del caso" at bounding box center [398, 52] width 46 height 7
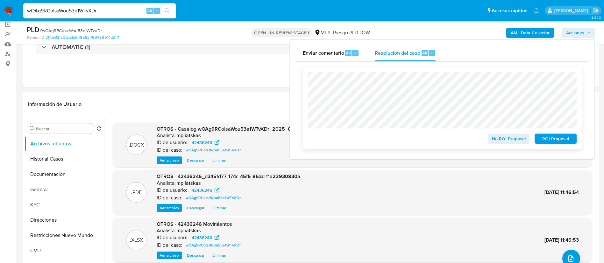
click at [494, 135] on span "No ROI Proposal" at bounding box center [508, 138] width 33 height 9
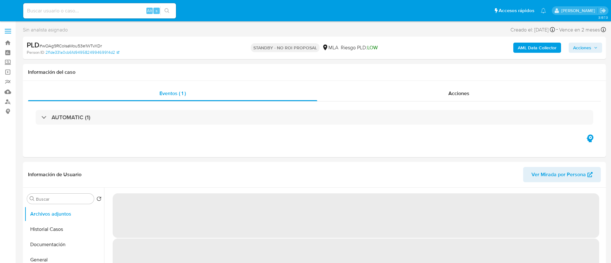
select select "10"
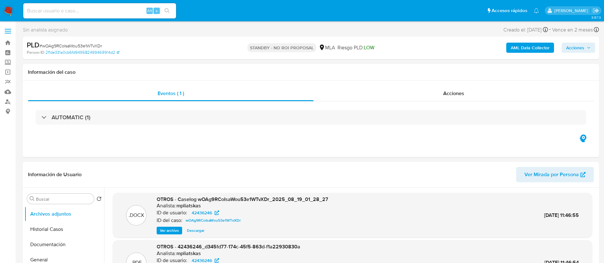
click at [122, 13] on input at bounding box center [99, 11] width 153 height 8
paste input "snR76Gsh24PS7GHuJB6HIiFs"
type input "snR76Gsh24PS7GHuJB6HIiFs"
click at [162, 8] on button "search-icon" at bounding box center [166, 10] width 13 height 9
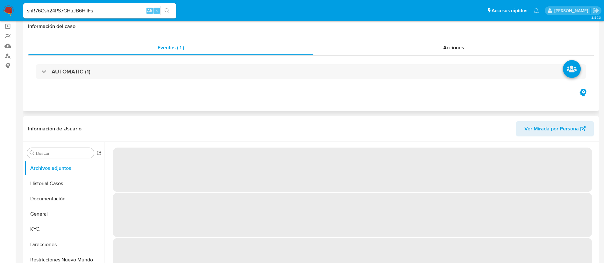
select select "10"
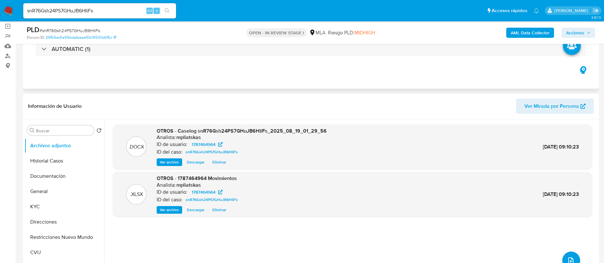
scroll to position [95, 0]
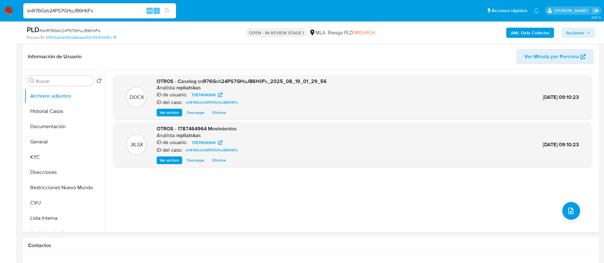
click at [519, 31] on b "AML Data Collector" at bounding box center [529, 33] width 39 height 10
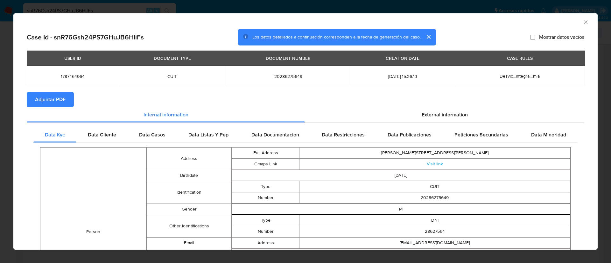
click at [57, 96] on span "Adjuntar PDF" at bounding box center [50, 100] width 31 height 14
click at [583, 24] on icon "Cerrar ventana" at bounding box center [586, 22] width 6 height 6
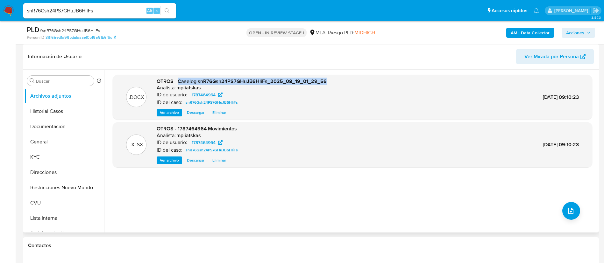
drag, startPoint x: 179, startPoint y: 83, endPoint x: 326, endPoint y: 70, distance: 147.9
click at [326, 70] on div ".DOCX OTROS - Caselog snR76Gsh24PS7GHuJB6HIiFs_2025_08_19_01_29_56 Analista: mp…" at bounding box center [350, 151] width 493 height 163
copy span "Caselog snR76Gsh24PS7GHuJB6HIiFs_2025_08_19_01_29_56"
click at [56, 113] on button "Historial Casos" at bounding box center [62, 111] width 74 height 15
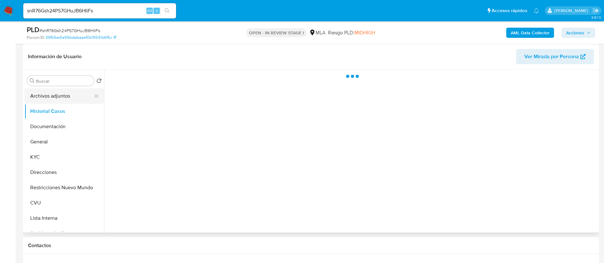
click at [56, 97] on button "Archivos adjuntos" at bounding box center [62, 95] width 74 height 15
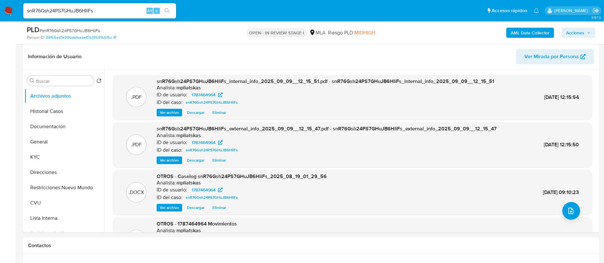
click at [578, 33] on span "Acciones" at bounding box center [575, 33] width 18 height 10
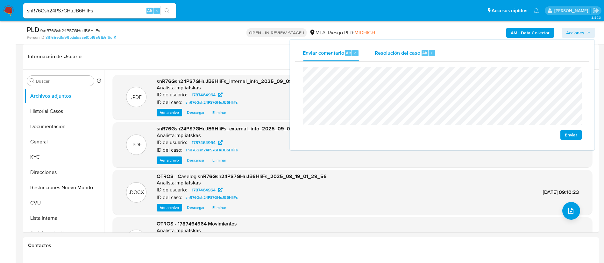
click at [405, 61] on div "Resolución del caso Alt r" at bounding box center [405, 53] width 61 height 17
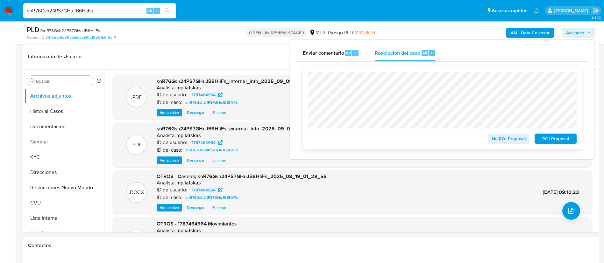
click at [498, 142] on span "No ROI Proposal" at bounding box center [508, 138] width 33 height 9
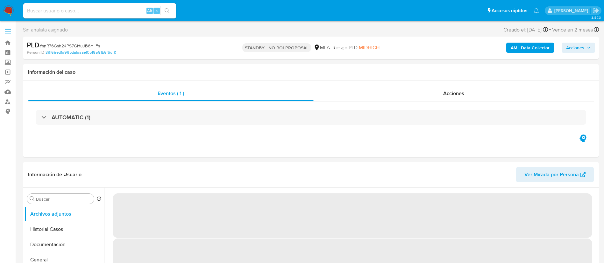
select select "10"
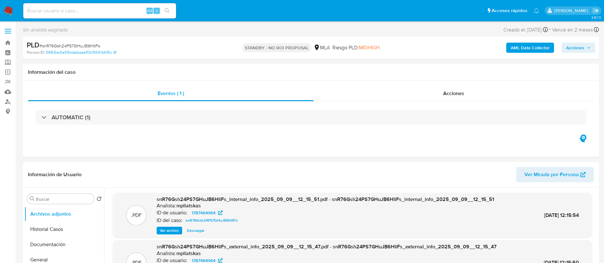
click at [111, 11] on input at bounding box center [99, 11] width 153 height 8
paste input "Gc5K5DjnbBzna7yAMBVxmSxg"
type input "Gc5K5DjnbBzna7yAMBVxmSxg"
click at [158, 16] on div "Gc5K5DjnbBzna7yAMBVxmSxg Alt s" at bounding box center [99, 10] width 153 height 15
click at [166, 14] on button "search-icon" at bounding box center [166, 10] width 13 height 9
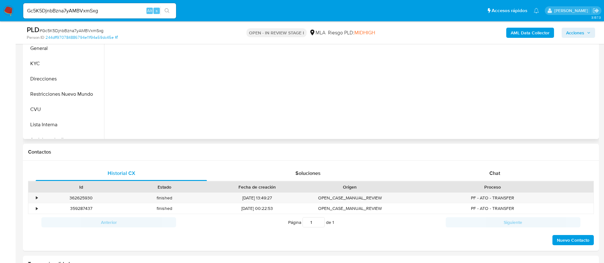
scroll to position [191, 0]
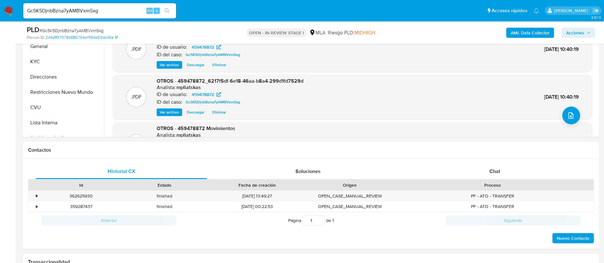
select select "10"
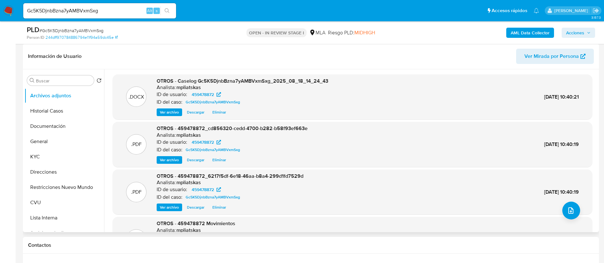
scroll to position [95, 0]
drag, startPoint x: 179, startPoint y: 80, endPoint x: 332, endPoint y: 82, distance: 153.1
click at [331, 83] on div ".DOCX OTROS - Caselog Gc5K5DjnbBzna7yAMBVxmSxg_2025_08_18_14_24_43 Analista: mp…" at bounding box center [352, 97] width 473 height 39
copy span "Caselog Gc5K5DjnbBzna7yAMBVxmSxg_2025_08_18_14_24_43"
click at [571, 36] on span "Acciones" at bounding box center [575, 33] width 18 height 10
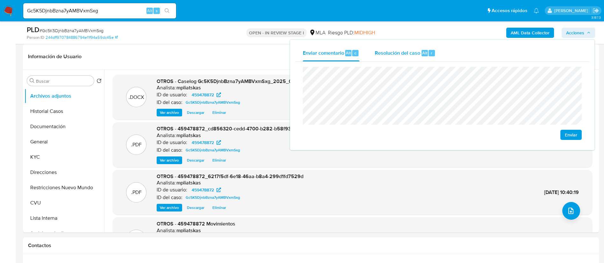
click at [418, 60] on div "Resolución del caso Alt r" at bounding box center [405, 53] width 61 height 17
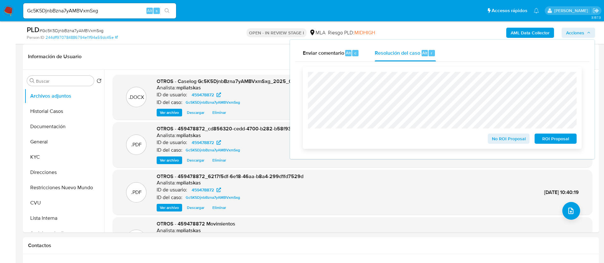
click at [538, 143] on button "ROI Proposal" at bounding box center [555, 139] width 42 height 10
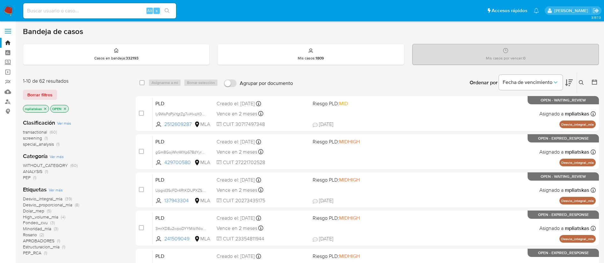
click at [411, 80] on div "Ordenar por Fecha de vencimiento No es posible ordenar los resultados mientras …" at bounding box center [447, 83] width 303 height 20
drag, startPoint x: 578, startPoint y: 81, endPoint x: 561, endPoint y: 90, distance: 18.9
click at [578, 80] on button at bounding box center [582, 83] width 11 height 8
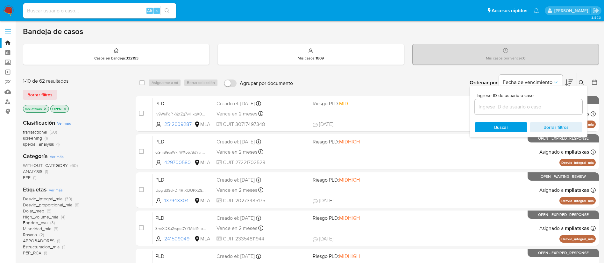
click at [493, 105] on input at bounding box center [528, 107] width 108 height 8
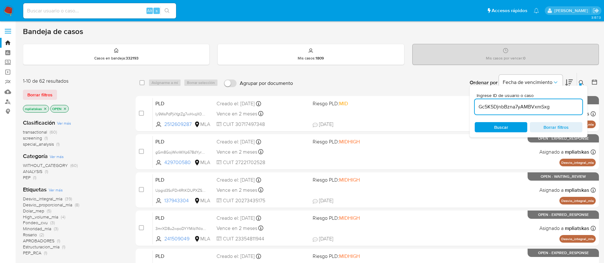
type input "Gc5K5DjnbBzna7yAMBVxmSxg"
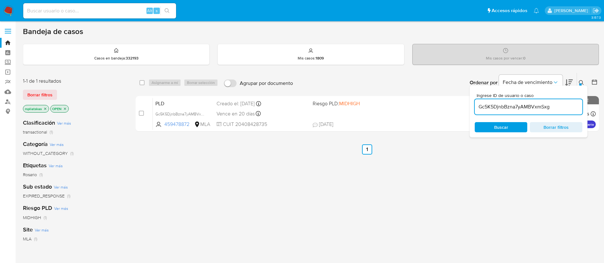
click at [142, 112] on input "checkbox" at bounding box center [141, 113] width 5 height 5
checkbox input "true"
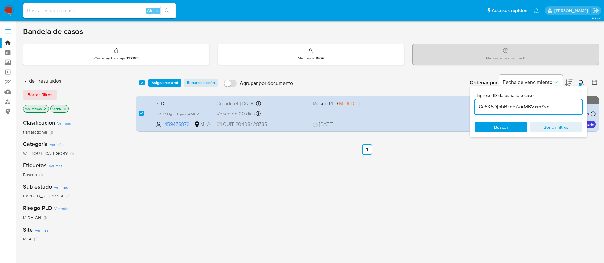
click at [491, 105] on input "Gc5K5DjnbBzna7yAMBVxmSxg" at bounding box center [528, 107] width 108 height 8
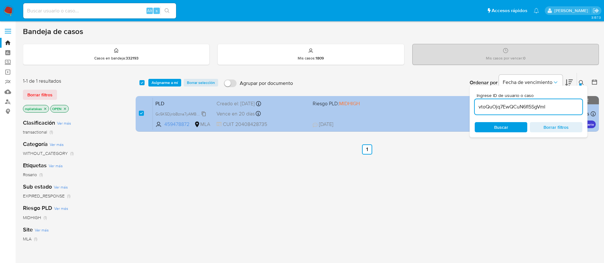
type input "vtoQuOjq7EwQCuN6fl5SgVml"
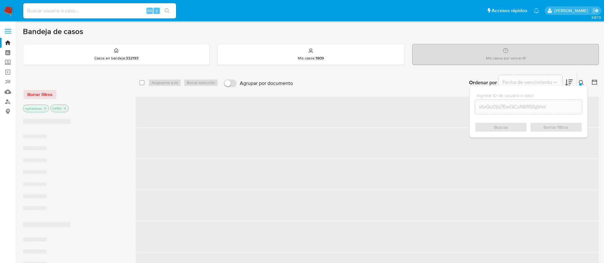
checkbox input "false"
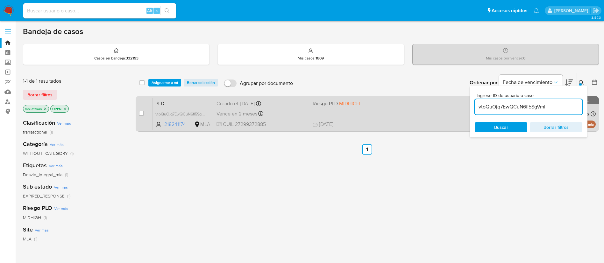
drag, startPoint x: 141, startPoint y: 112, endPoint x: 150, endPoint y: 104, distance: 12.4
click at [141, 112] on input "checkbox" at bounding box center [141, 113] width 5 height 5
checkbox input "true"
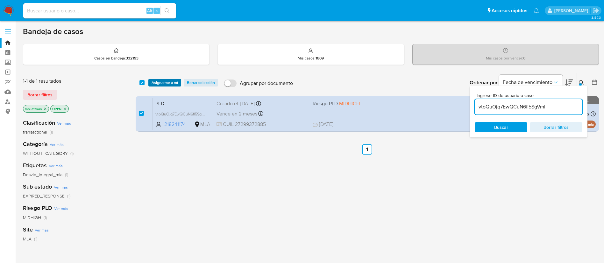
click at [165, 84] on span "Asignarme a mí" at bounding box center [164, 83] width 26 height 6
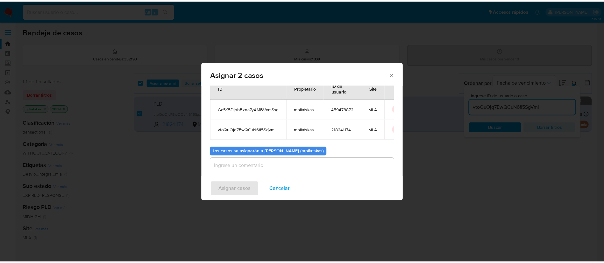
scroll to position [39, 0]
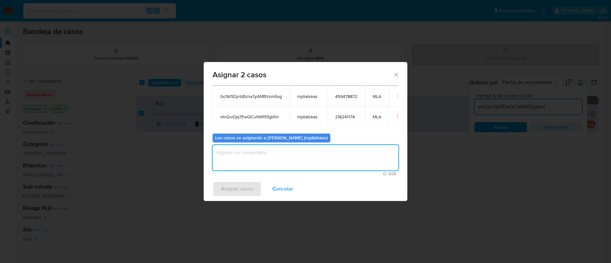
click at [249, 158] on textarea "assign-modal" at bounding box center [306, 157] width 186 height 25
click at [236, 185] on span "Asignar casos" at bounding box center [237, 189] width 32 height 14
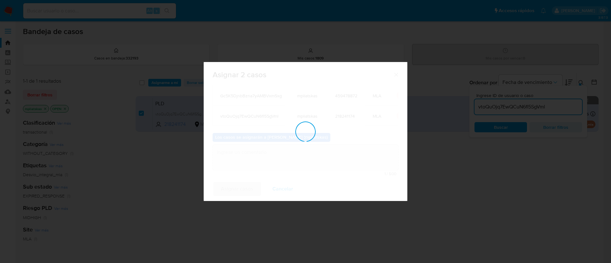
checkbox input "false"
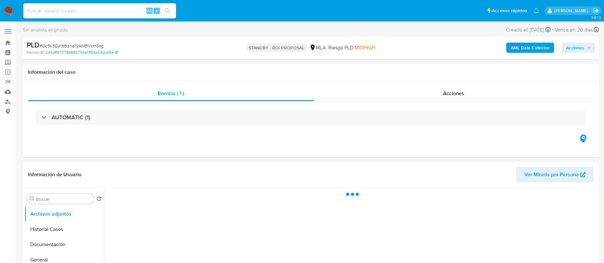
click at [132, 11] on input at bounding box center [99, 11] width 153 height 8
paste input "vtoQuOjq7EwQCuN6fl5SgVml"
type input "vtoQuOjq7EwQCuN6fl5SgVml"
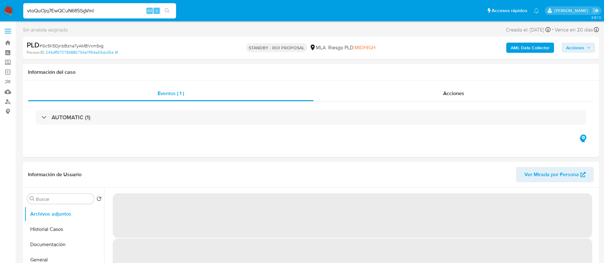
select select "10"
type input "vtoQuOjq7EwQCuN6fl5SgVml"
click at [165, 13] on button "search-icon" at bounding box center [166, 10] width 13 height 9
select select "10"
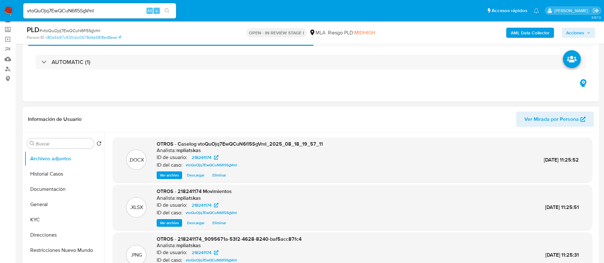
scroll to position [48, 0]
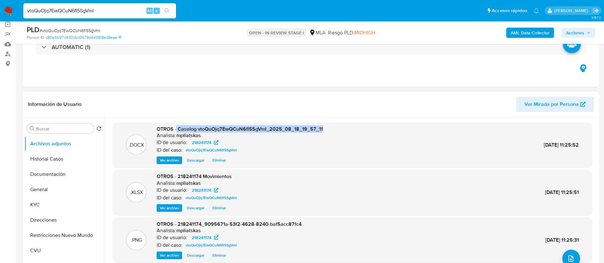
drag, startPoint x: 178, startPoint y: 130, endPoint x: 323, endPoint y: 119, distance: 145.2
click at [323, 119] on div ".DOCX OTROS - Caselog vtoQuOjq7EwQCuN6fl5SgVml_2025_08_18_19_57_11 Analista: mp…" at bounding box center [350, 198] width 493 height 163
click at [592, 35] on button "Acciones" at bounding box center [577, 33] width 33 height 10
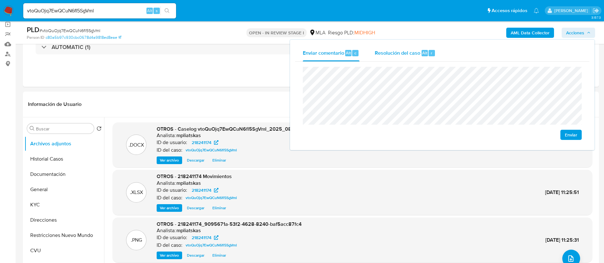
click at [425, 56] on div "Resolución del caso Alt r" at bounding box center [405, 53] width 61 height 17
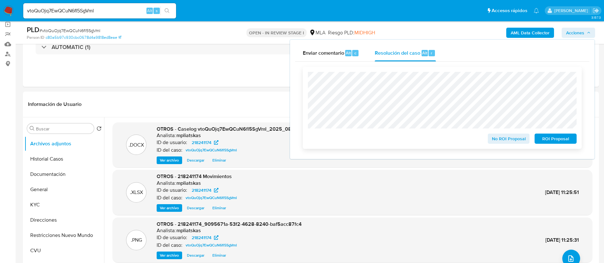
click at [506, 138] on span "No ROI Proposal" at bounding box center [508, 138] width 33 height 9
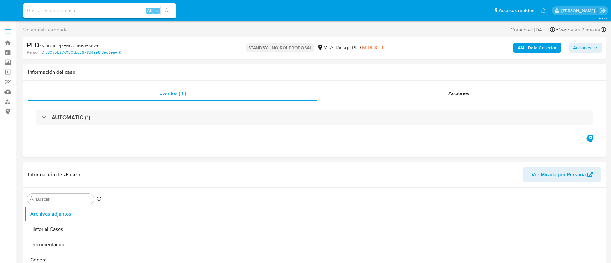
select select "10"
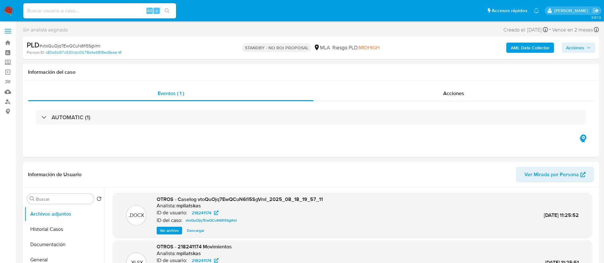
click at [120, 18] on div "Alt s" at bounding box center [99, 10] width 153 height 15
drag, startPoint x: 123, startPoint y: 11, endPoint x: 130, endPoint y: 13, distance: 7.8
click at [123, 11] on input at bounding box center [99, 11] width 153 height 8
paste input "rFuoRXTc6GweP4eVRPZjBgw2"
type input "rFuoRXTc6GweP4eVRPZjBgw2"
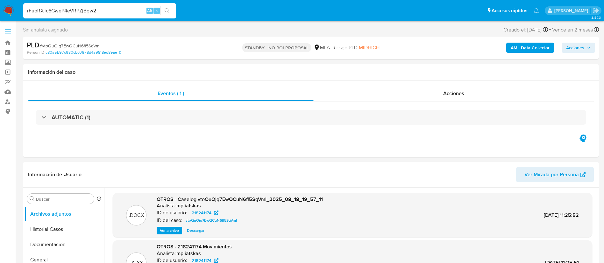
click at [157, 12] on span "s" at bounding box center [157, 11] width 2 height 6
click at [168, 16] on div "rFuoRXTc6GweP4eVRPZjBgw2 Alt s" at bounding box center [99, 10] width 153 height 15
click at [167, 11] on icon "search-icon" at bounding box center [167, 10] width 5 height 5
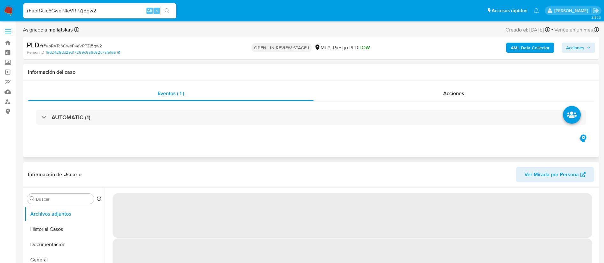
select select "10"
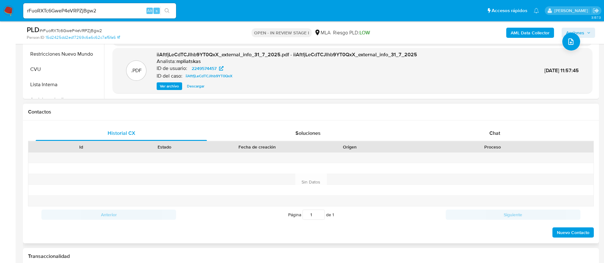
scroll to position [239, 0]
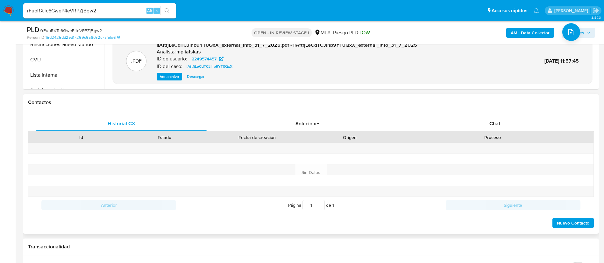
click at [459, 133] on div "Proceso" at bounding box center [492, 137] width 202 height 11
click at [458, 128] on div "Chat" at bounding box center [494, 123] width 171 height 15
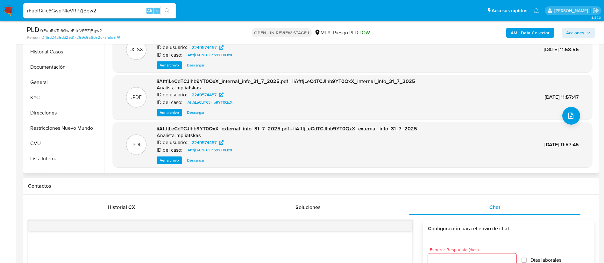
scroll to position [95, 0]
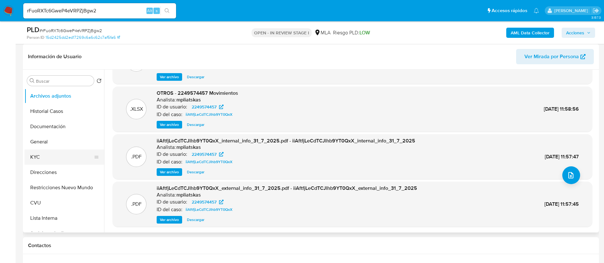
click at [70, 155] on button "KYC" at bounding box center [62, 157] width 74 height 15
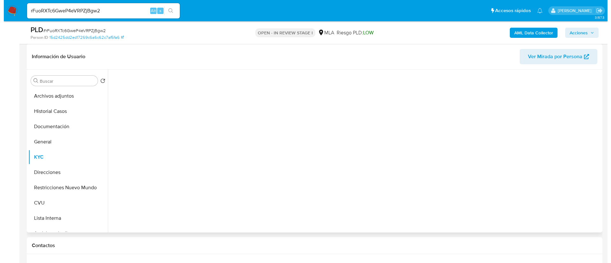
scroll to position [0, 0]
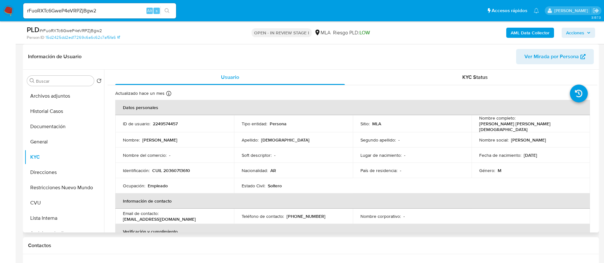
click at [160, 123] on p "2249574457" at bounding box center [165, 124] width 25 height 6
copy p "2249574457"
click at [67, 186] on button "Restricciones Nuevo Mundo" at bounding box center [62, 187] width 74 height 15
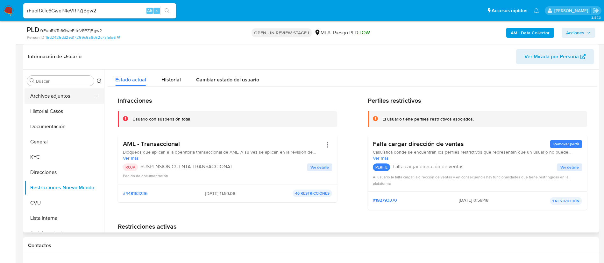
click at [60, 100] on button "Archivos adjuntos" at bounding box center [62, 95] width 74 height 15
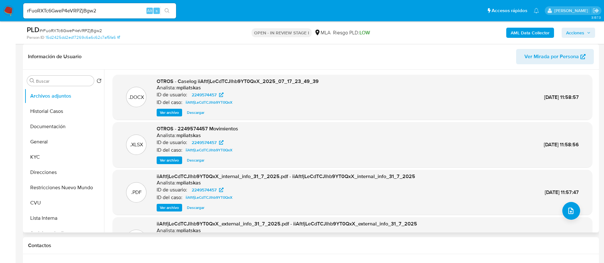
click at [159, 112] on button "Ver archivo" at bounding box center [169, 113] width 25 height 8
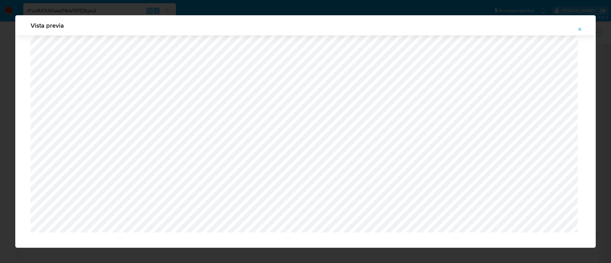
scroll to position [462, 0]
click at [578, 30] on icon "Attachment preview" at bounding box center [579, 29] width 5 height 5
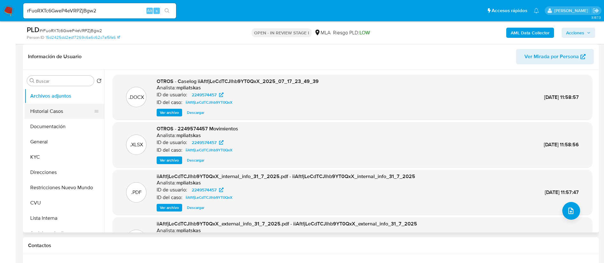
click at [67, 105] on button "Historial Casos" at bounding box center [62, 111] width 74 height 15
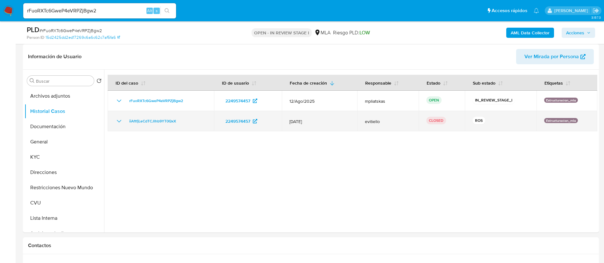
click at [125, 118] on div "iiAftfjLeCdTCJlhb9YT0QxX" at bounding box center [160, 121] width 91 height 8
click at [119, 121] on icon "Mostrar/Ocultar" at bounding box center [119, 121] width 8 height 8
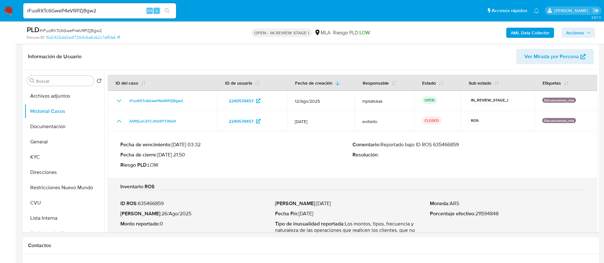
click at [441, 144] on p "Comentario : Reportado bajo ID ROS 635466859" at bounding box center [468, 145] width 232 height 6
click at [536, 33] on b "AML Data Collector" at bounding box center [529, 33] width 39 height 10
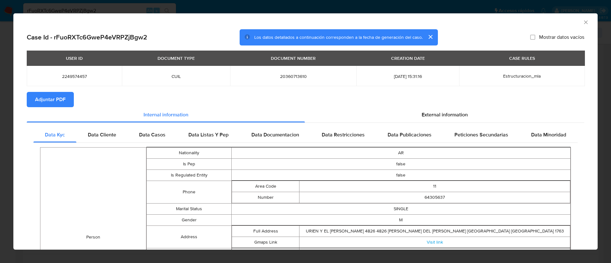
click at [68, 97] on button "Adjuntar PDF" at bounding box center [50, 99] width 47 height 15
click at [583, 24] on icon "Cerrar ventana" at bounding box center [586, 22] width 6 height 6
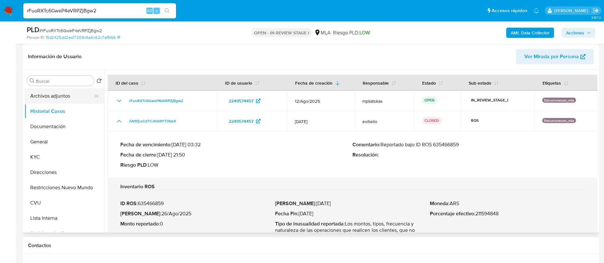
click at [39, 102] on button "Archivos adjuntos" at bounding box center [62, 95] width 74 height 15
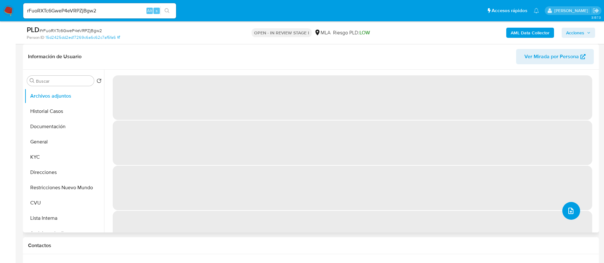
click at [572, 214] on button "upload-file" at bounding box center [571, 211] width 18 height 18
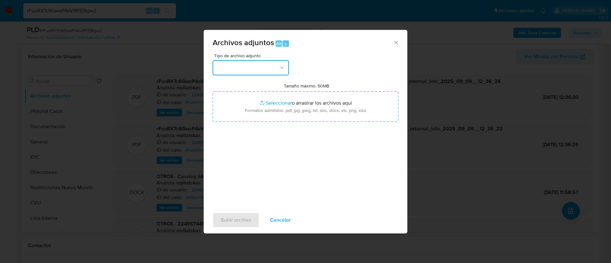
click at [270, 65] on button "button" at bounding box center [251, 67] width 76 height 15
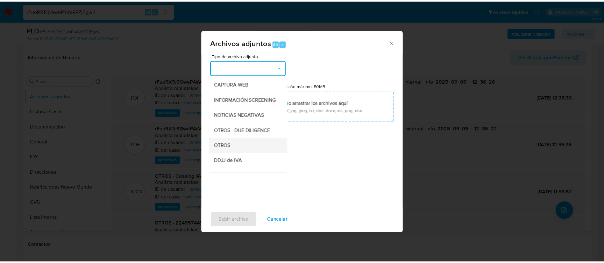
scroll to position [95, 0]
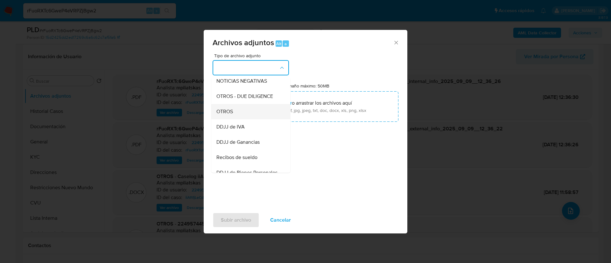
click at [243, 119] on div "OTROS" at bounding box center [248, 111] width 65 height 15
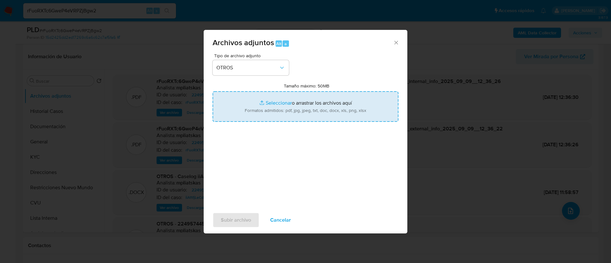
click at [245, 113] on input "Tamaño máximo: 50MB Seleccionar archivos" at bounding box center [306, 106] width 186 height 31
type input "C:\fakepath\2249574457 Movimientos.xlsx"
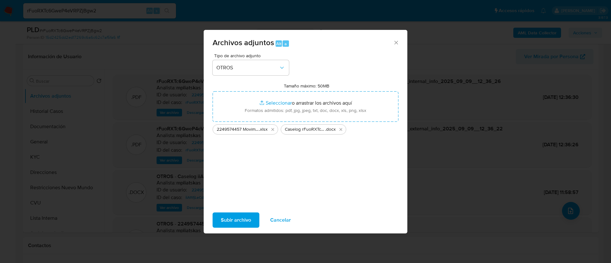
click at [256, 218] on button "Subir archivo" at bounding box center [236, 220] width 47 height 15
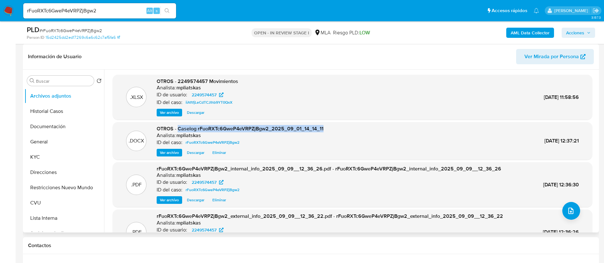
drag, startPoint x: 178, startPoint y: 128, endPoint x: 327, endPoint y: 123, distance: 149.9
click at [327, 123] on div ".DOCX OTROS - Caselog rFuoRXTc6GweP4eVRPZjBgw2_2025_09_01_14_14_11 Analista: mp…" at bounding box center [352, 141] width 479 height 38
copy span "Caselog rFuoRXTc6GweP4eVRPZjBgw2_2025_09_01_14_14_11"
drag, startPoint x: 67, startPoint y: 171, endPoint x: 63, endPoint y: 179, distance: 9.1
click at [67, 171] on button "Direcciones" at bounding box center [62, 172] width 74 height 15
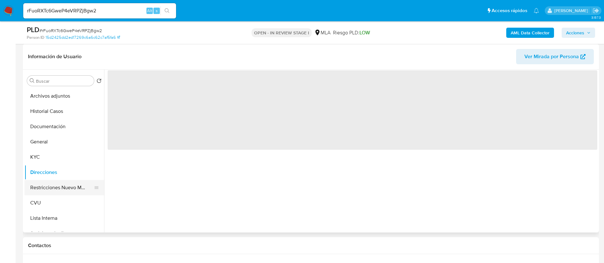
click at [63, 181] on button "Restricciones Nuevo Mundo" at bounding box center [62, 187] width 74 height 15
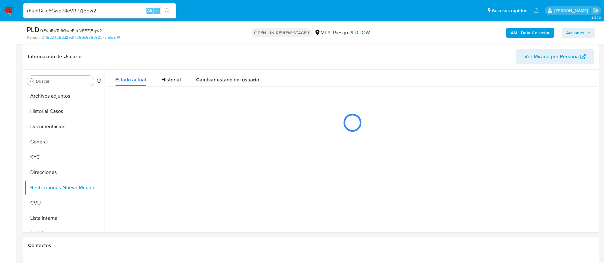
drag, startPoint x: 573, startPoint y: 31, endPoint x: 564, endPoint y: 38, distance: 11.6
click at [573, 30] on span "Acciones" at bounding box center [575, 33] width 18 height 10
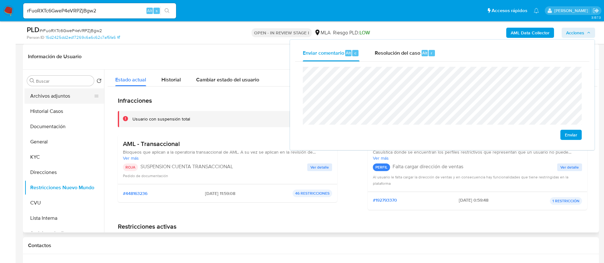
click at [50, 102] on button "Archivos adjuntos" at bounding box center [62, 95] width 74 height 15
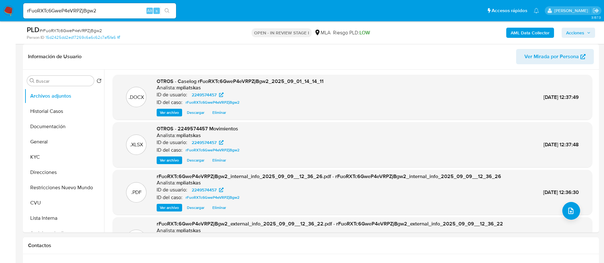
click at [579, 32] on span "Acciones" at bounding box center [575, 33] width 18 height 10
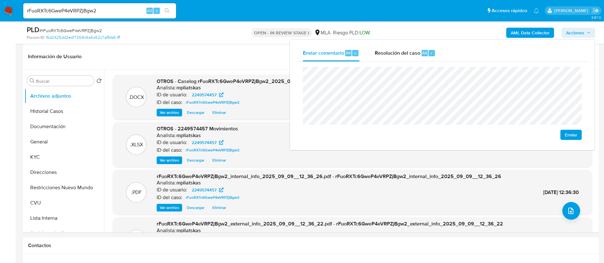
drag, startPoint x: 425, startPoint y: 54, endPoint x: 428, endPoint y: 65, distance: 11.1
click at [425, 55] on span "Alt" at bounding box center [424, 53] width 5 height 6
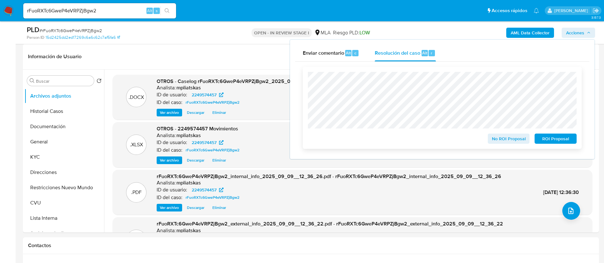
click at [541, 141] on span "ROI Proposal" at bounding box center [555, 138] width 33 height 9
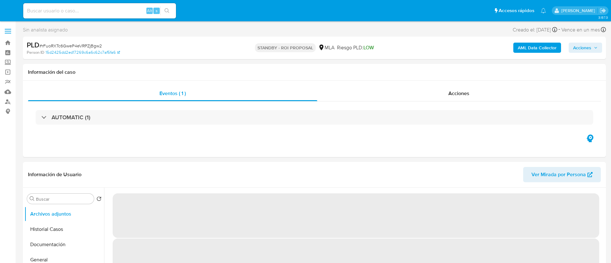
select select "10"
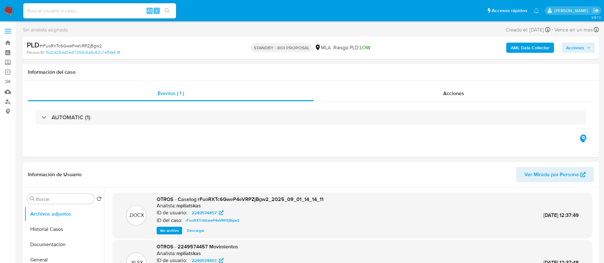
click at [143, 6] on div "Alt s" at bounding box center [99, 10] width 153 height 15
click at [141, 8] on input at bounding box center [99, 11] width 153 height 8
paste input "Rl5El0Xd04tBly2voMNHh1Uy"
type input "Rl5El0Xd04tBly2voMNHh1Uy"
click at [165, 12] on icon "search-icon" at bounding box center [167, 10] width 5 height 5
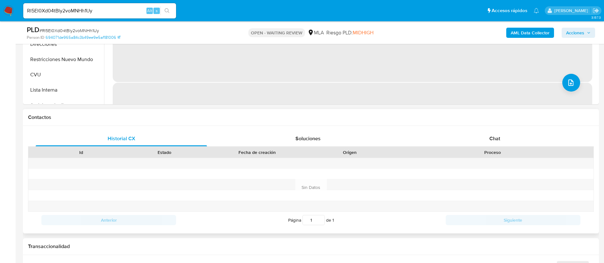
scroll to position [239, 0]
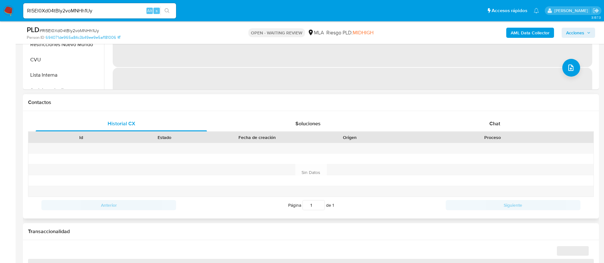
select select "10"
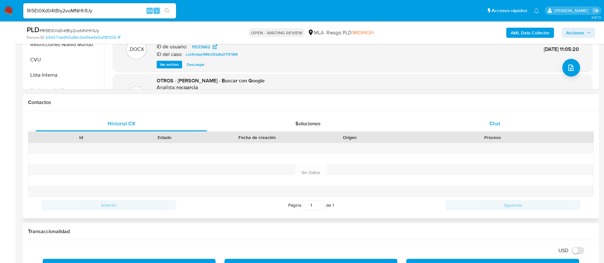
click at [458, 120] on div "Chat" at bounding box center [494, 123] width 171 height 15
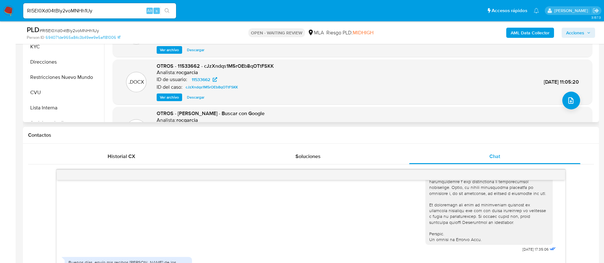
scroll to position [191, 0]
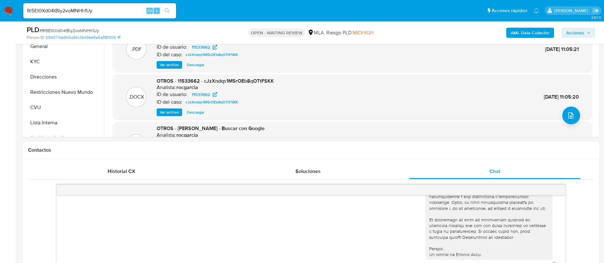
click at [136, 11] on input "Rl5El0Xd04tBly2voMNHh1Uy" at bounding box center [99, 11] width 153 height 8
click at [166, 9] on icon "search-icon" at bounding box center [167, 10] width 5 height 5
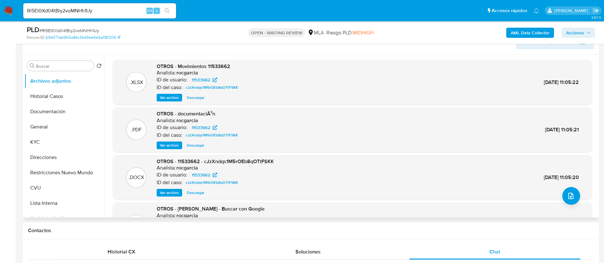
scroll to position [95, 0]
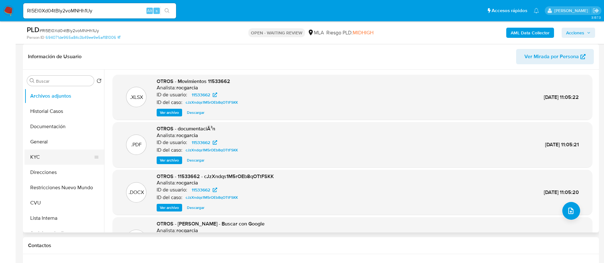
click at [48, 150] on button "KYC" at bounding box center [62, 157] width 74 height 15
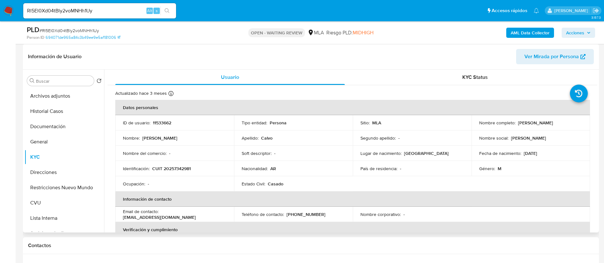
click at [169, 123] on p "11533662" at bounding box center [162, 123] width 18 height 6
copy p "11533662"
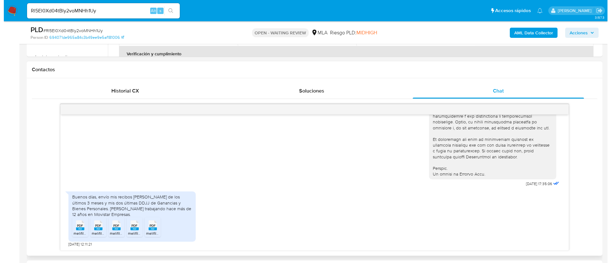
scroll to position [286, 0]
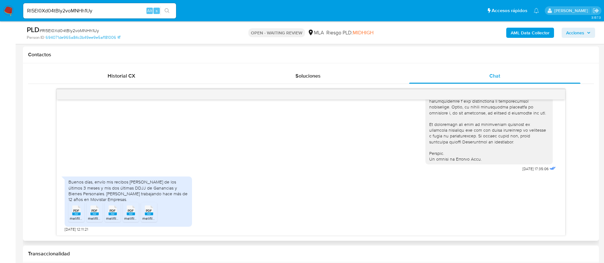
click at [80, 217] on span "melifile3688639498757774020.pdf" at bounding box center [100, 218] width 60 height 5
click at [95, 210] on span "PDF" at bounding box center [94, 211] width 6 height 4
click at [113, 217] on span "melifile4574479676968628729.pdf" at bounding box center [136, 218] width 60 height 5
click at [129, 216] on span "melifile3141858003401668030.pdf" at bounding box center [153, 218] width 58 height 5
click at [146, 217] on span "melifile6411370403312231563.pdf" at bounding box center [170, 218] width 57 height 5
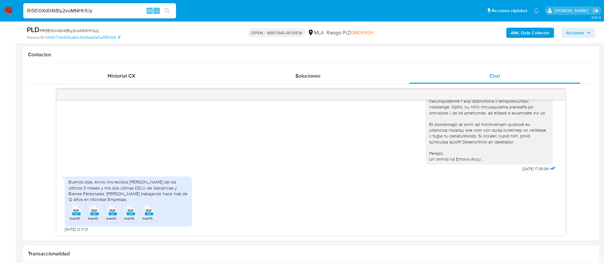
click at [551, 33] on button "AML Data Collector" at bounding box center [530, 33] width 48 height 10
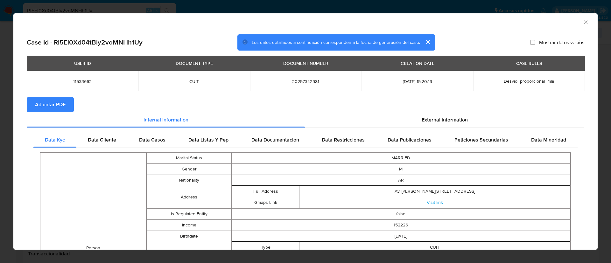
click at [48, 106] on span "Adjuntar PDF" at bounding box center [50, 105] width 31 height 14
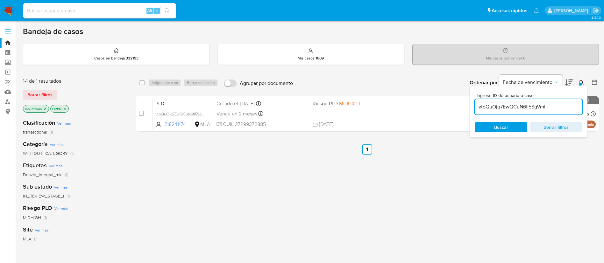
click at [490, 107] on input "vtoQuOjq7EwQCuN6fl5SgVml" at bounding box center [528, 107] width 108 height 8
paste input "Rl5El0Xd04tBly2voMNHh1Uy"
type input "Rl5El0Xd04tBly2voMNHh1Uy"
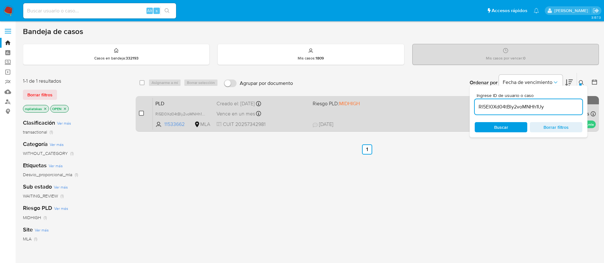
click at [140, 111] on input "checkbox" at bounding box center [141, 113] width 5 height 5
checkbox input "true"
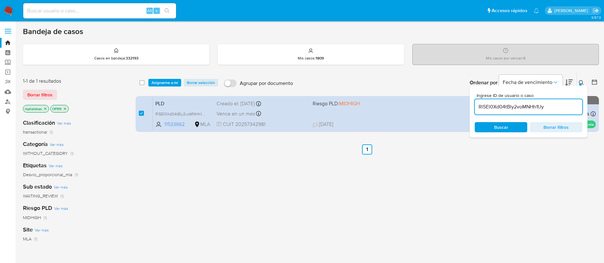
click at [162, 75] on div "select-all-cases-checkbox Asignarme a mí Borrar selección Agrupar por documento…" at bounding box center [367, 83] width 463 height 20
click at [161, 80] on span "Asignarme a mí" at bounding box center [164, 83] width 26 height 6
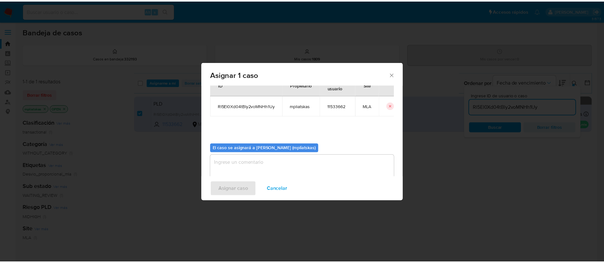
scroll to position [33, 0]
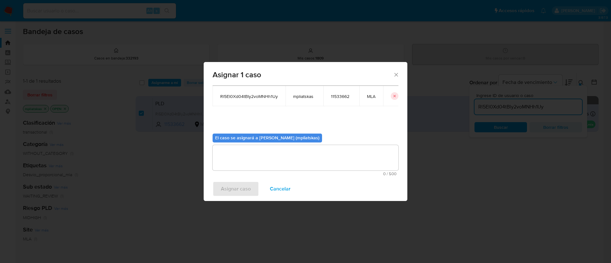
click at [246, 165] on textarea "assign-modal" at bounding box center [306, 157] width 186 height 25
click at [235, 190] on span "Asignar caso" at bounding box center [236, 189] width 30 height 14
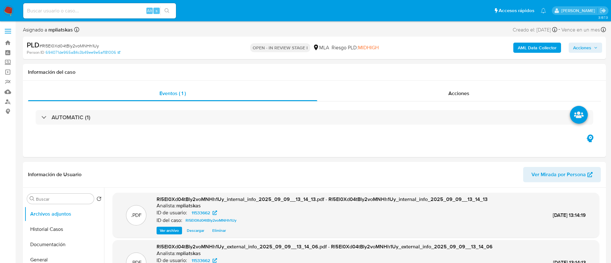
select select "10"
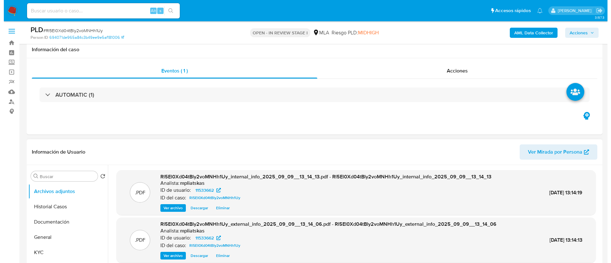
scroll to position [95, 0]
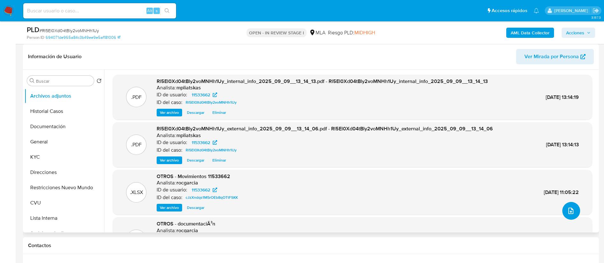
click at [572, 210] on button "upload-file" at bounding box center [571, 211] width 18 height 18
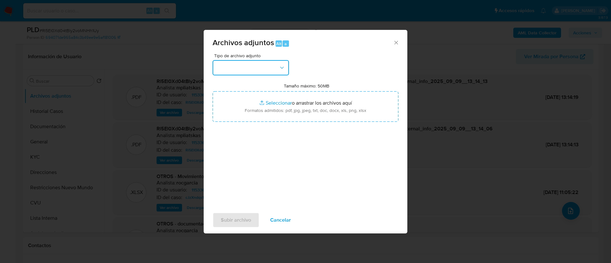
click at [261, 68] on button "button" at bounding box center [251, 67] width 76 height 15
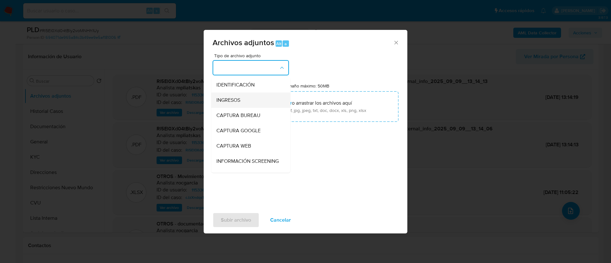
click at [247, 97] on div "INGRESOS" at bounding box center [248, 100] width 65 height 15
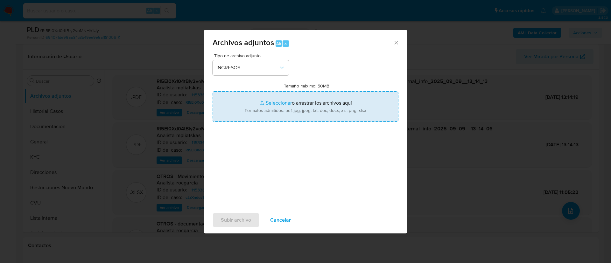
click at [267, 108] on input "Tamaño máximo: 50MB Seleccionar archivos" at bounding box center [306, 106] width 186 height 31
type input "C:\fakepath\11533662_40efc38b-bd57-4f76-979d-0cdd785f2934.pdf"
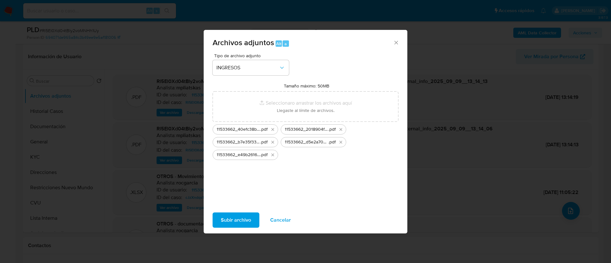
click at [235, 218] on span "Subir archivo" at bounding box center [236, 220] width 30 height 14
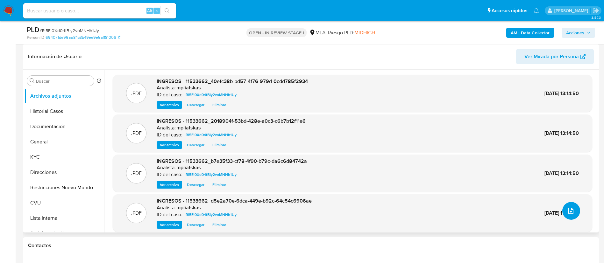
click at [567, 213] on icon "upload-file" at bounding box center [571, 211] width 8 height 8
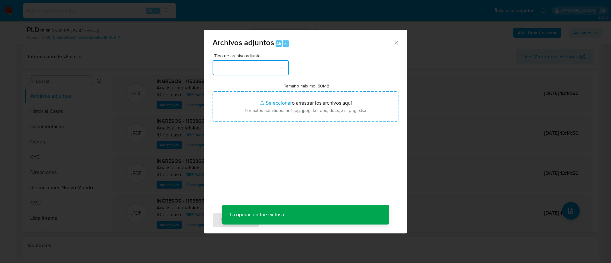
click at [261, 73] on button "button" at bounding box center [251, 67] width 76 height 15
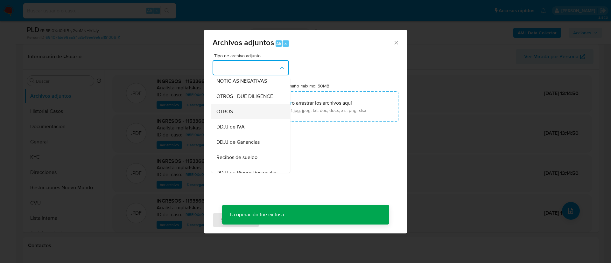
click at [246, 119] on div "OTROS" at bounding box center [248, 111] width 65 height 15
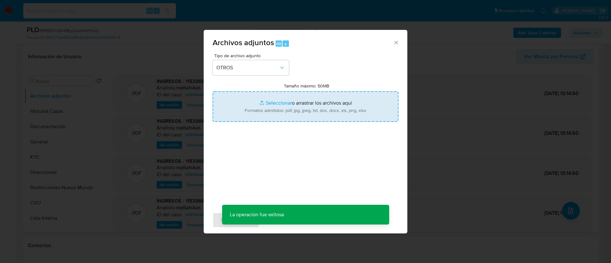
click at [264, 108] on input "Tamaño máximo: 50MB Seleccionar archivos" at bounding box center [306, 106] width 186 height 31
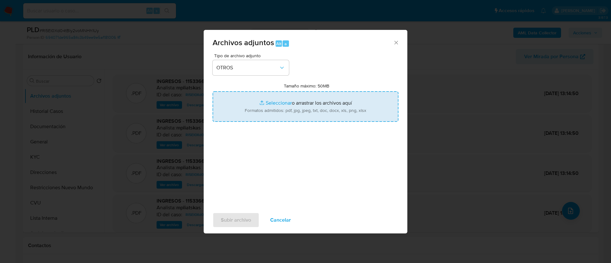
type input "C:\fakepath\11533662 Movimientos.xlsx"
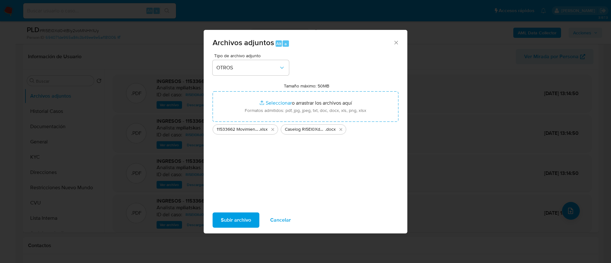
click at [247, 216] on span "Subir archivo" at bounding box center [236, 220] width 30 height 14
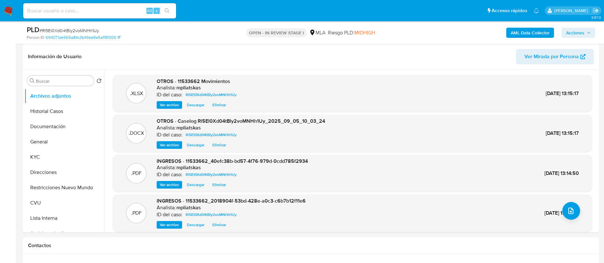
click at [208, 41] on div "PLD # Rl5El0Xd04tBly2voMNHh1Uy Person ID 694071de965a84c3b49ee9e5af181006 OPEN …" at bounding box center [311, 32] width 576 height 23
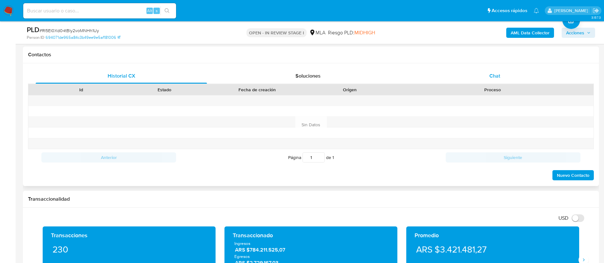
click at [469, 76] on div "Chat" at bounding box center [494, 75] width 171 height 15
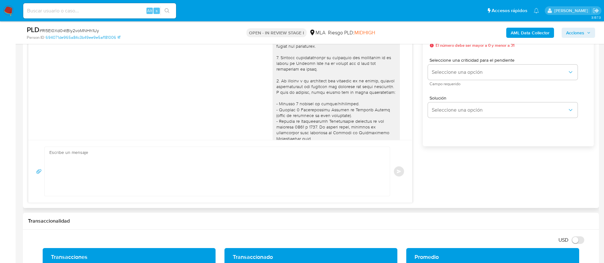
scroll to position [289, 0]
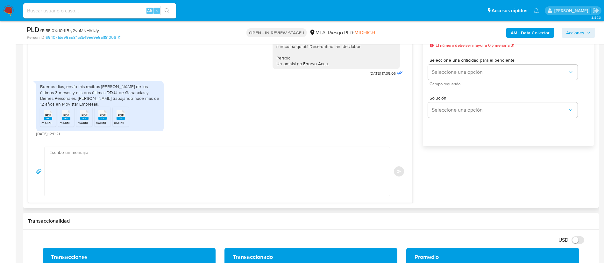
click at [270, 152] on textarea at bounding box center [215, 171] width 332 height 49
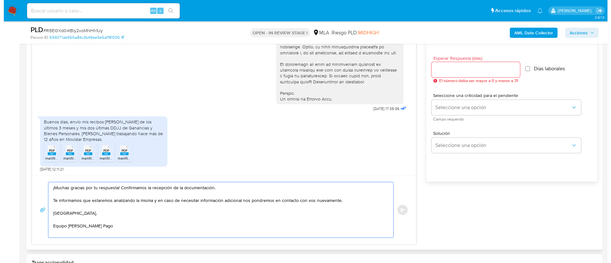
scroll to position [334, 0]
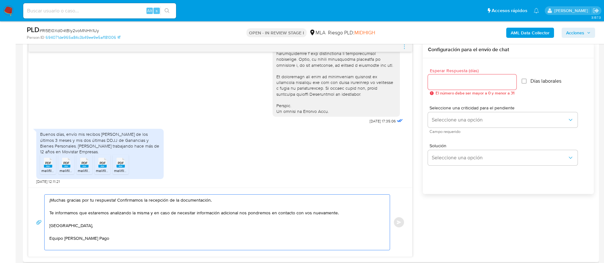
type textarea "¡Muchas gracias por tu respuesta! Confirmamos la recepción de la documentación.…"
click at [445, 80] on input "Esperar Respuesta (días)" at bounding box center [472, 82] width 88 height 8
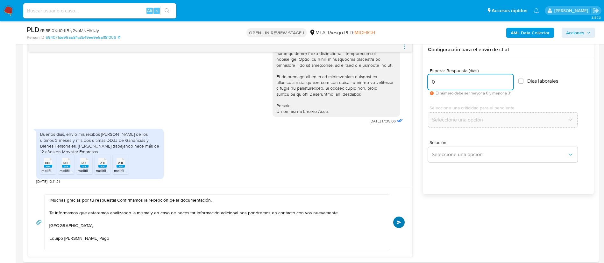
type input "0"
click at [395, 224] on button "Enviar" at bounding box center [398, 222] width 11 height 11
click at [404, 47] on icon "menu-action" at bounding box center [404, 47] width 6 height 6
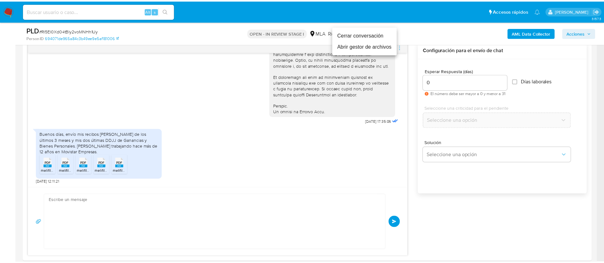
scroll to position [365, 0]
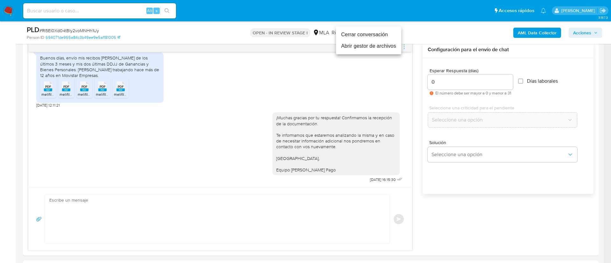
click at [390, 38] on li "Cerrar conversación" at bounding box center [368, 34] width 65 height 11
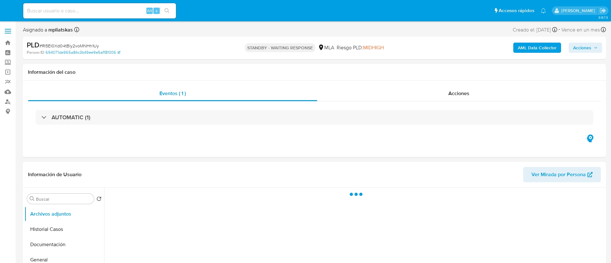
select select "10"
